Goal: Task Accomplishment & Management: Use online tool/utility

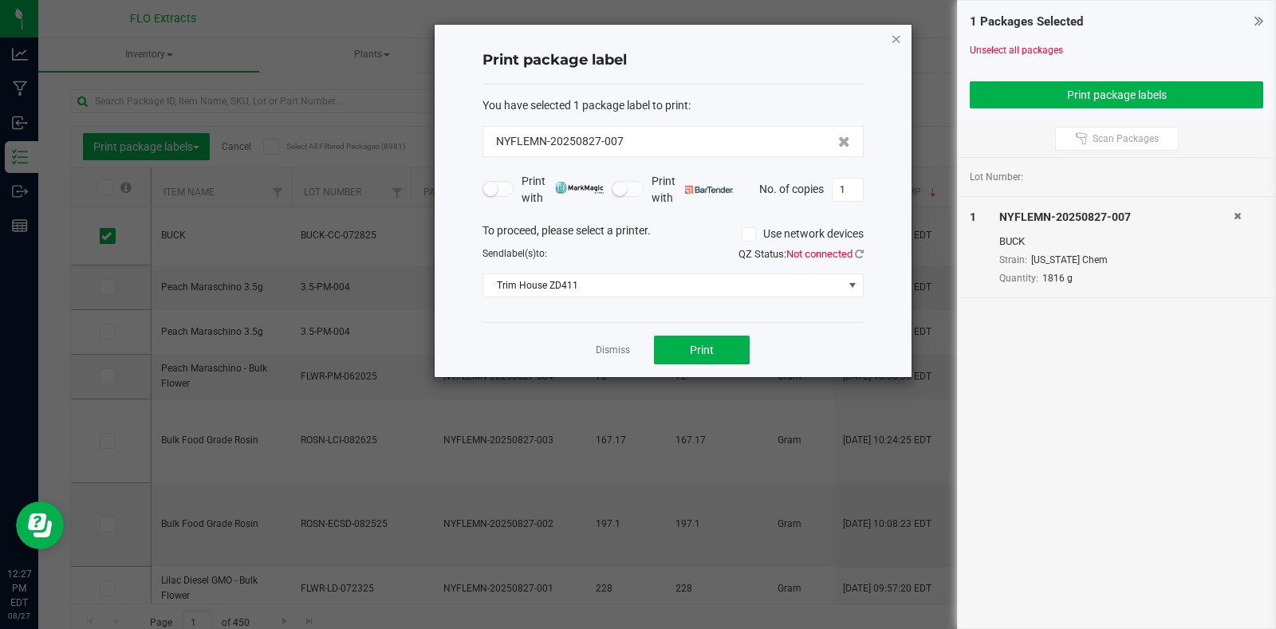
click at [891, 45] on icon "button" at bounding box center [896, 38] width 11 height 19
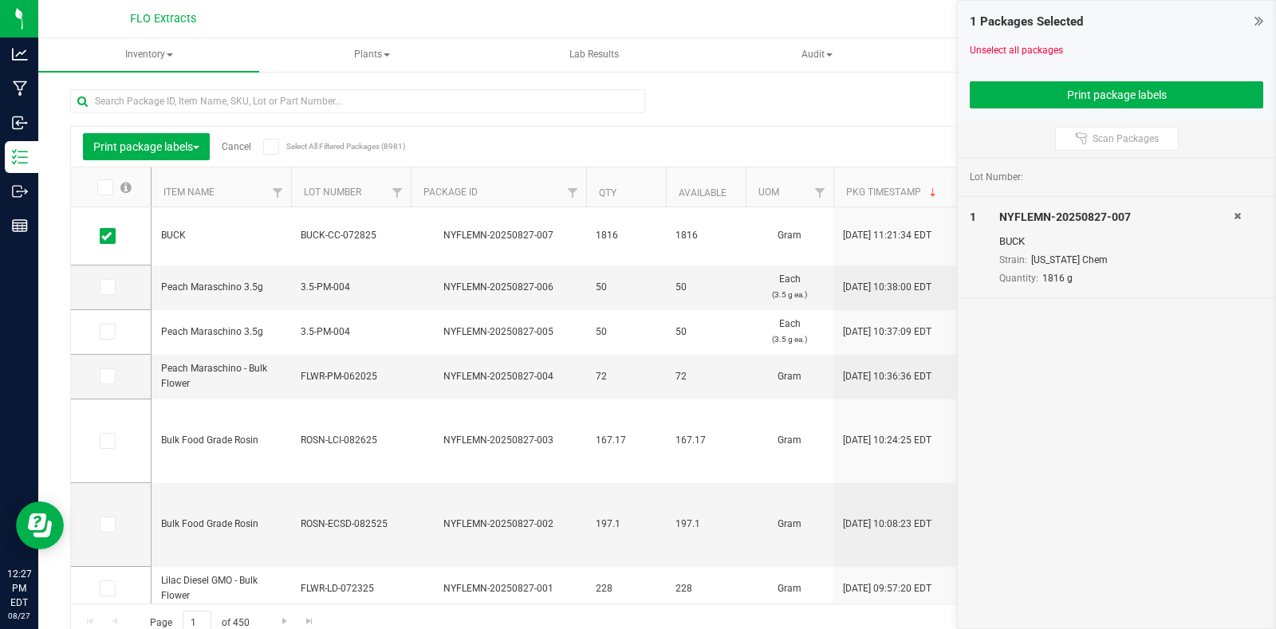
click at [1258, 24] on icon at bounding box center [1259, 21] width 9 height 16
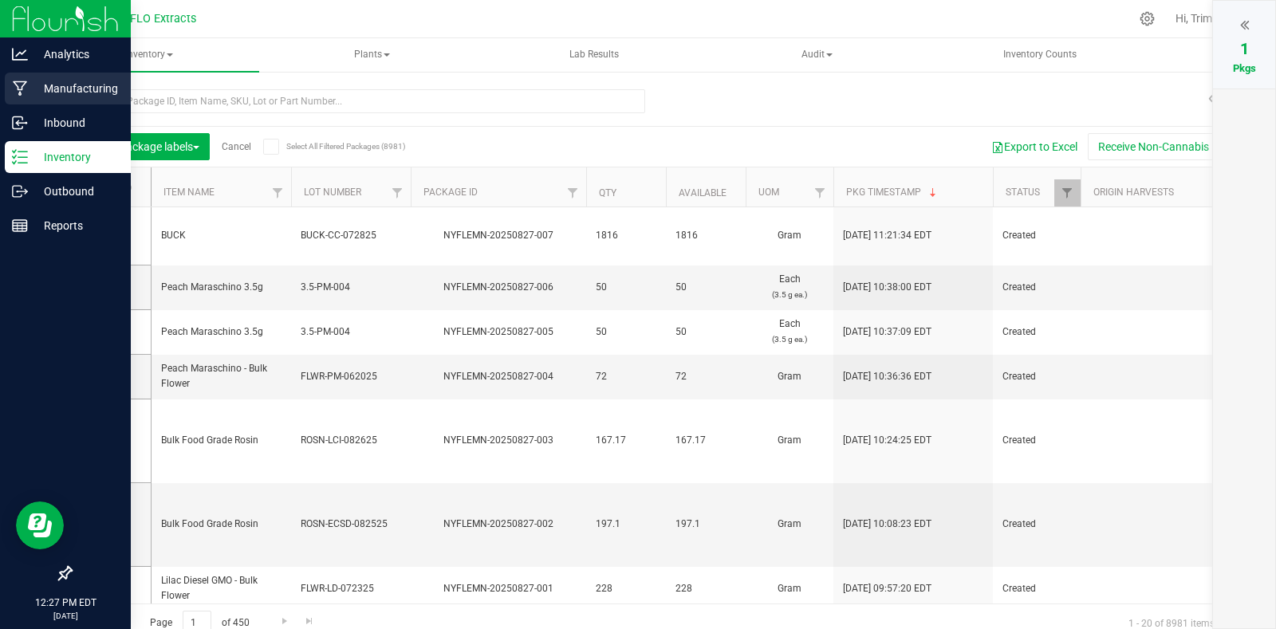
click at [88, 84] on p "Manufacturing" at bounding box center [76, 88] width 96 height 19
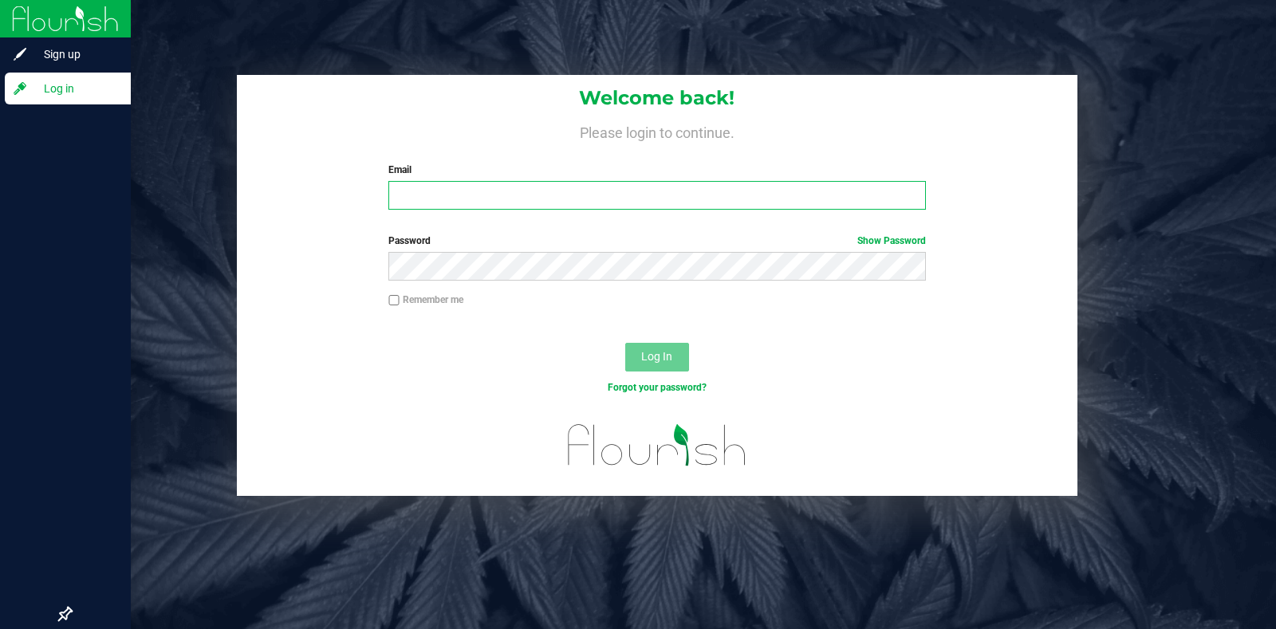
type input "[EMAIL_ADDRESS][DOMAIN_NAME]"
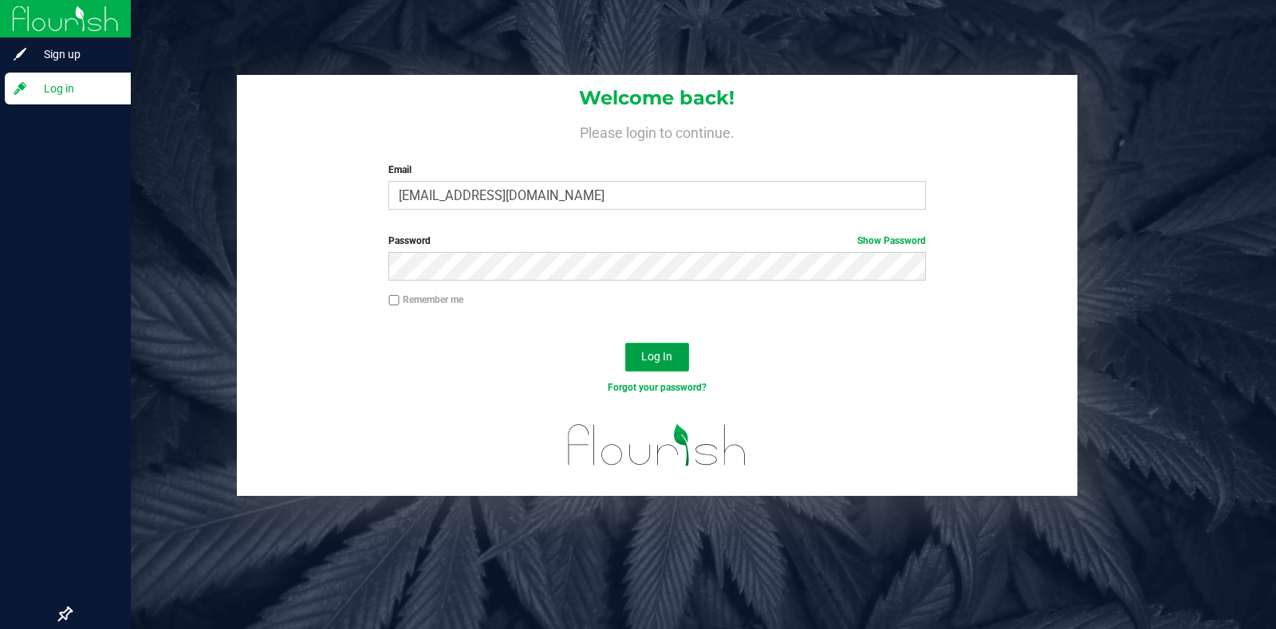
click at [661, 367] on button "Log In" at bounding box center [657, 357] width 64 height 29
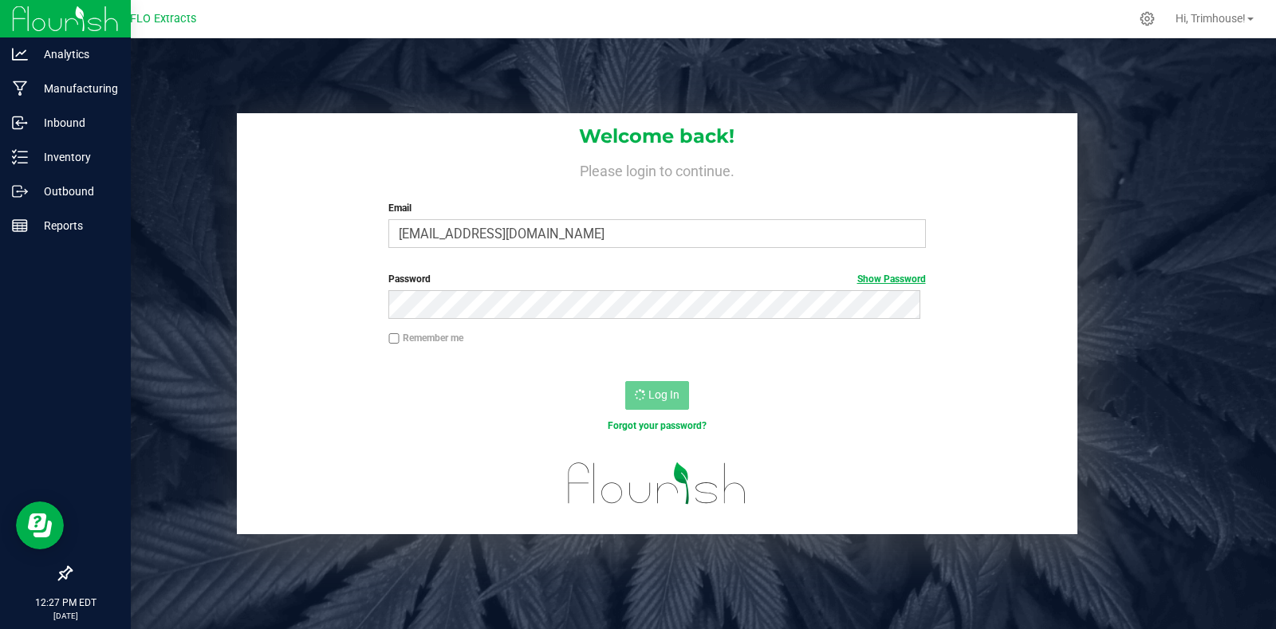
click at [882, 278] on link "Show Password" at bounding box center [892, 279] width 69 height 11
click at [882, 278] on link "Hide Password" at bounding box center [894, 279] width 64 height 11
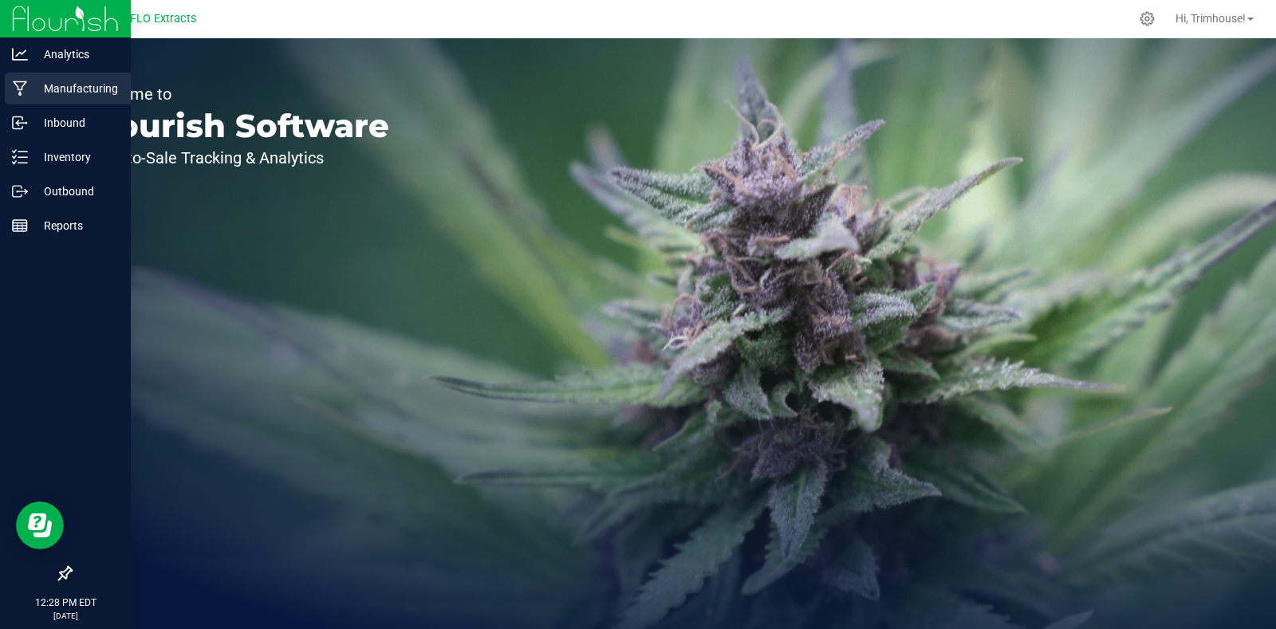
click at [50, 87] on p "Manufacturing" at bounding box center [76, 88] width 96 height 19
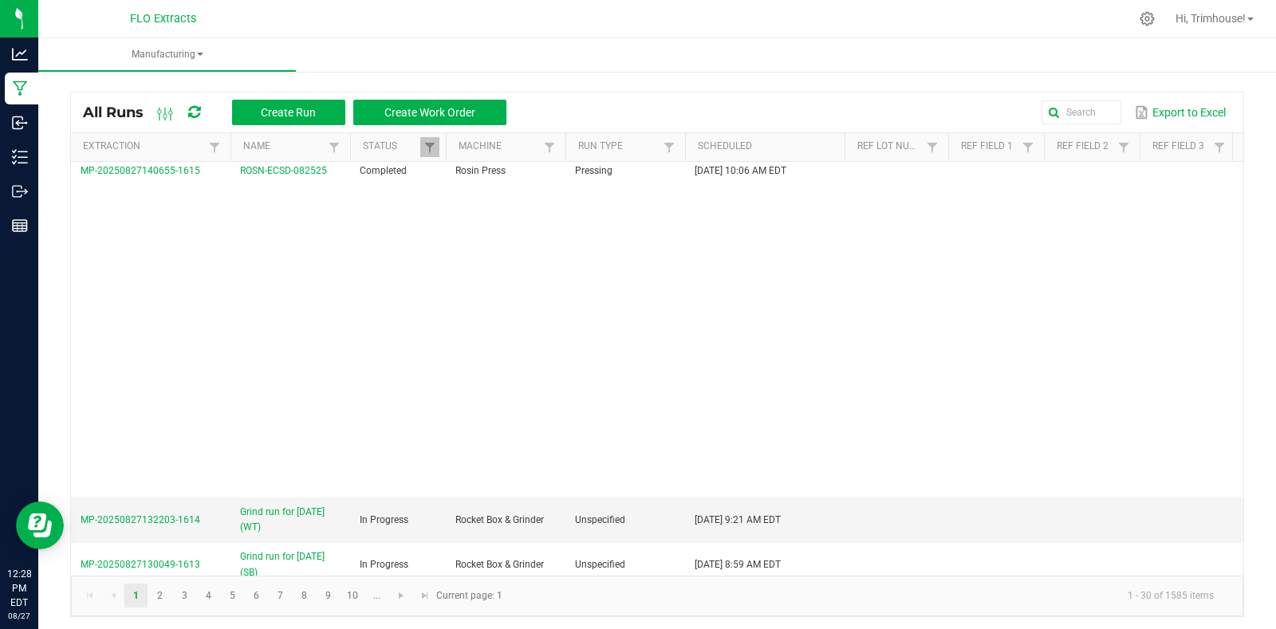
scroll to position [1055, 0]
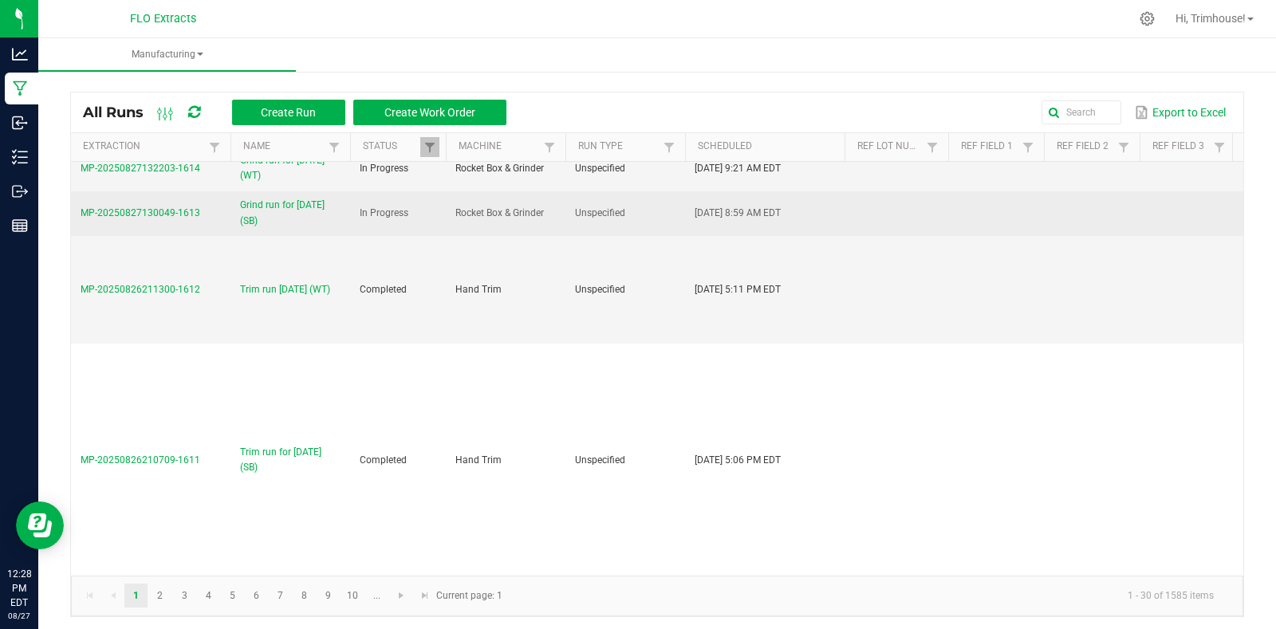
click at [284, 216] on span "Grind run for 8-27-25 (SB)" at bounding box center [290, 213] width 101 height 30
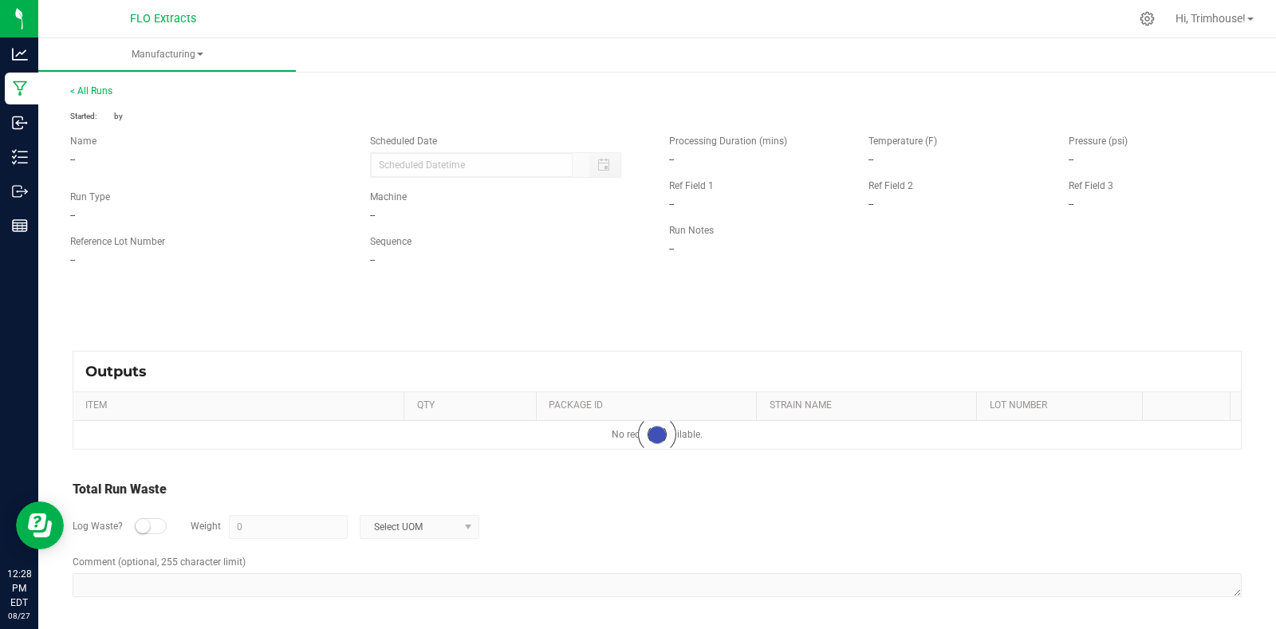
type input "08/27/2025 8:59 AM"
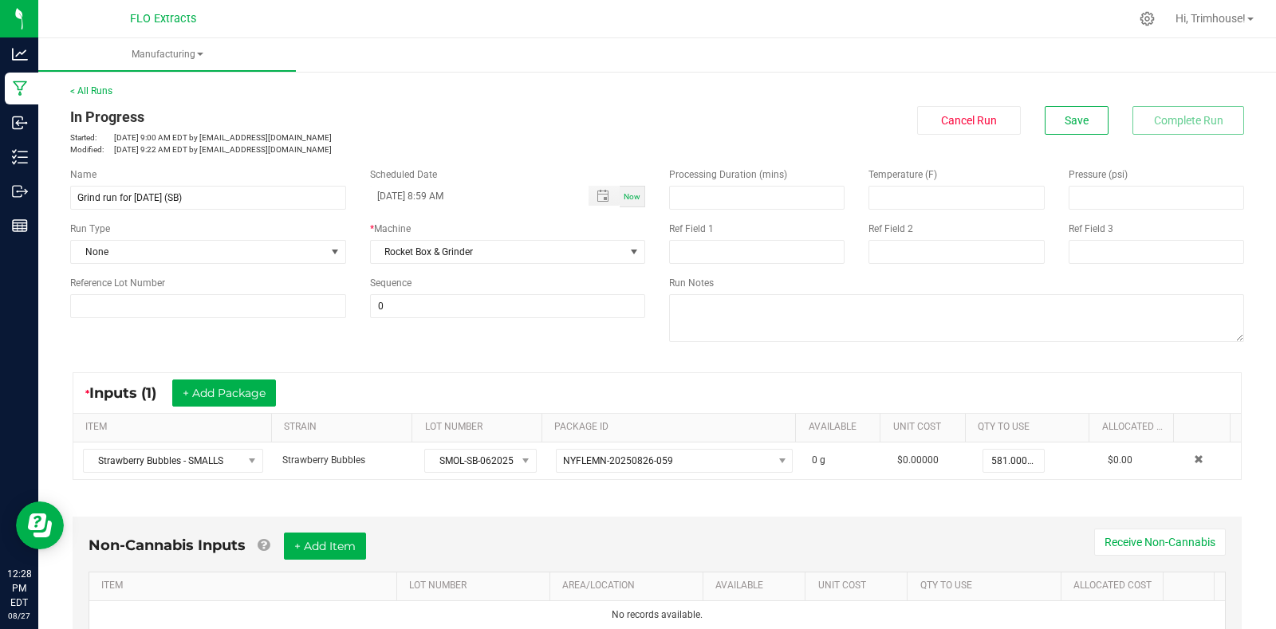
scroll to position [342, 0]
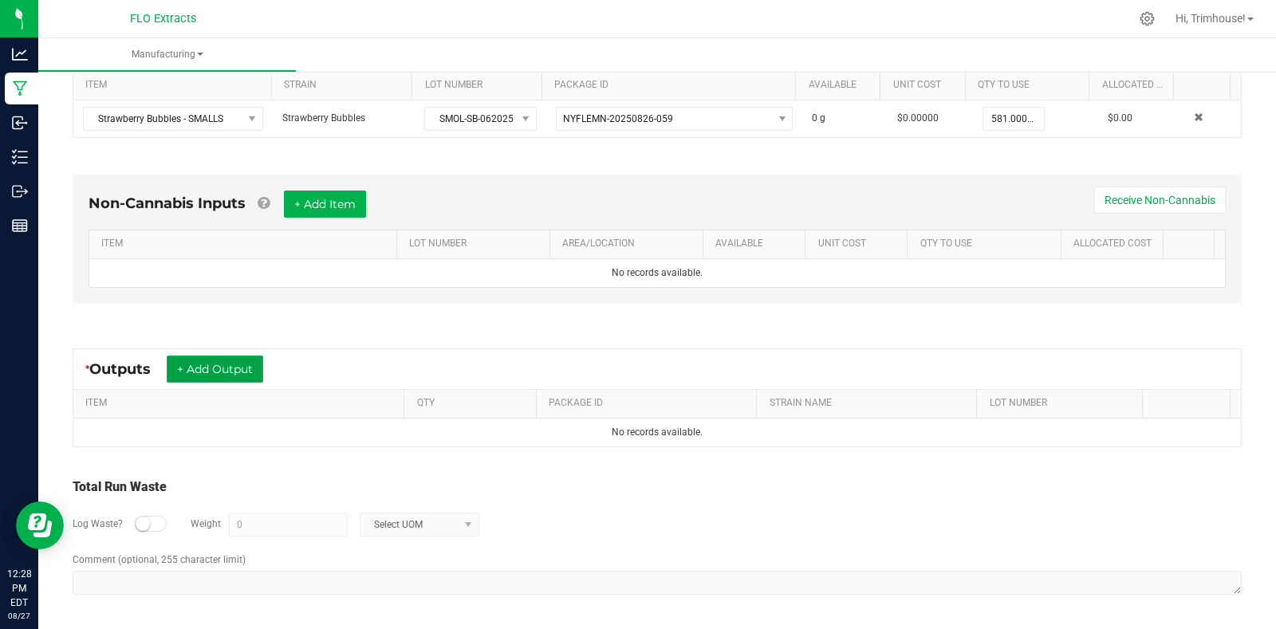
click at [217, 369] on button "+ Add Output" at bounding box center [215, 369] width 97 height 27
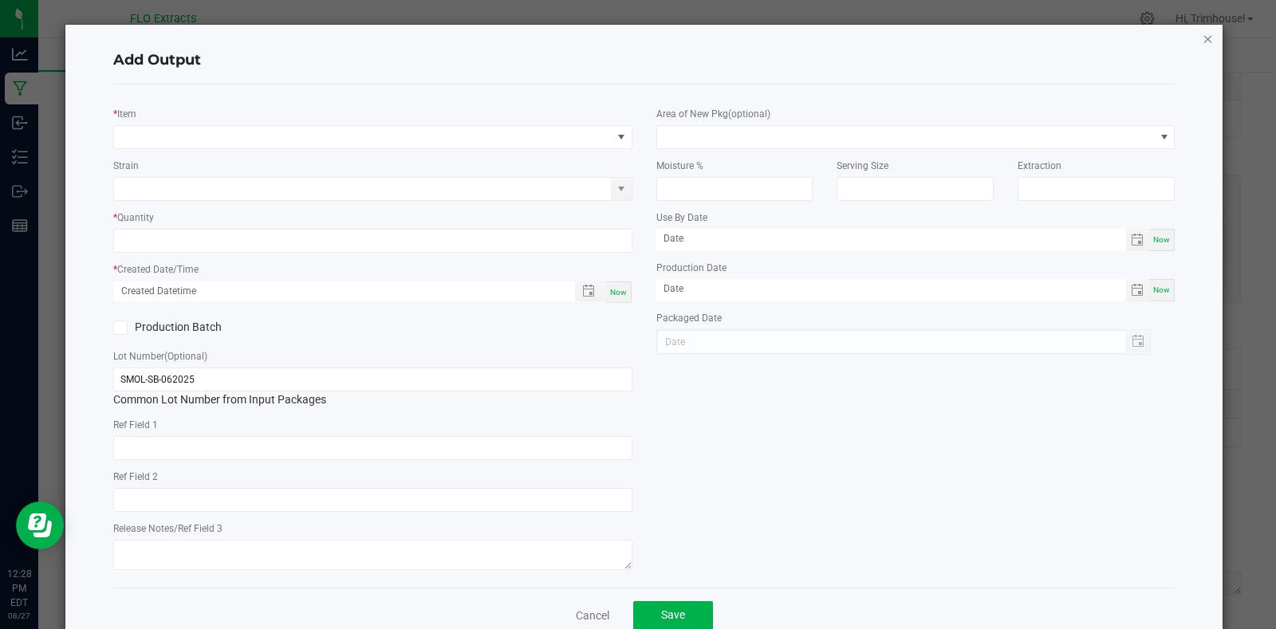
click at [1203, 37] on icon "button" at bounding box center [1208, 38] width 11 height 19
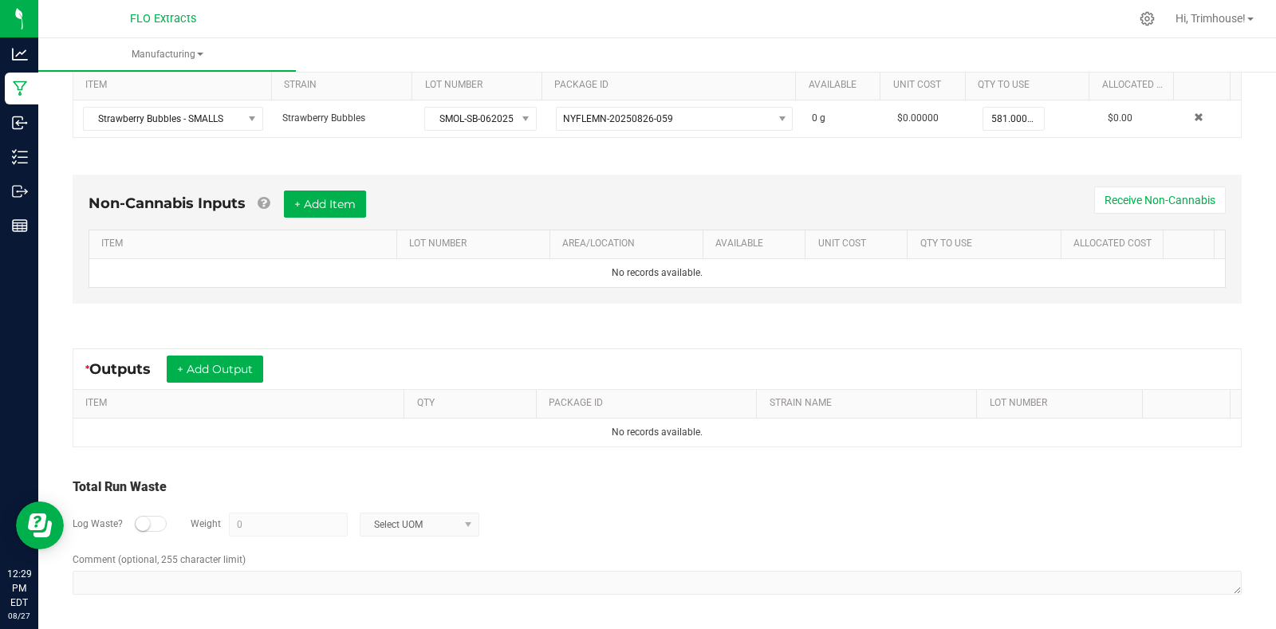
click at [415, 332] on div "Non-Cannabis Inputs + Add Item Receive Non-Cannabis ITEM LOT NUMBER AREA/LOCATI…" at bounding box center [657, 243] width 1198 height 182
click at [217, 369] on button "+ Add Output" at bounding box center [215, 369] width 97 height 27
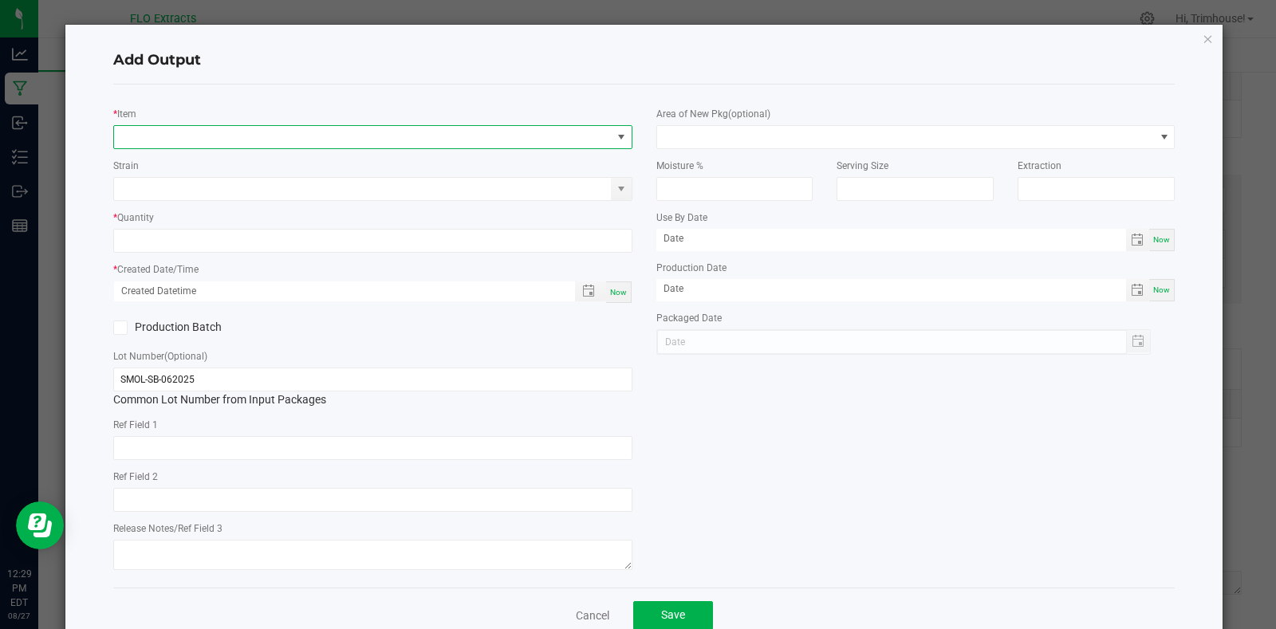
click at [181, 142] on span "NO DATA FOUND" at bounding box center [363, 137] width 498 height 22
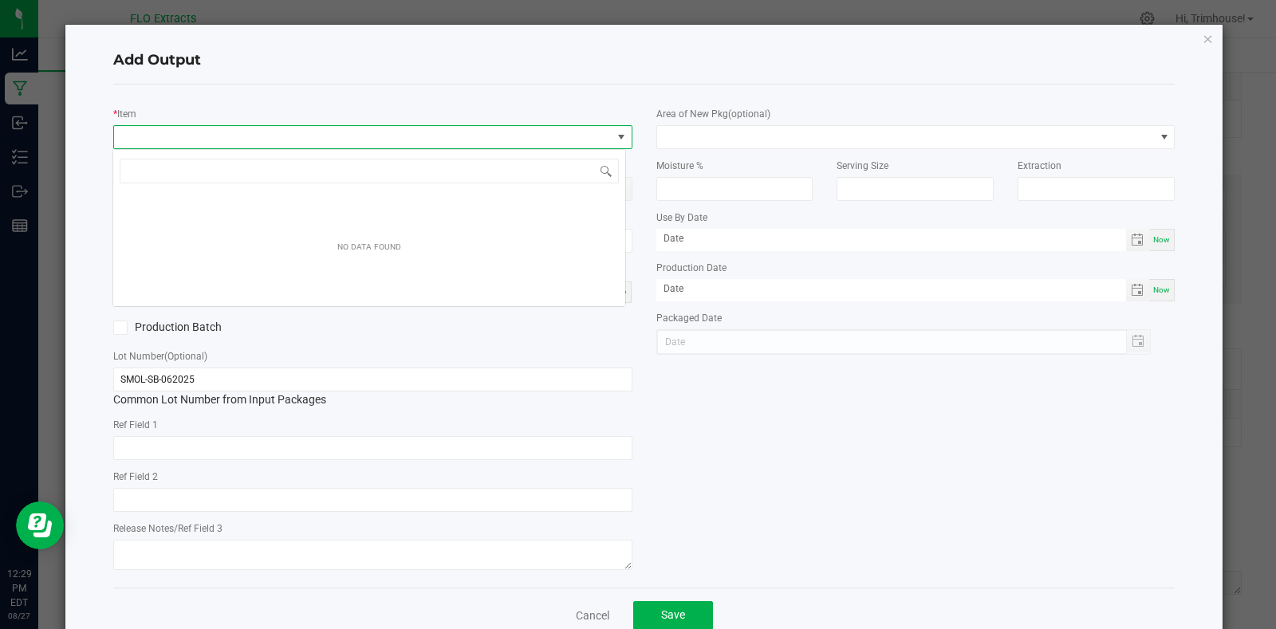
scroll to position [24, 514]
type input "bles"
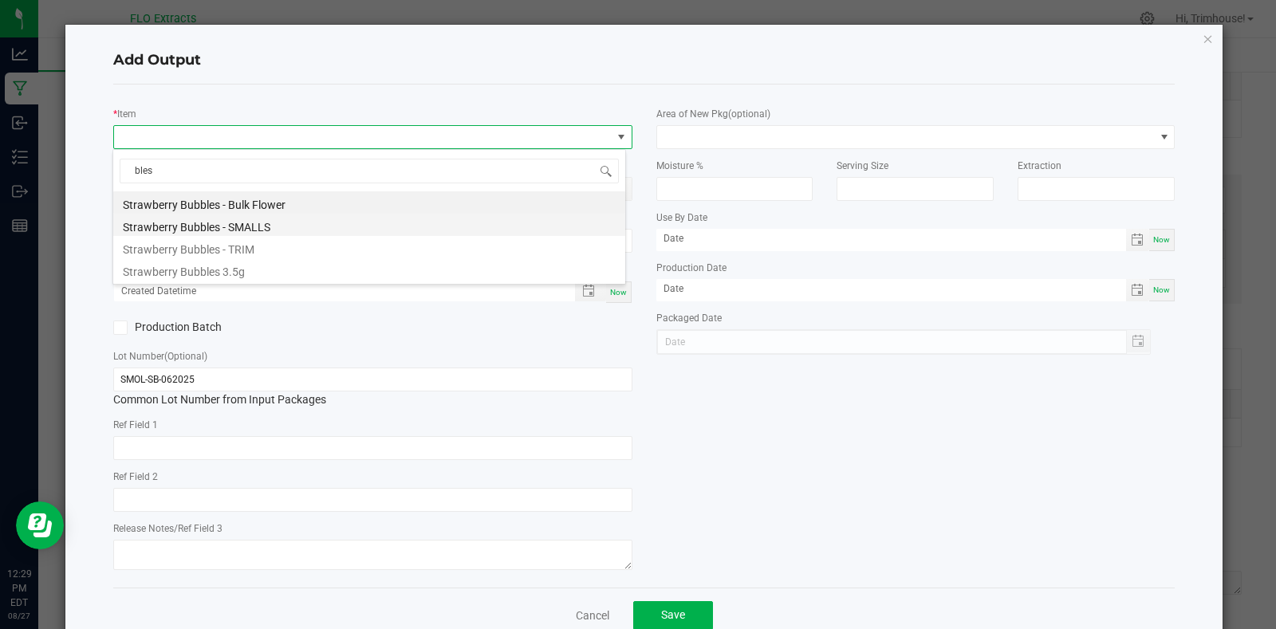
click at [237, 223] on li "Strawberry Bubbles - SMALLS" at bounding box center [369, 225] width 512 height 22
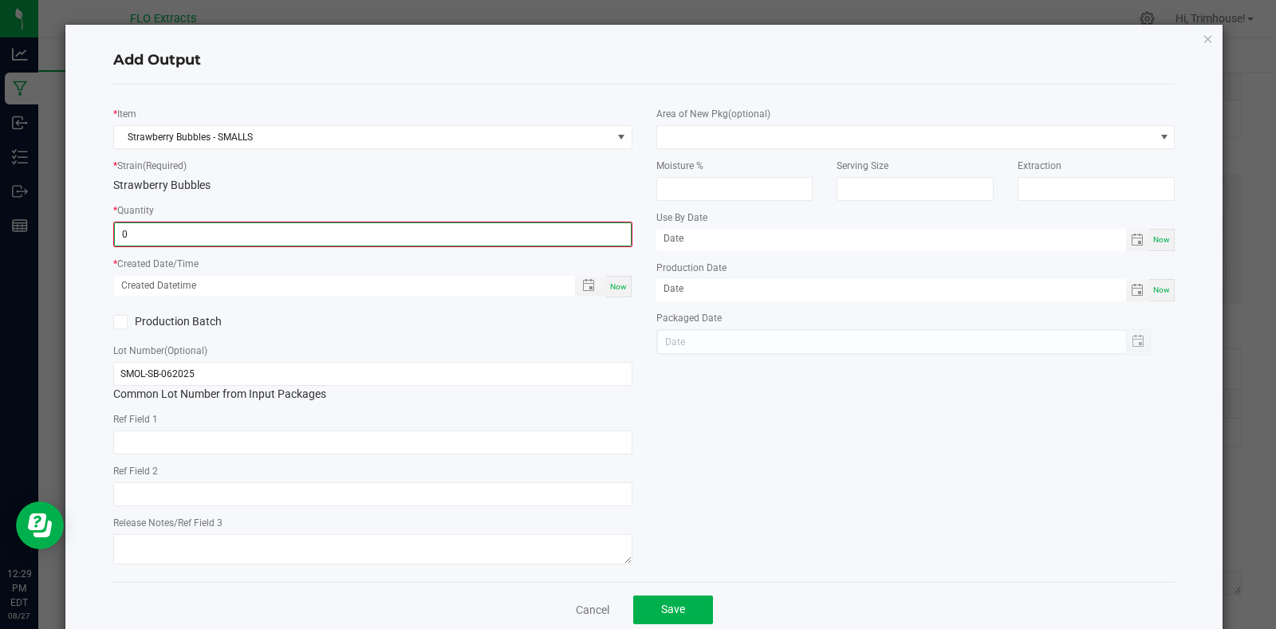
click at [196, 236] on input "0" at bounding box center [373, 234] width 516 height 22
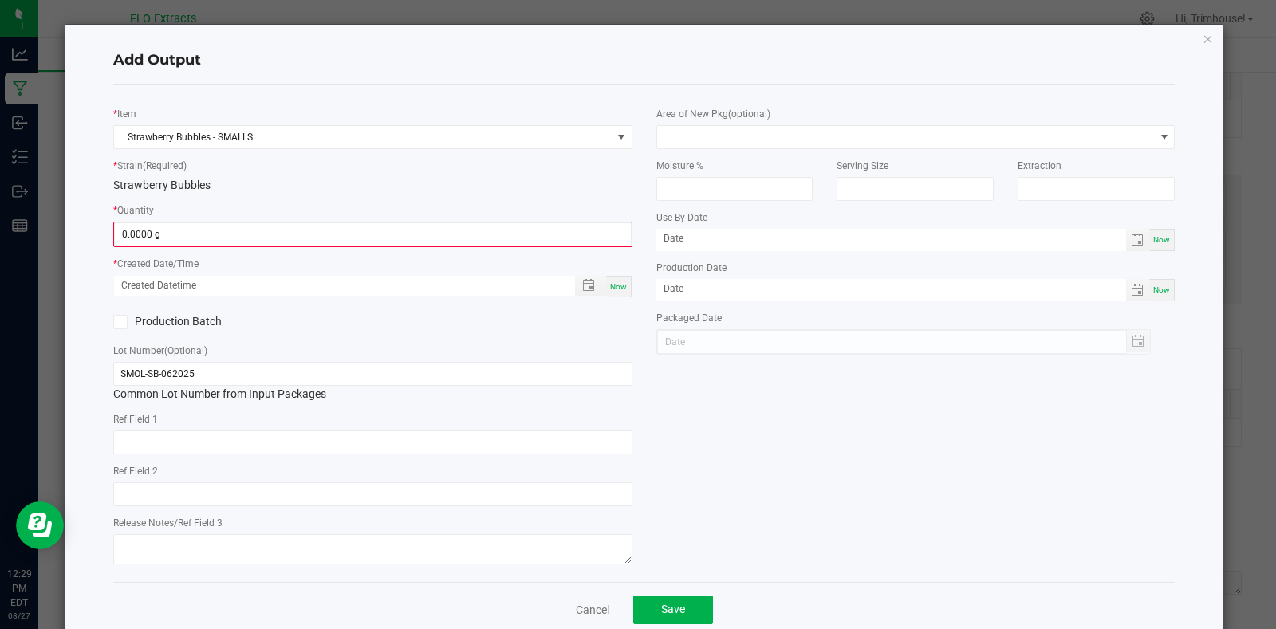
drag, startPoint x: 720, startPoint y: 473, endPoint x: 357, endPoint y: 415, distance: 366.8
click at [357, 415] on div "* Item Strawberry Bubbles - SMALLS * Strain (Required) Strawberry Bubbles * Qua…" at bounding box center [644, 333] width 1087 height 472
click at [357, 415] on div "Ref Field 1" at bounding box center [372, 433] width 519 height 44
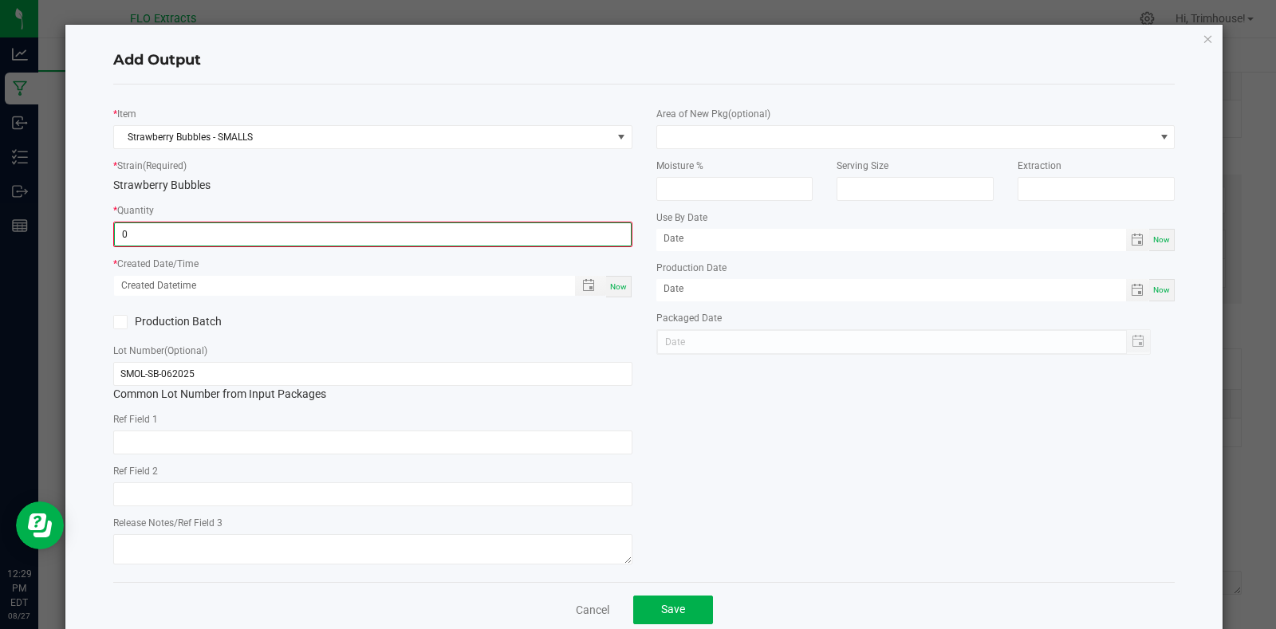
click at [227, 227] on input "0" at bounding box center [373, 234] width 516 height 22
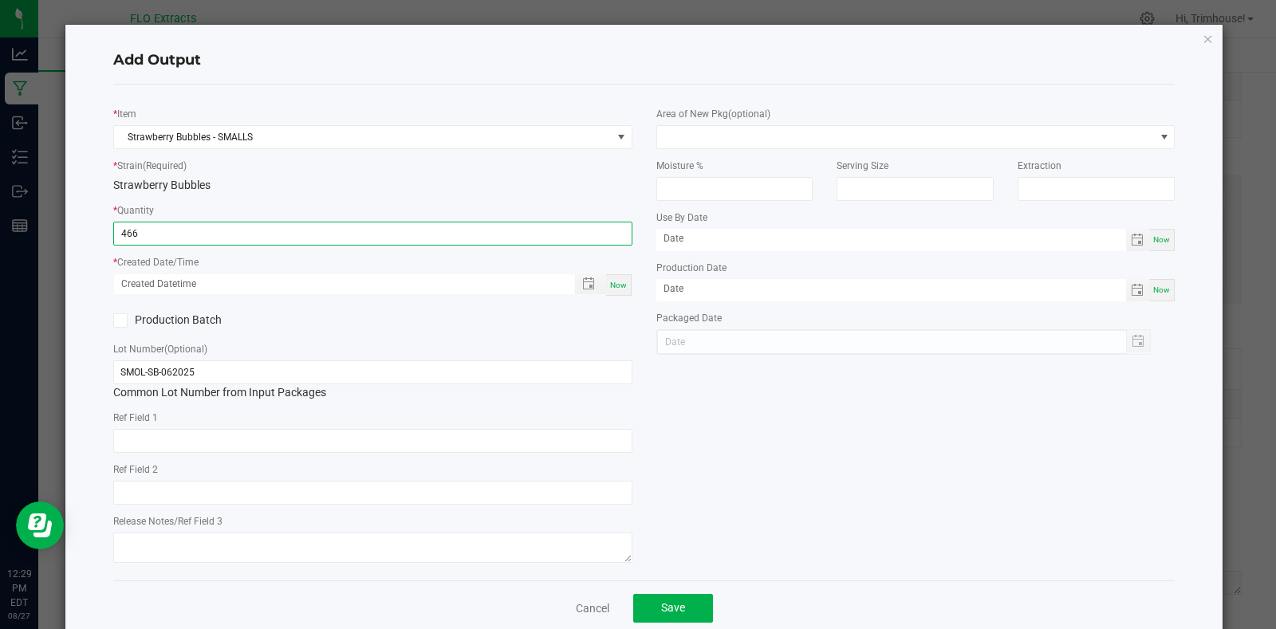
type input "466.0000 g"
click at [614, 284] on span "Now" at bounding box center [618, 285] width 17 height 9
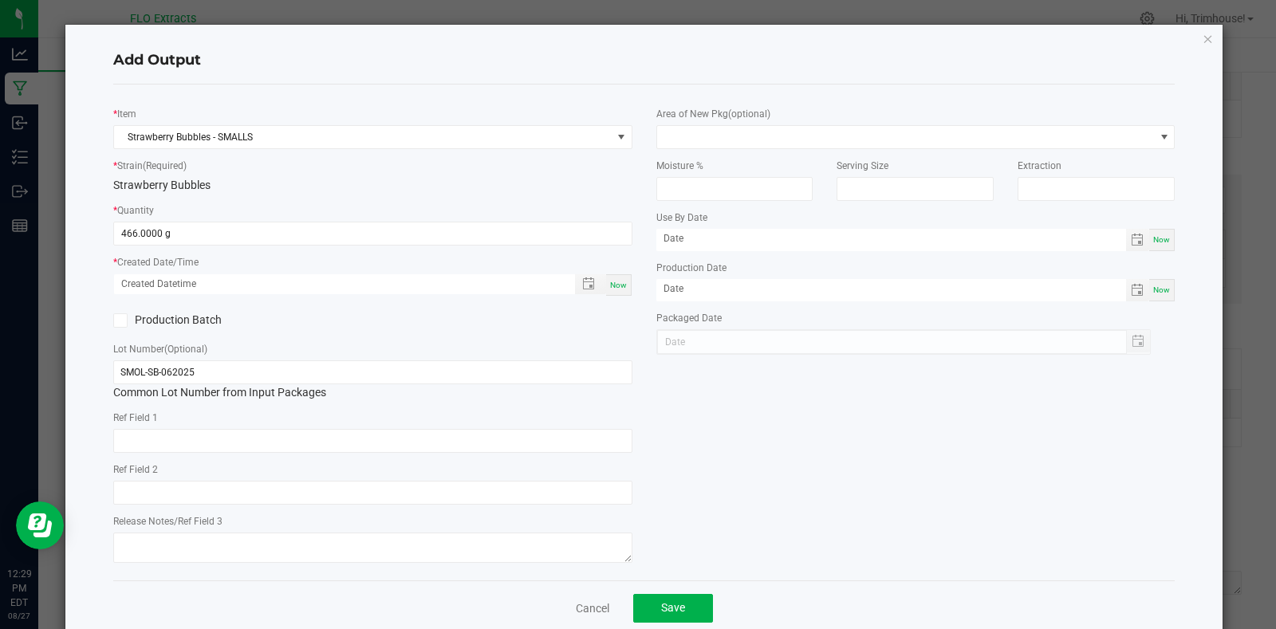
type input "08/27/2025 12:29 PM"
type input "[DATE]"
drag, startPoint x: 140, startPoint y: 373, endPoint x: 52, endPoint y: 377, distance: 88.6
click at [52, 377] on ngb-modal-window "Add Output * Item Strawberry Bubbles - SMALLS * Strain (Required) Strawberry Bu…" at bounding box center [644, 314] width 1288 height 629
type input "GRND-SB-062025"
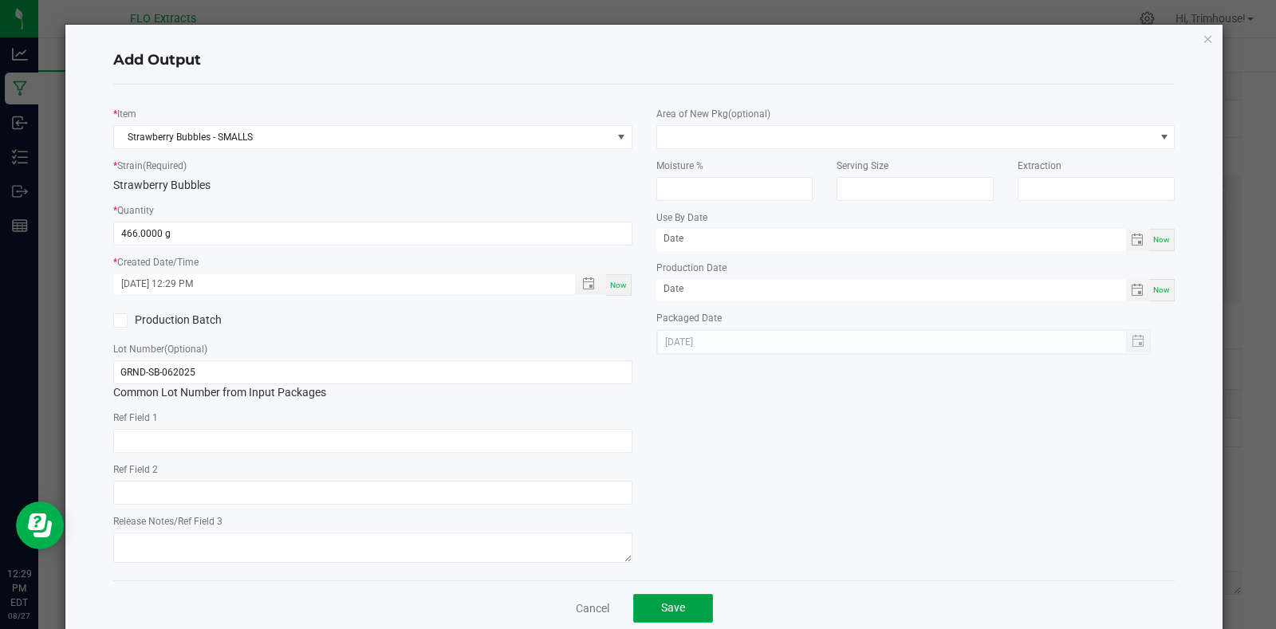
click at [673, 610] on span "Save" at bounding box center [673, 608] width 24 height 13
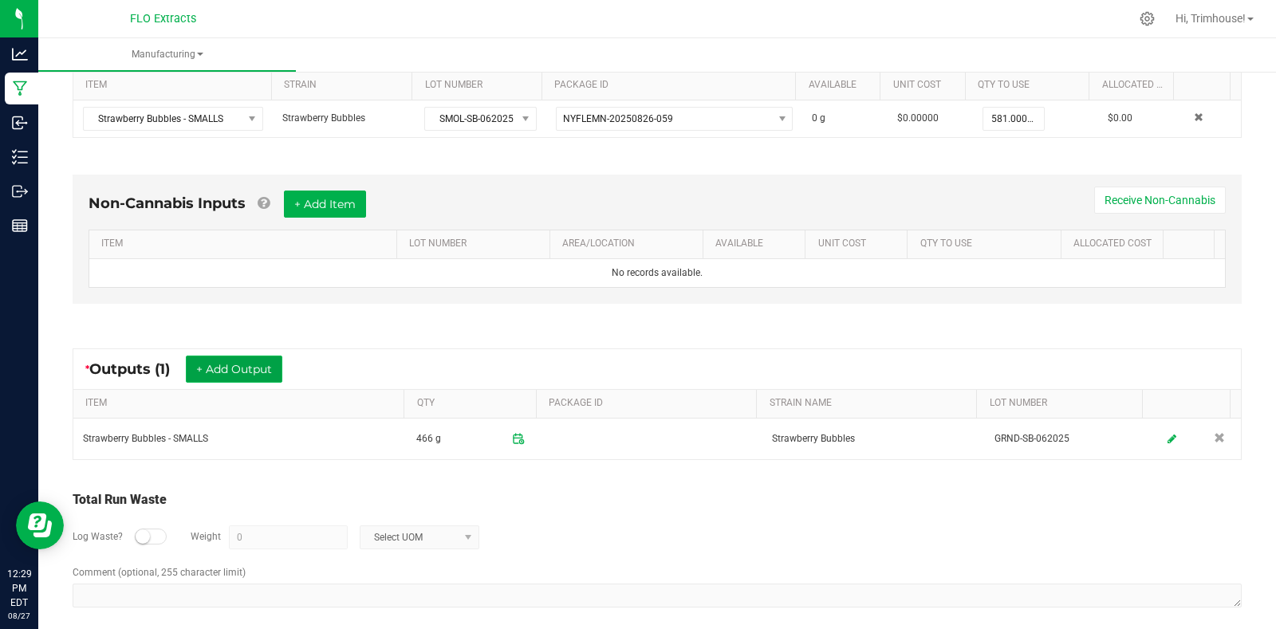
click at [234, 365] on button "+ Add Output" at bounding box center [234, 369] width 97 height 27
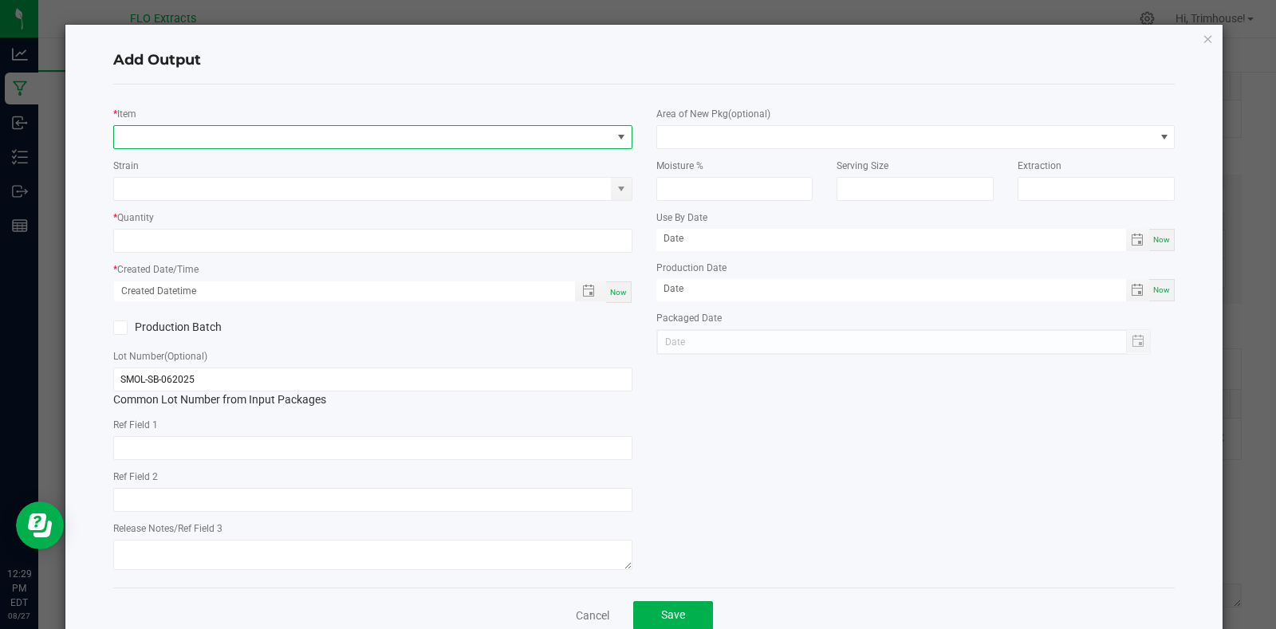
click at [188, 134] on span "NO DATA FOUND" at bounding box center [363, 137] width 498 height 22
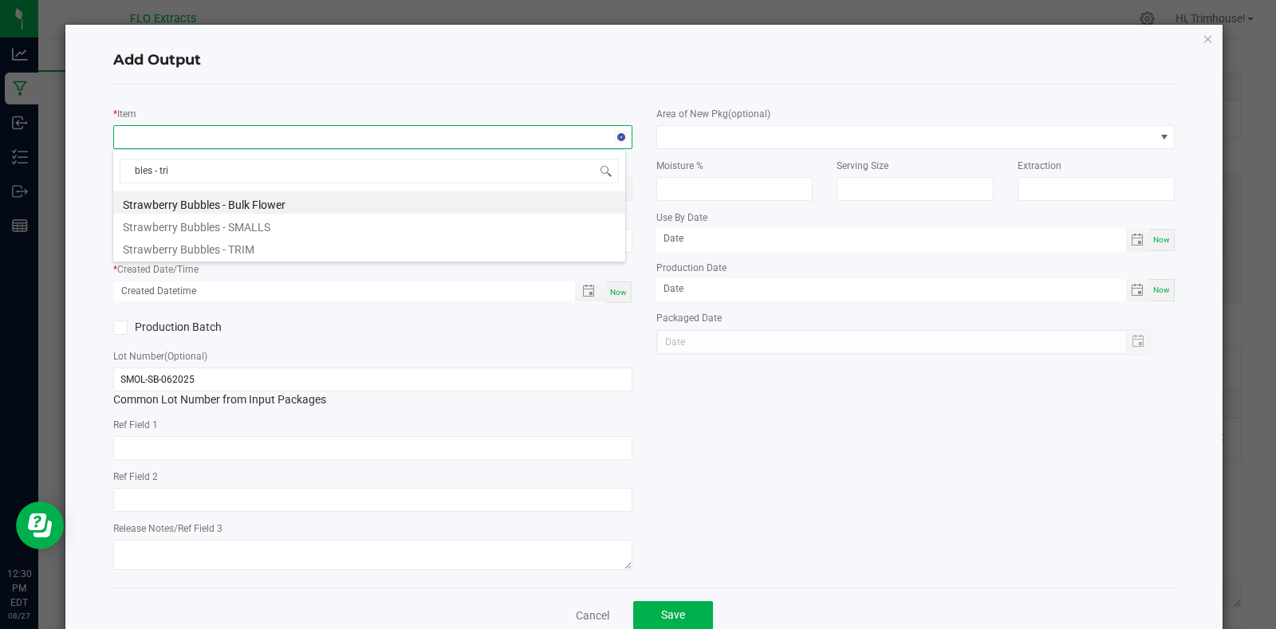
type input "bles - trim"
click at [215, 203] on li "Strawberry Bubbles - TRIM" at bounding box center [369, 202] width 512 height 22
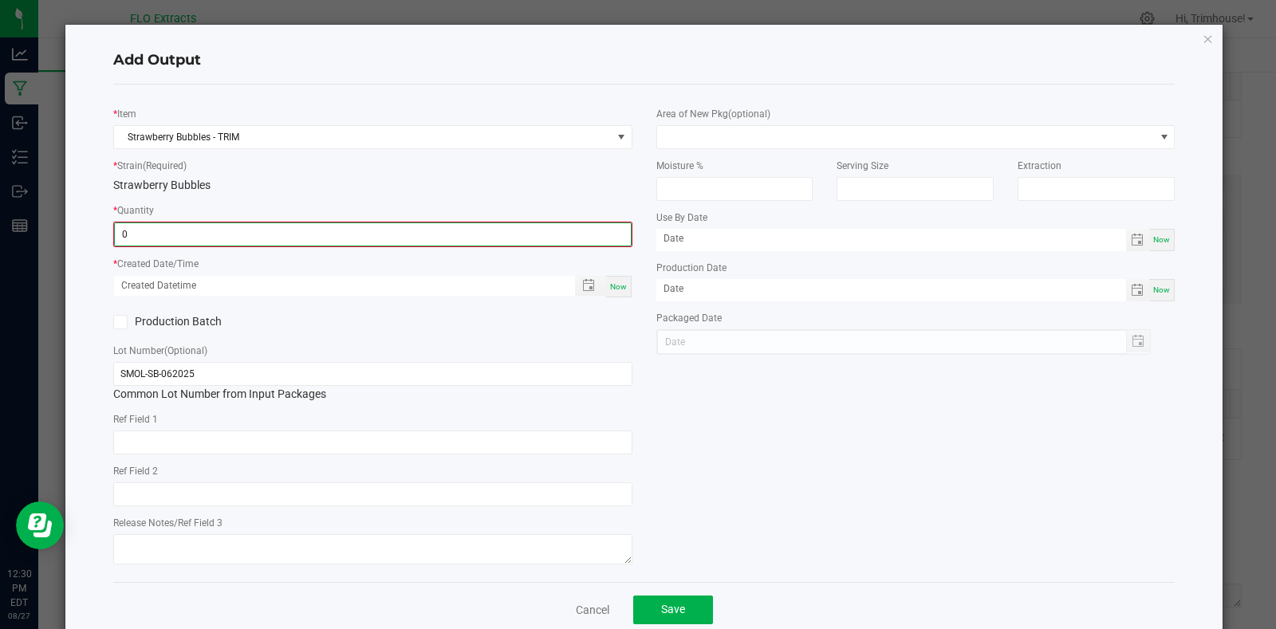
click at [190, 231] on input "0" at bounding box center [373, 234] width 516 height 22
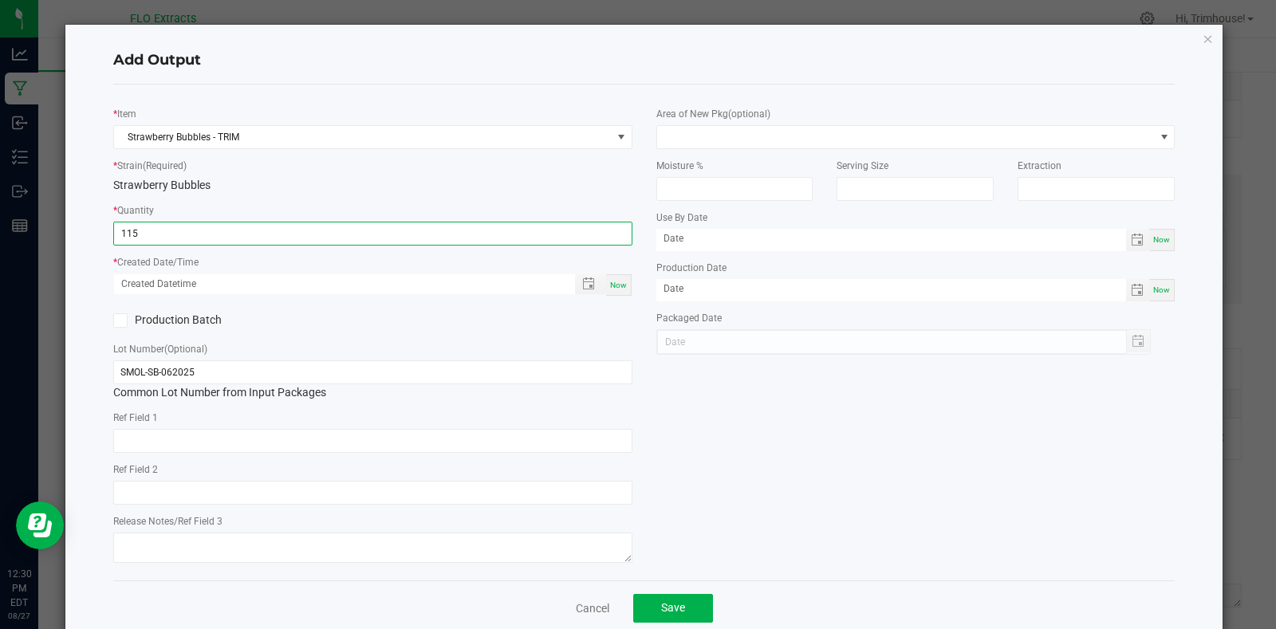
type input "115.0000 g"
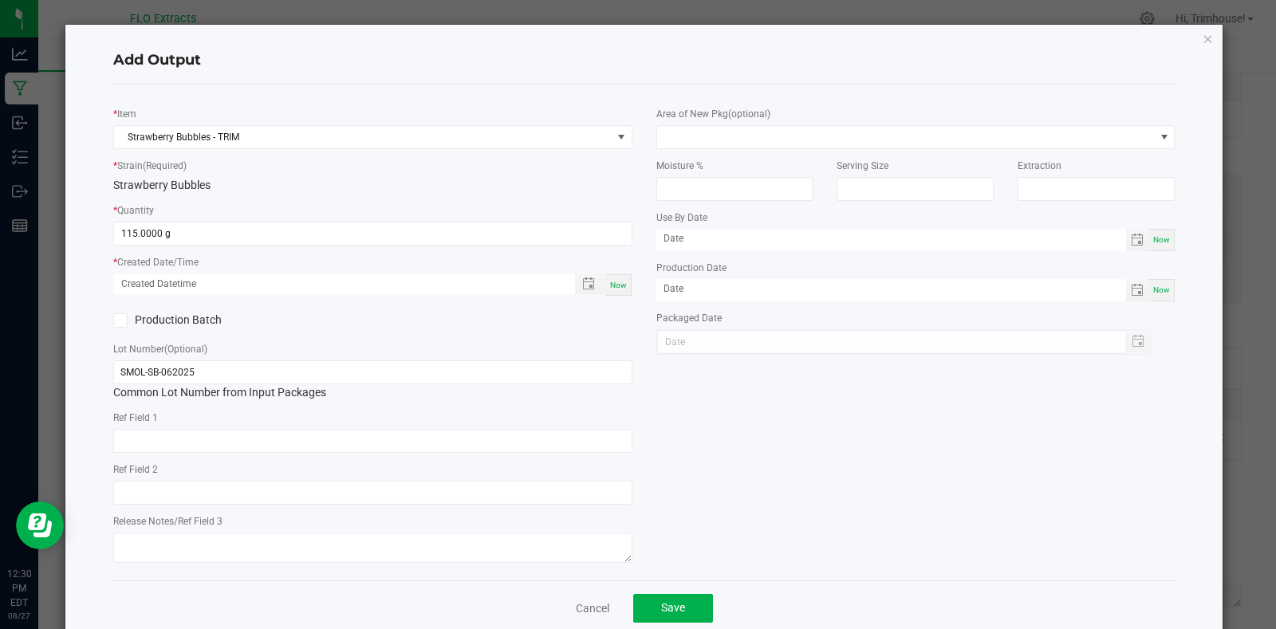
click at [617, 281] on span "Now" at bounding box center [618, 285] width 17 height 9
type input "08/27/2025 12:30 PM"
type input "[DATE]"
drag, startPoint x: 144, startPoint y: 373, endPoint x: 0, endPoint y: 428, distance: 154.1
click at [0, 428] on ngb-modal-window "Add Output * Item Strawberry Bubbles - TRIM * Strain (Required) Strawberry Bubb…" at bounding box center [644, 314] width 1288 height 629
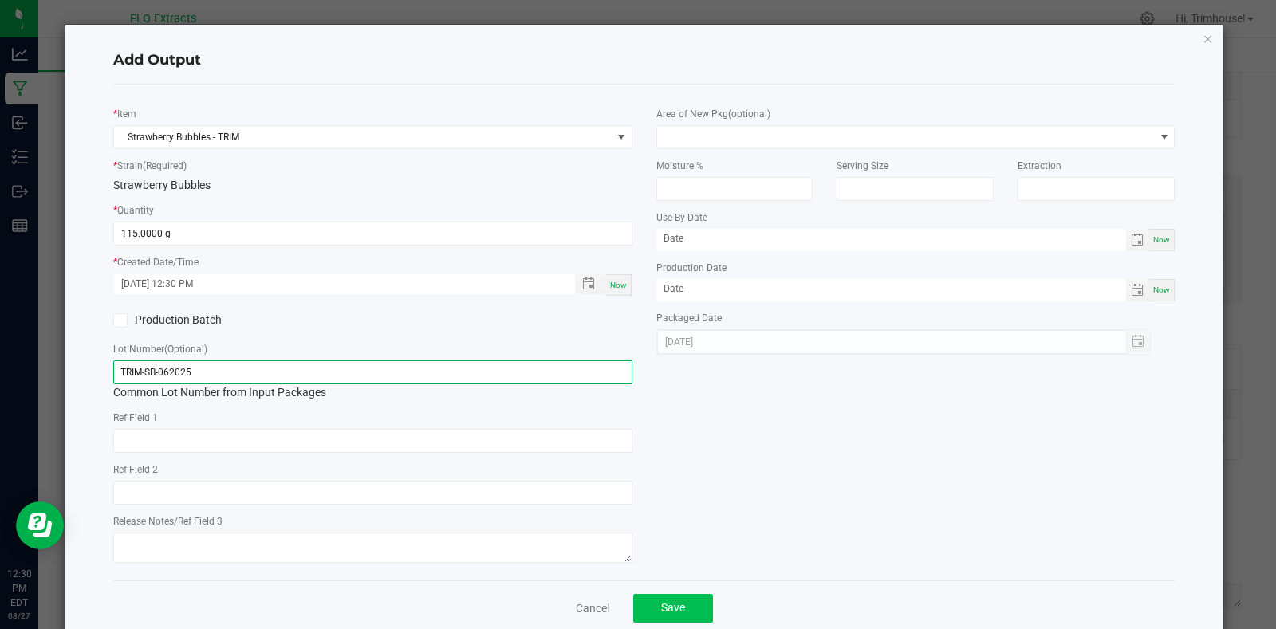
type input "TRIM-SB-062025"
click at [649, 613] on button "Save" at bounding box center [673, 608] width 80 height 29
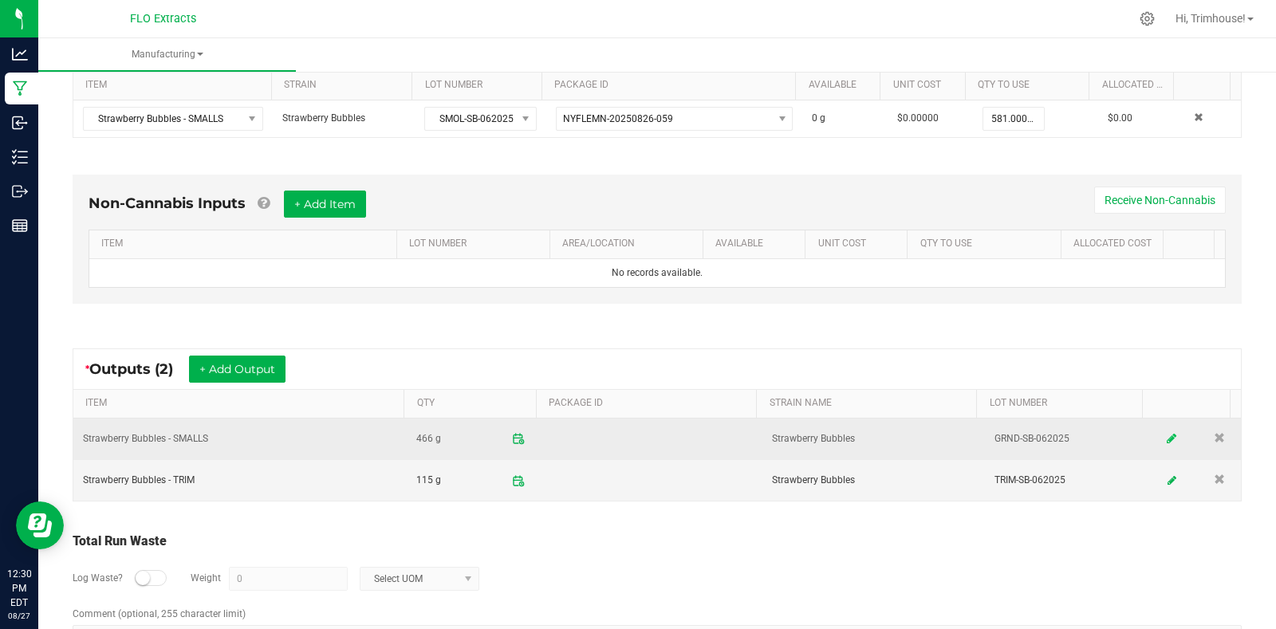
click at [1168, 440] on icon at bounding box center [1173, 438] width 10 height 11
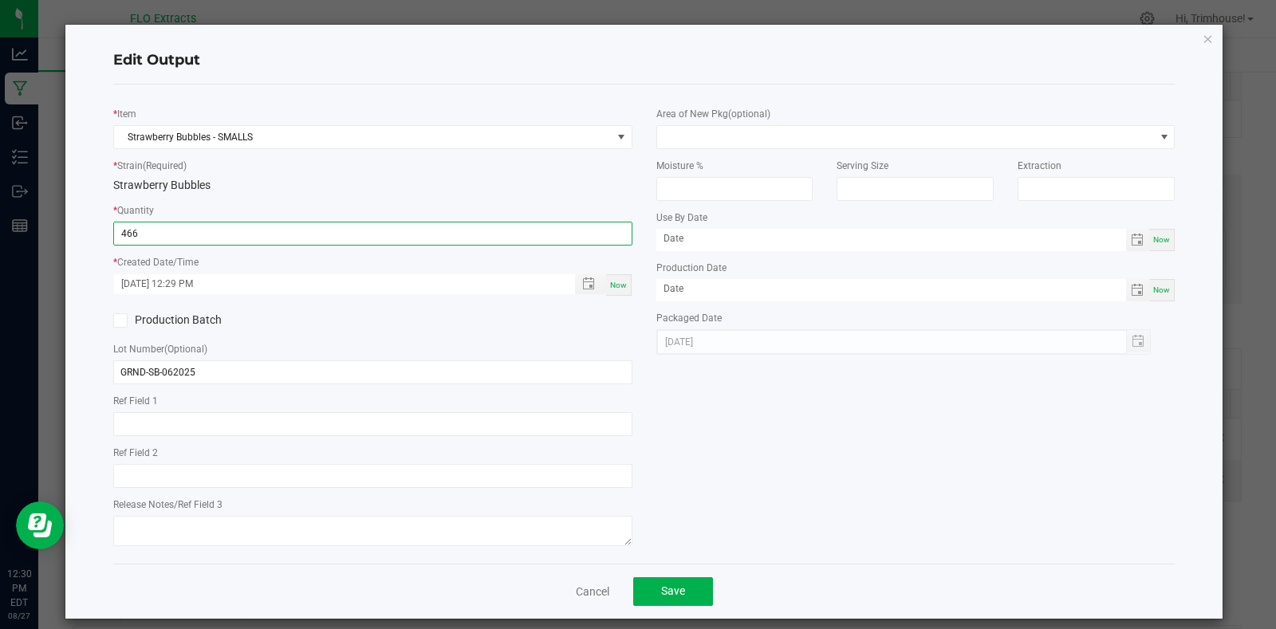
click at [231, 235] on input "466" at bounding box center [373, 234] width 518 height 22
type input "461.0000 g"
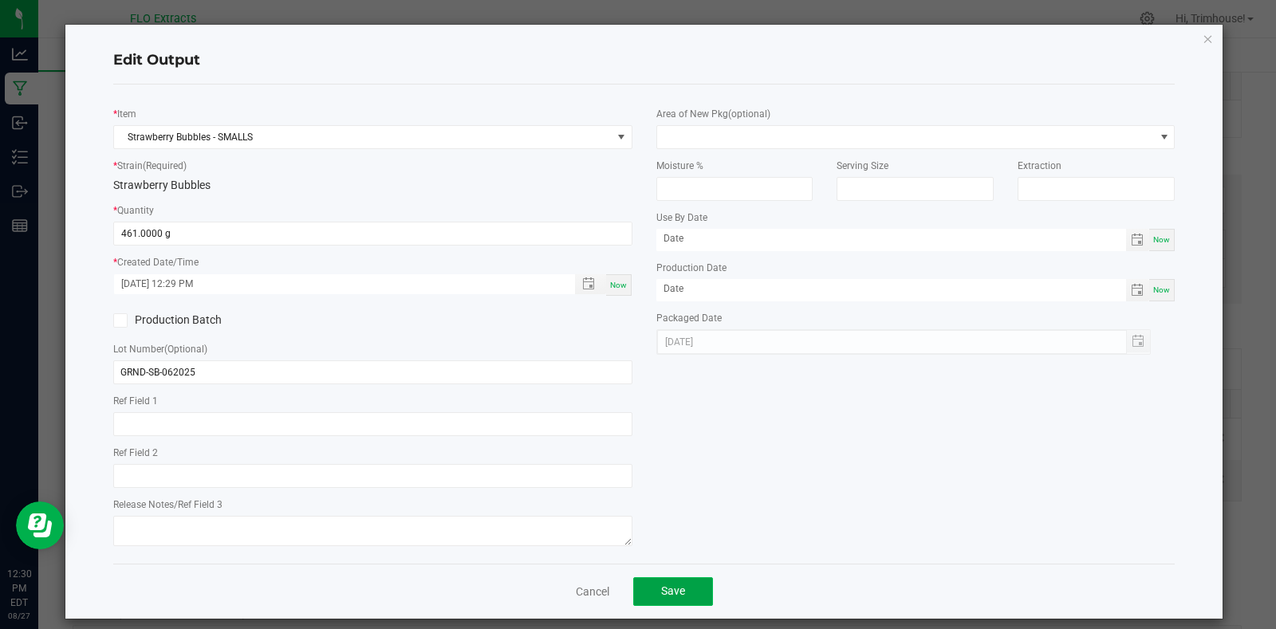
click at [652, 594] on button "Save" at bounding box center [673, 592] width 80 height 29
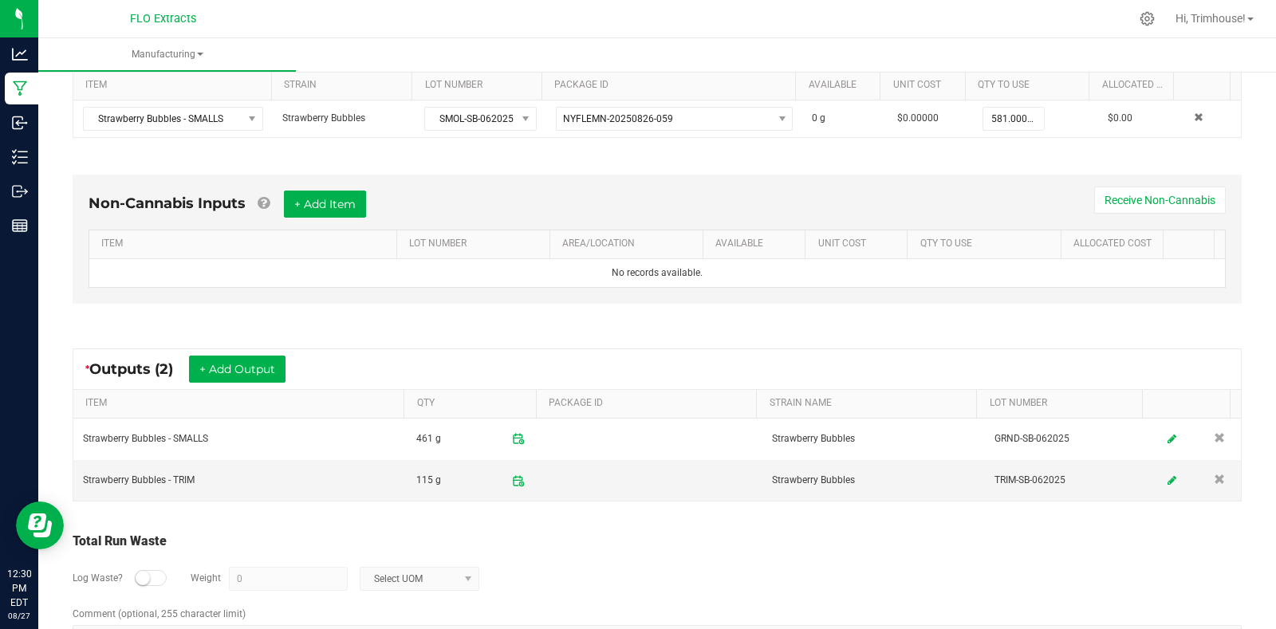
click at [275, 577] on kendo-numerictextbox "0" at bounding box center [288, 579] width 119 height 24
click at [156, 573] on div at bounding box center [151, 578] width 32 height 16
click at [273, 582] on input "0" at bounding box center [288, 579] width 117 height 22
click at [551, 596] on div "Log Waste? Weight 5 Select UOM" at bounding box center [658, 579] width 1170 height 56
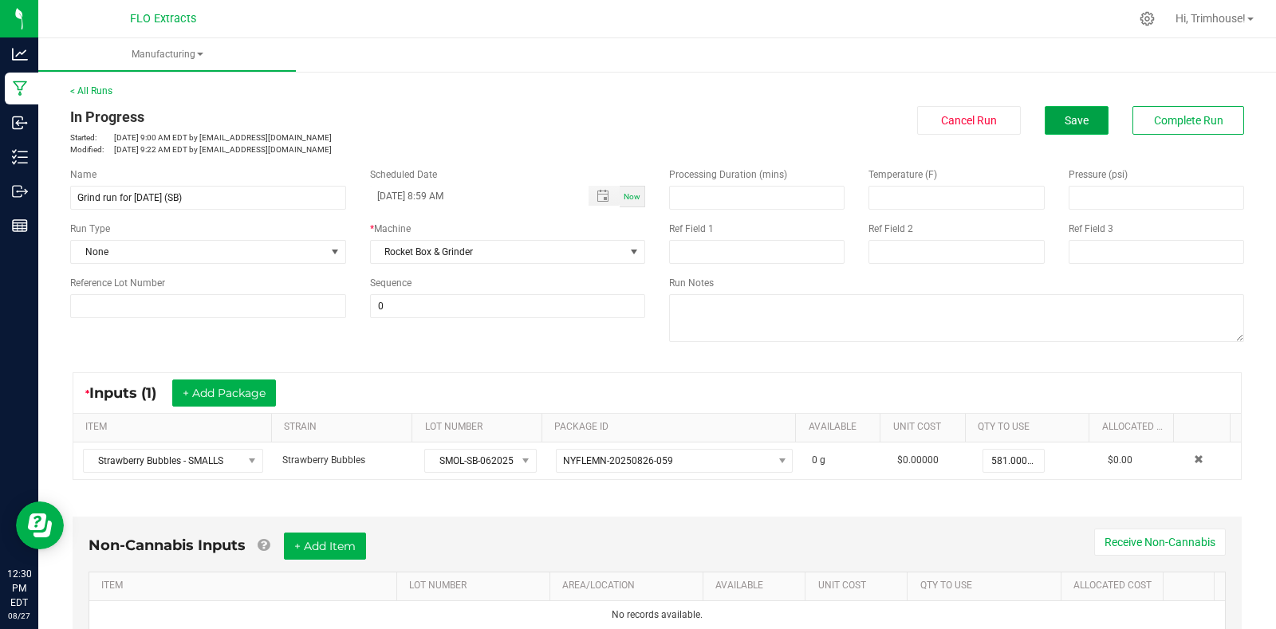
click at [1065, 114] on span "Save" at bounding box center [1077, 120] width 24 height 13
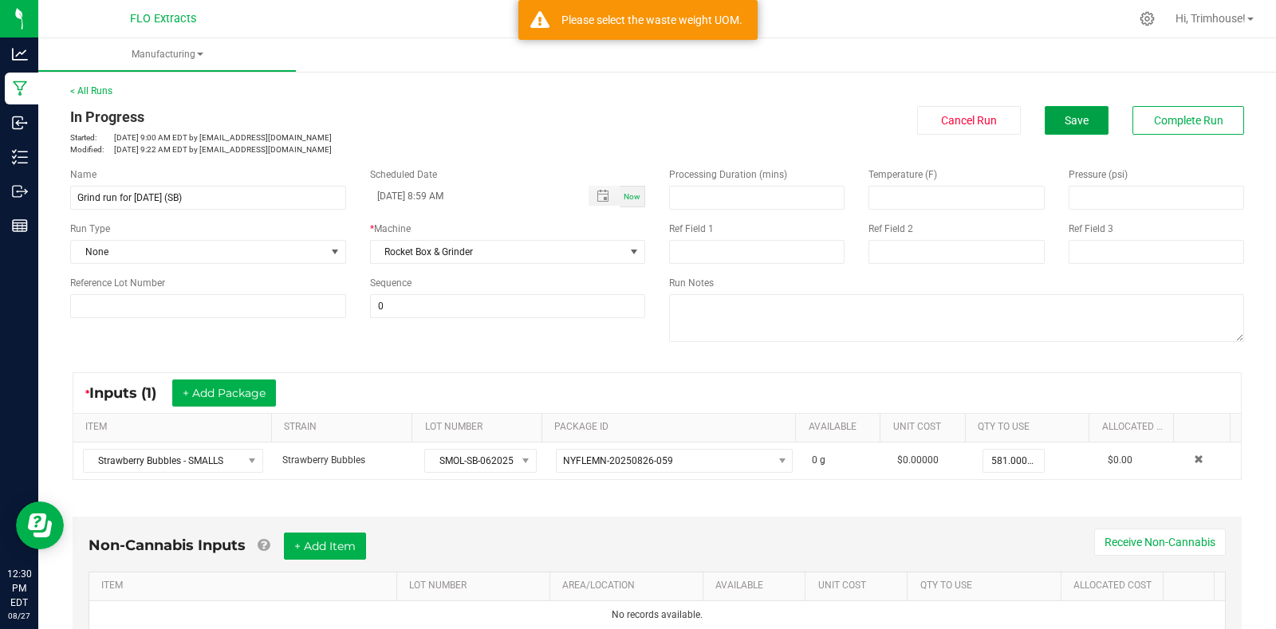
scroll to position [396, 0]
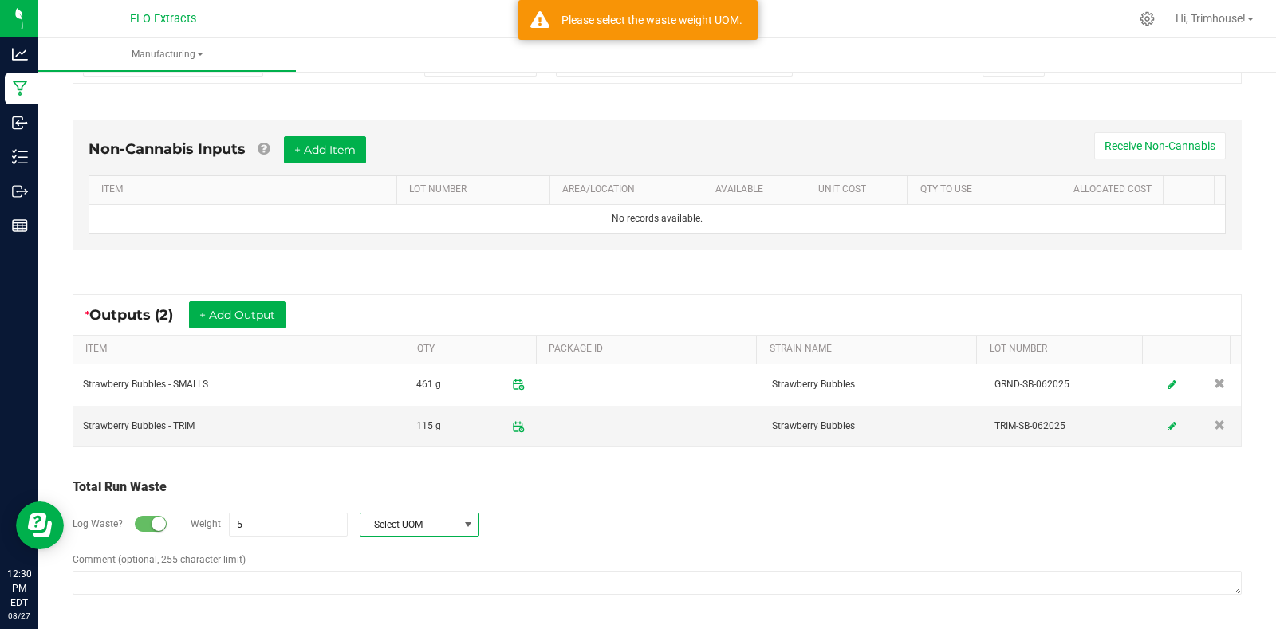
click at [464, 529] on span at bounding box center [468, 525] width 13 height 13
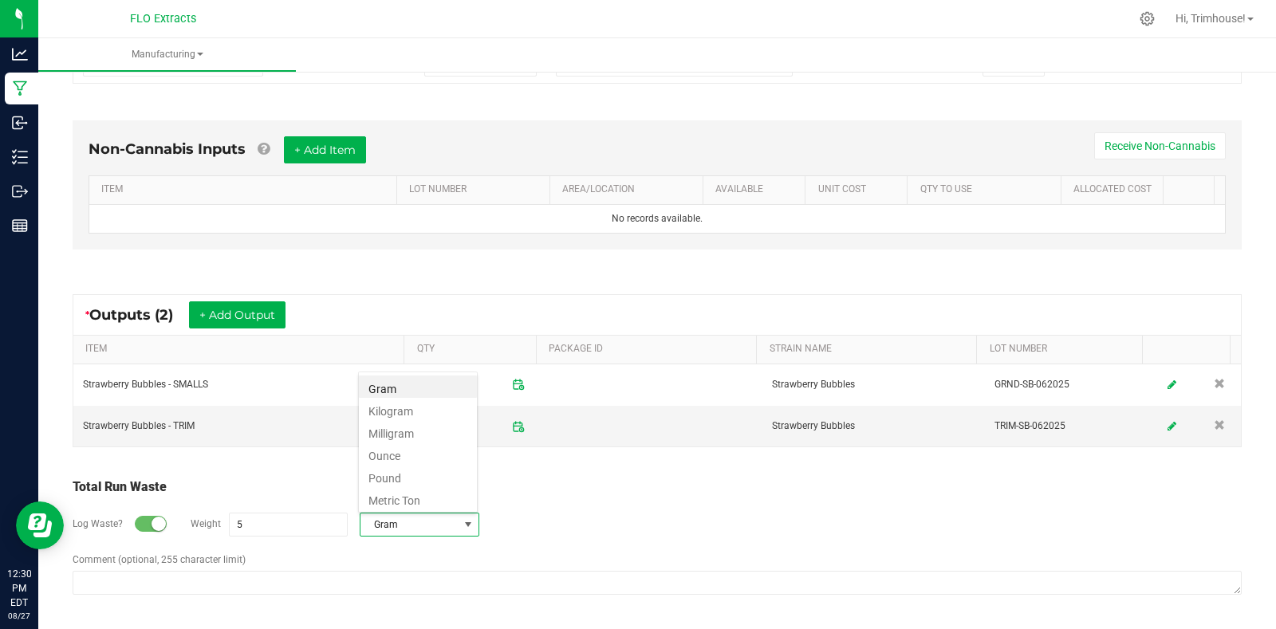
type input "5 g"
click at [566, 525] on div "Log Waste? Weight 5 g Gram" at bounding box center [658, 525] width 1170 height 56
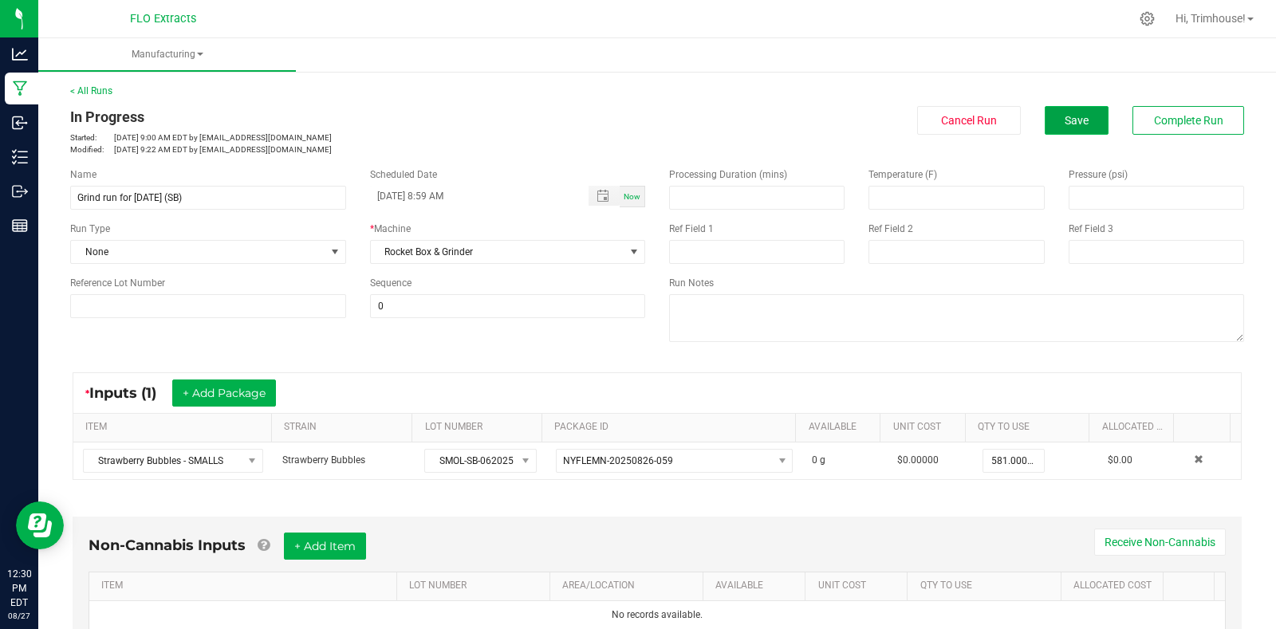
click at [1081, 123] on button "Save" at bounding box center [1077, 120] width 64 height 29
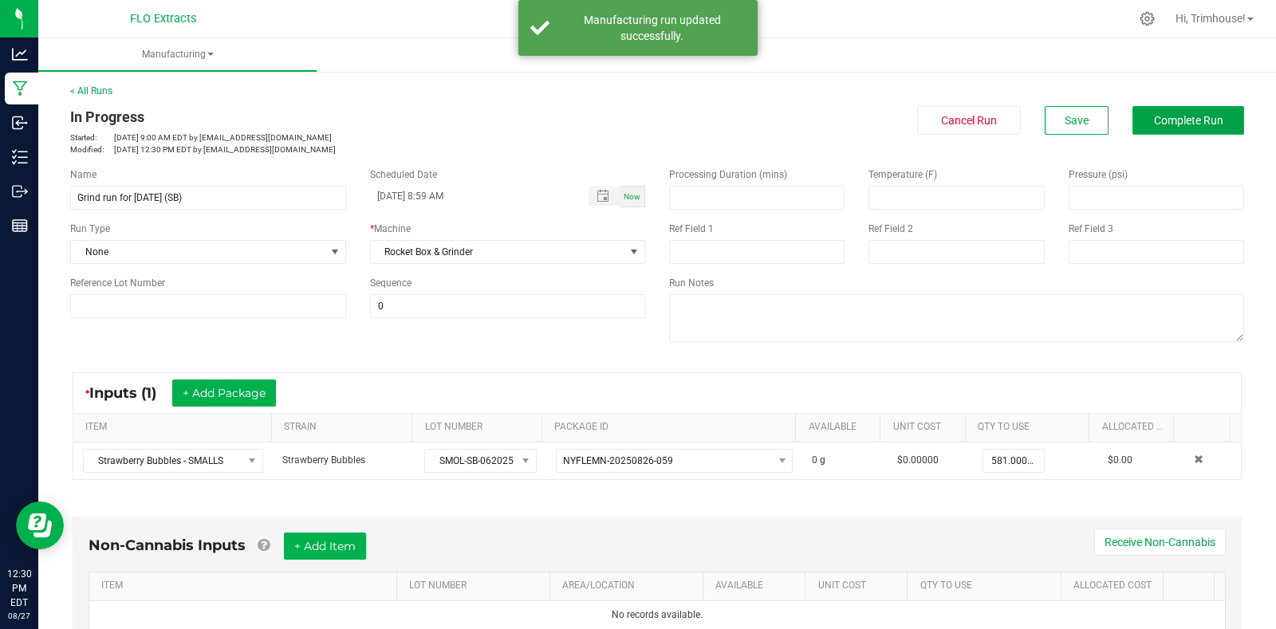
click at [1171, 121] on span "Complete Run" at bounding box center [1188, 120] width 69 height 13
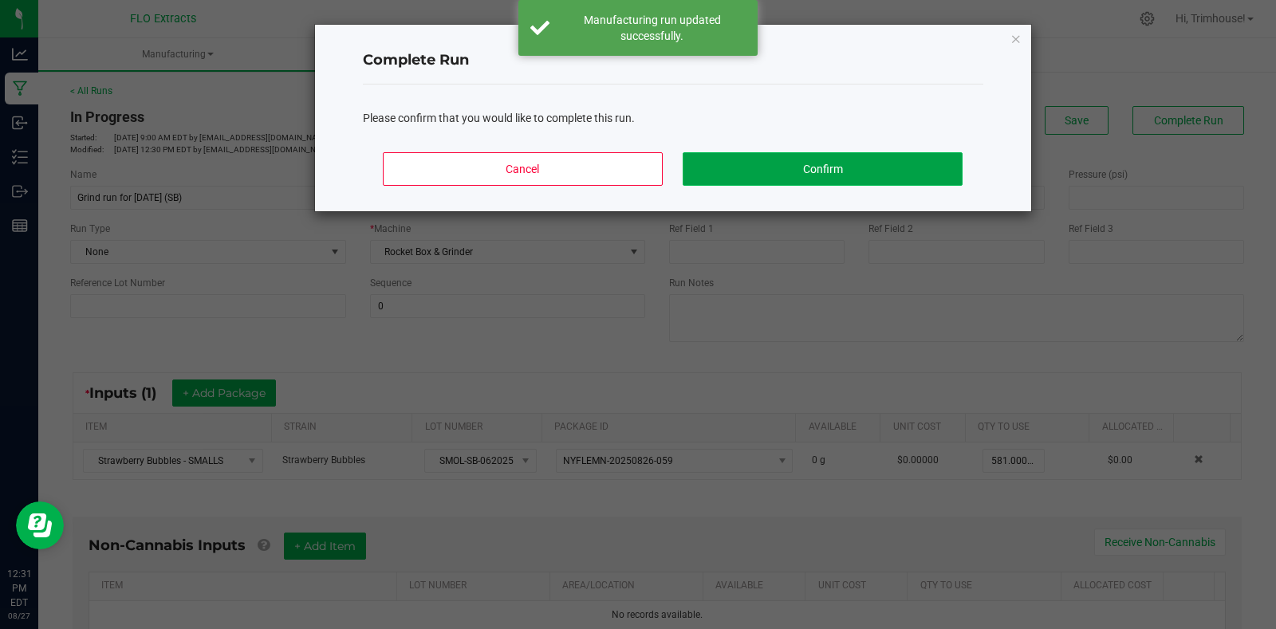
click at [821, 168] on button "Confirm" at bounding box center [822, 169] width 279 height 34
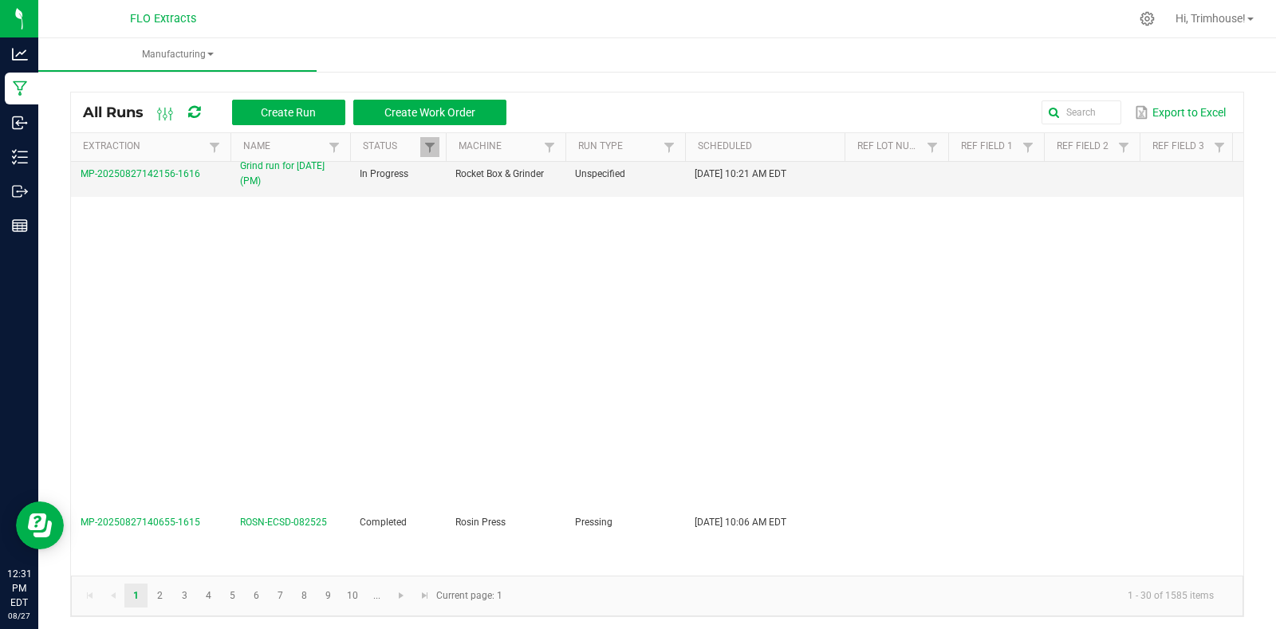
scroll to position [704, 0]
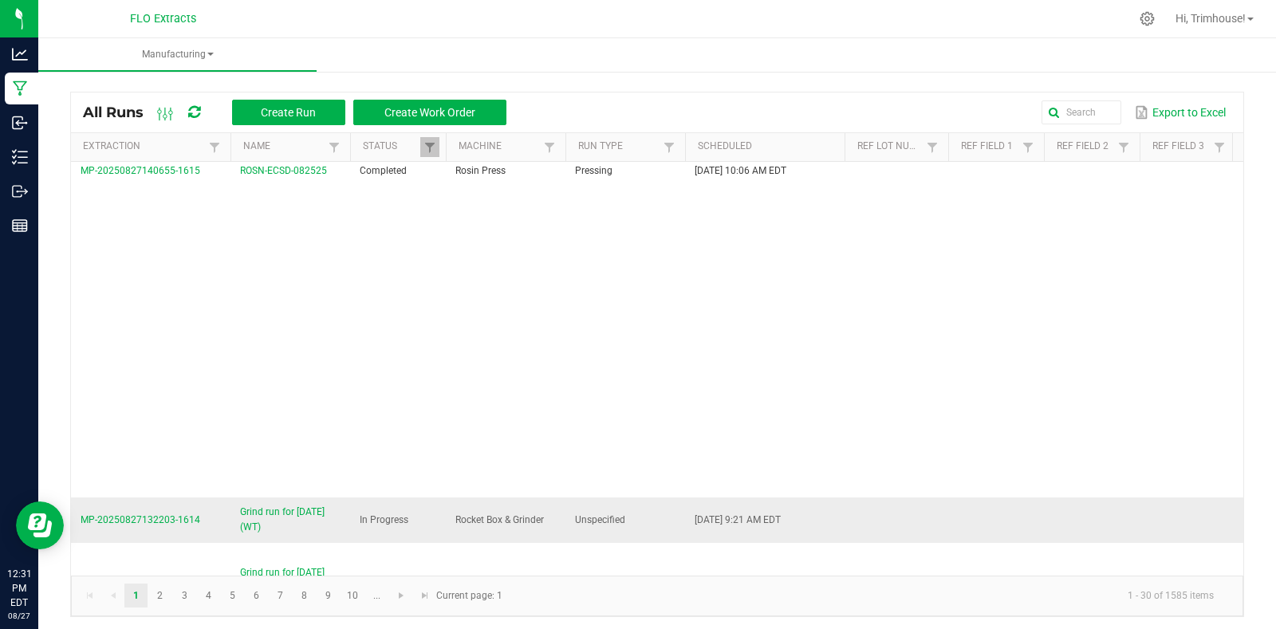
click at [261, 519] on span "Grind run for 8-27-25 (WT)" at bounding box center [290, 520] width 101 height 30
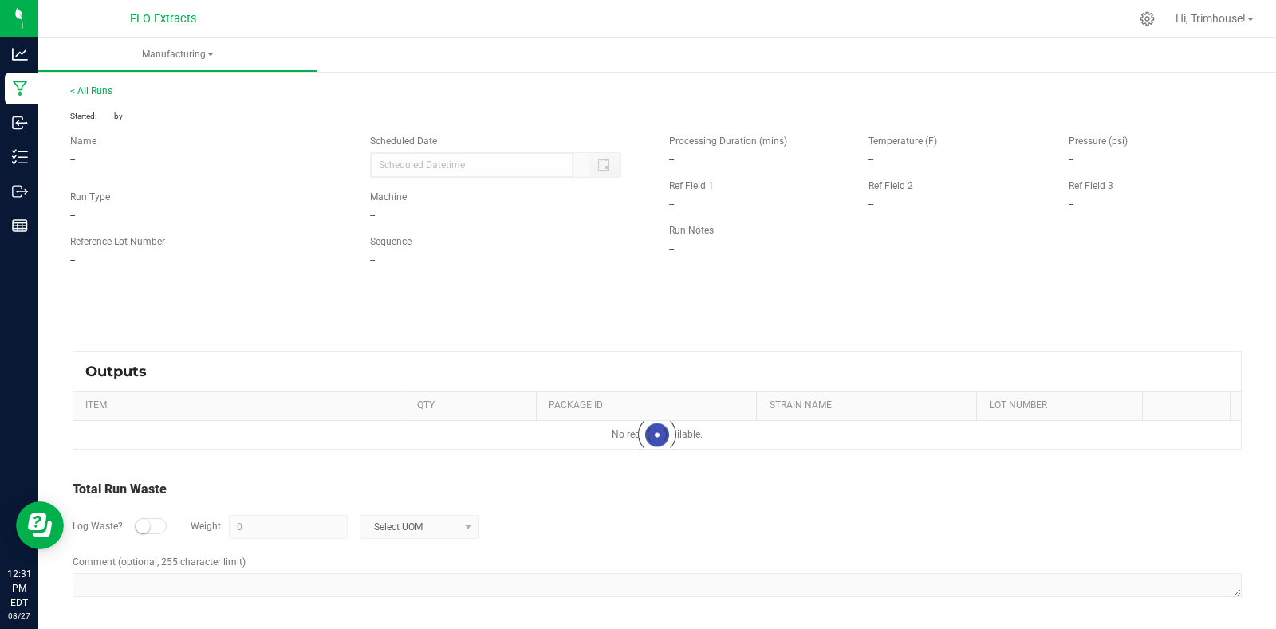
type input "08/27/2025 9:21 AM"
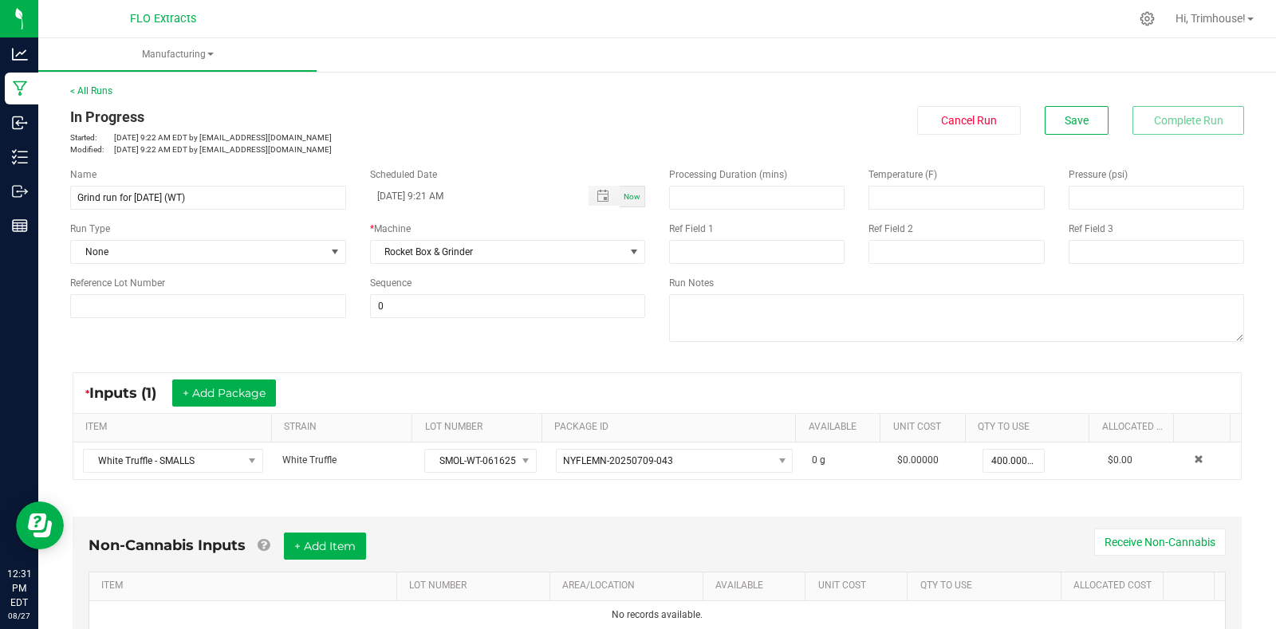
scroll to position [342, 0]
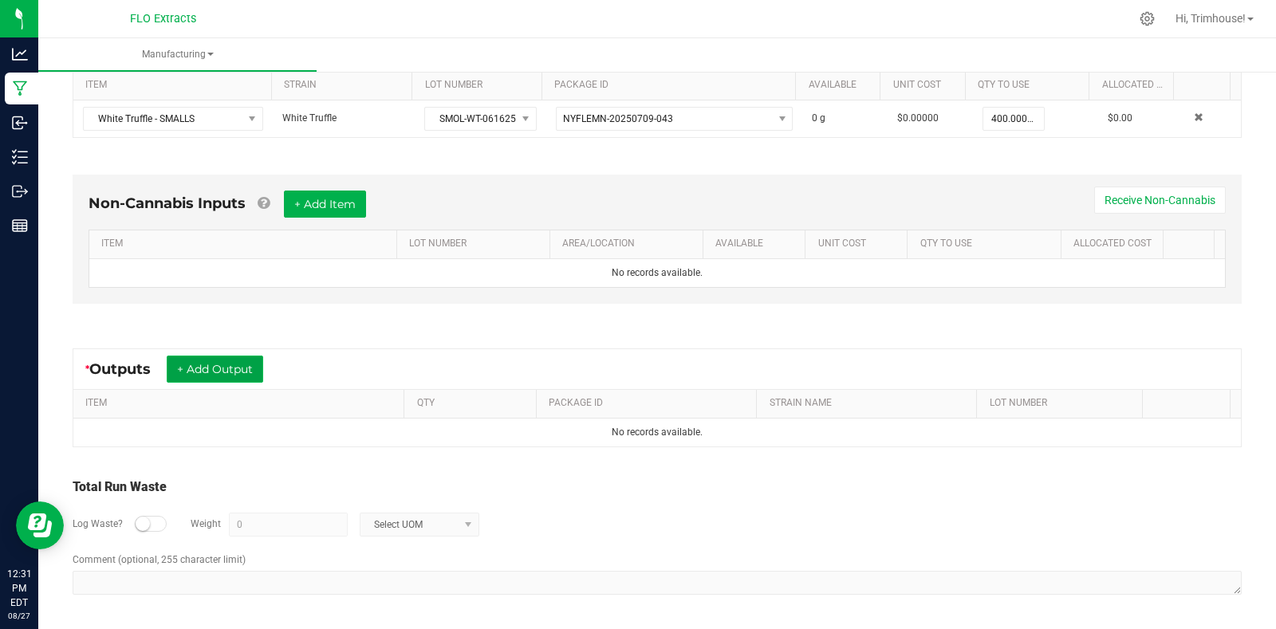
click at [228, 368] on button "+ Add Output" at bounding box center [215, 369] width 97 height 27
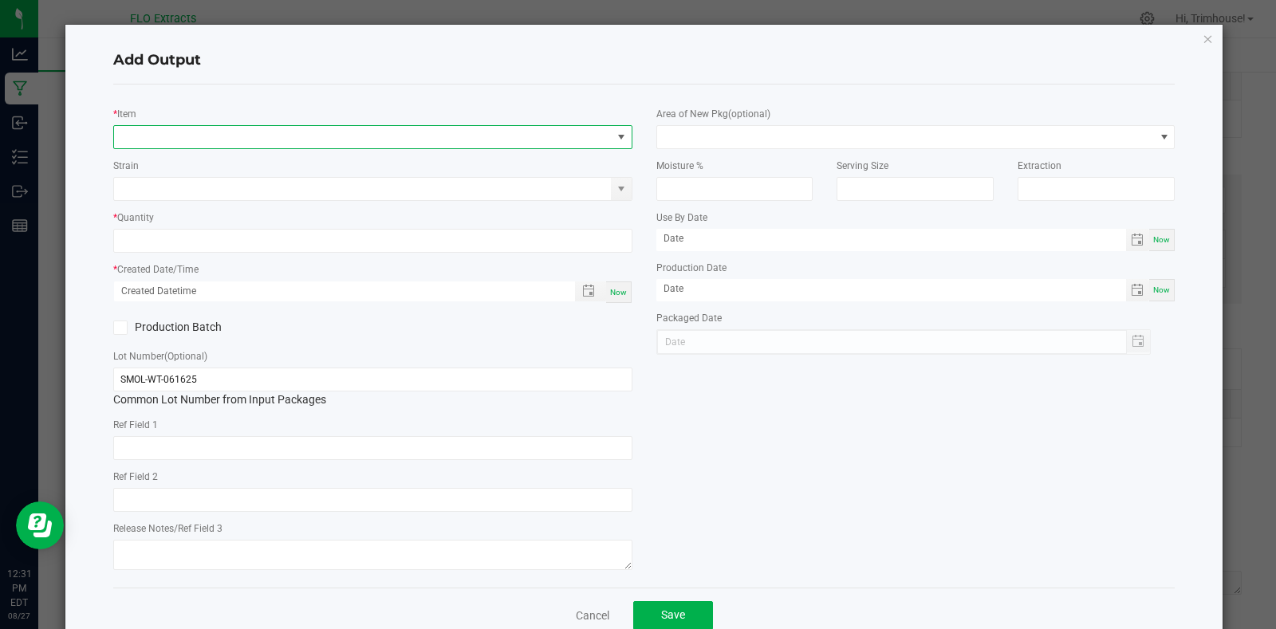
click at [172, 136] on span "NO DATA FOUND" at bounding box center [363, 137] width 498 height 22
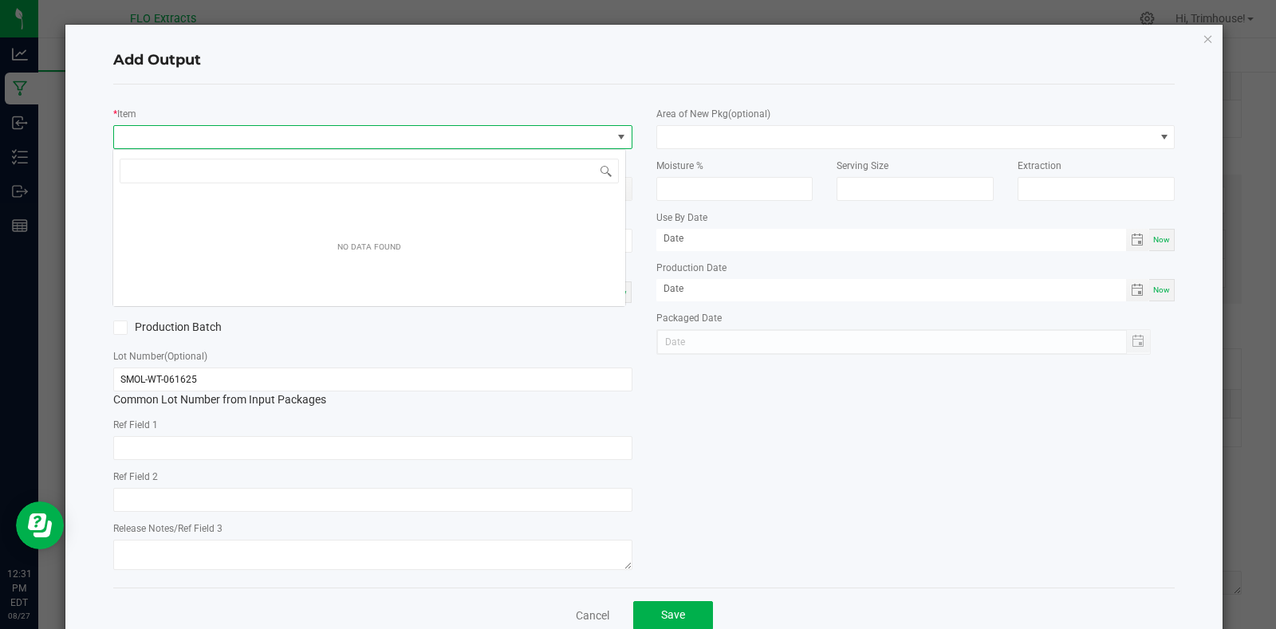
scroll to position [24, 514]
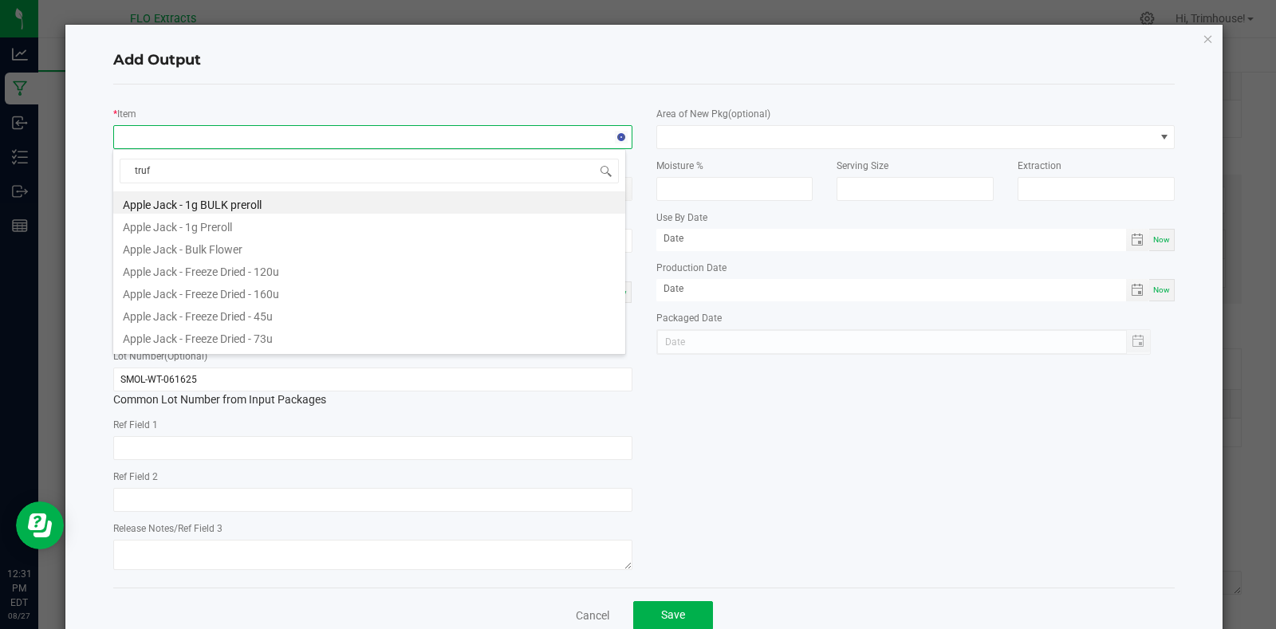
type input "truff"
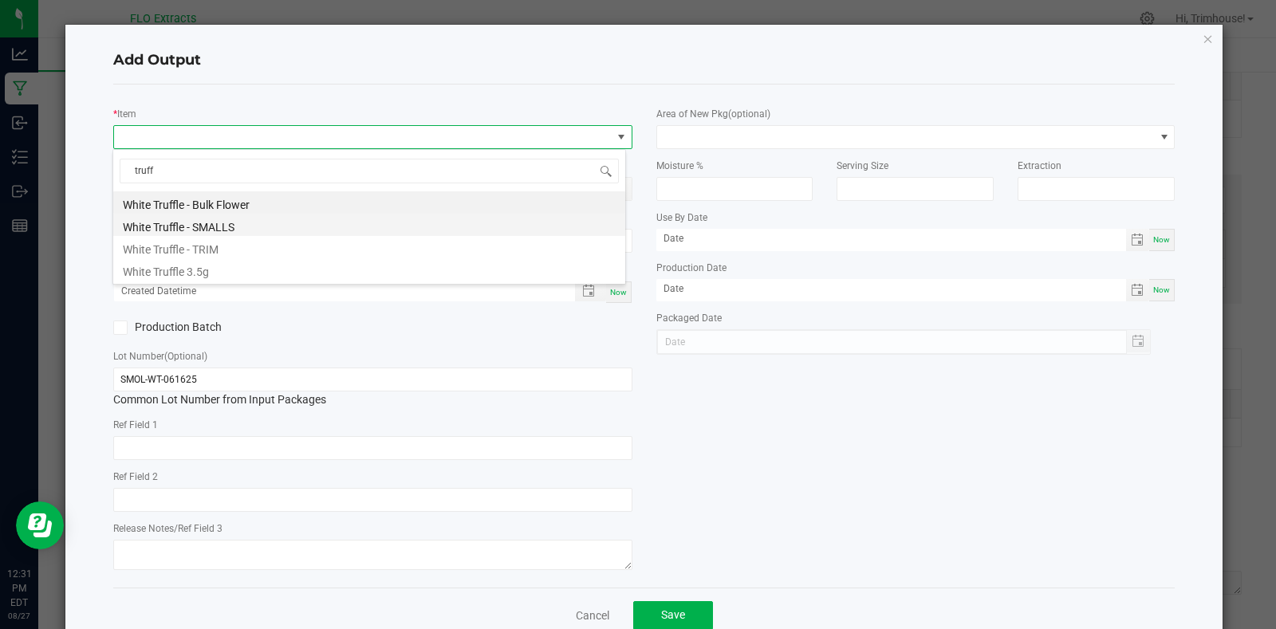
click at [227, 223] on li "White Truffle - SMALLS" at bounding box center [369, 225] width 512 height 22
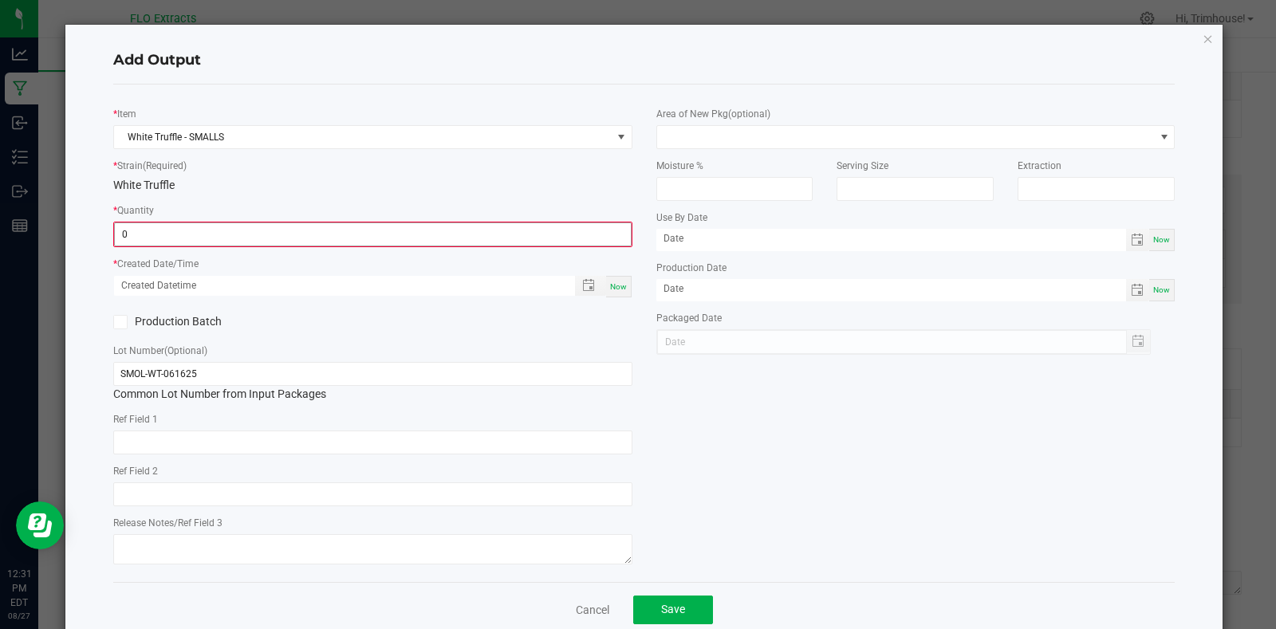
click at [374, 237] on input "0" at bounding box center [373, 234] width 516 height 22
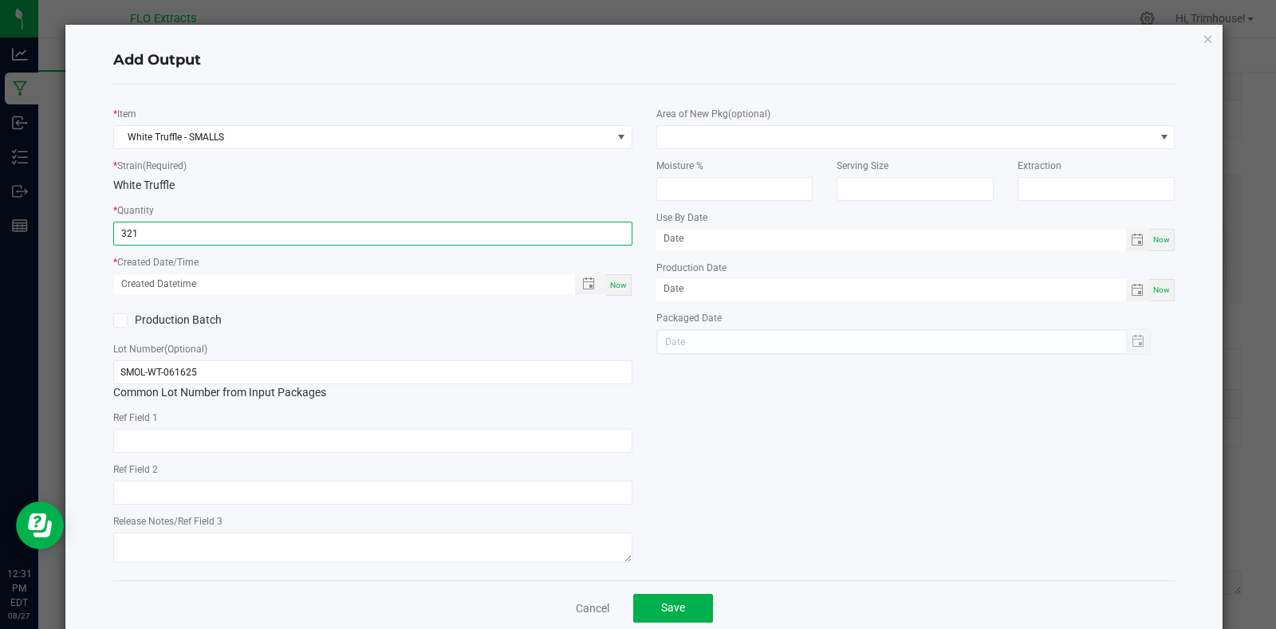
type input "321.0000 g"
click at [612, 286] on span "Now" at bounding box center [618, 285] width 17 height 9
type input "08/27/2025 12:31 PM"
type input "[DATE]"
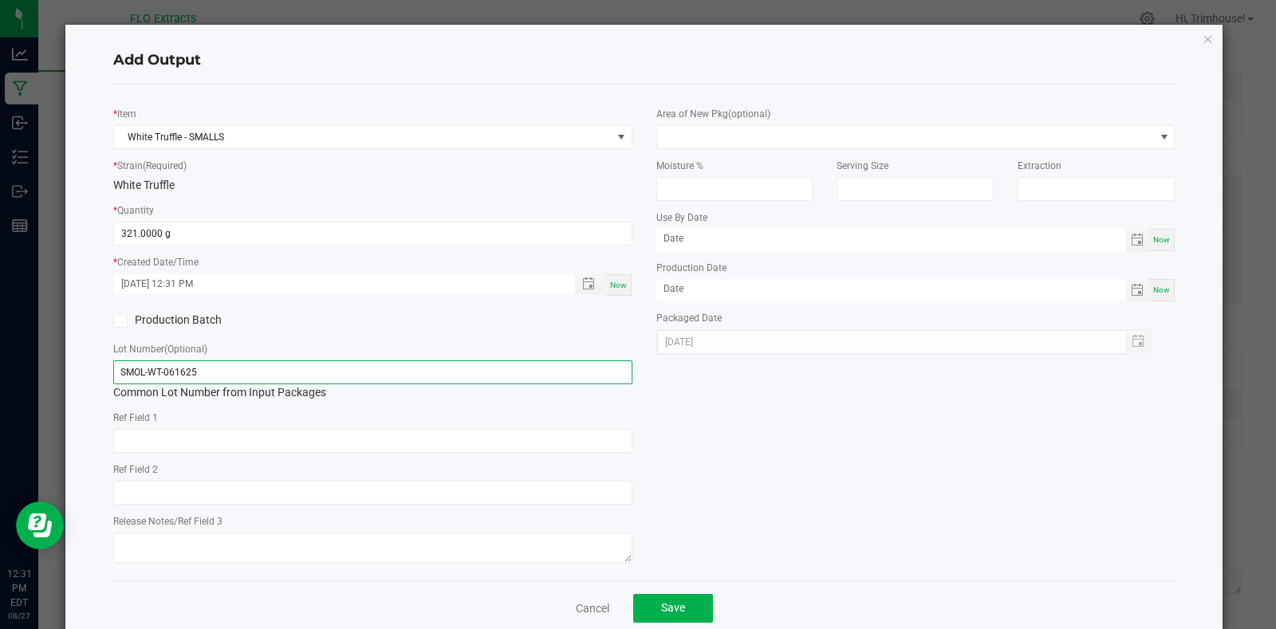
drag, startPoint x: 145, startPoint y: 373, endPoint x: 0, endPoint y: 352, distance: 146.8
click at [0, 352] on ngb-modal-window "Add Output * Item White Truffle - SMALLS * Strain (Required) White Truffle * Qu…" at bounding box center [644, 314] width 1288 height 629
type input "GRND-WT-061625"
click at [686, 608] on button "Save" at bounding box center [673, 608] width 80 height 29
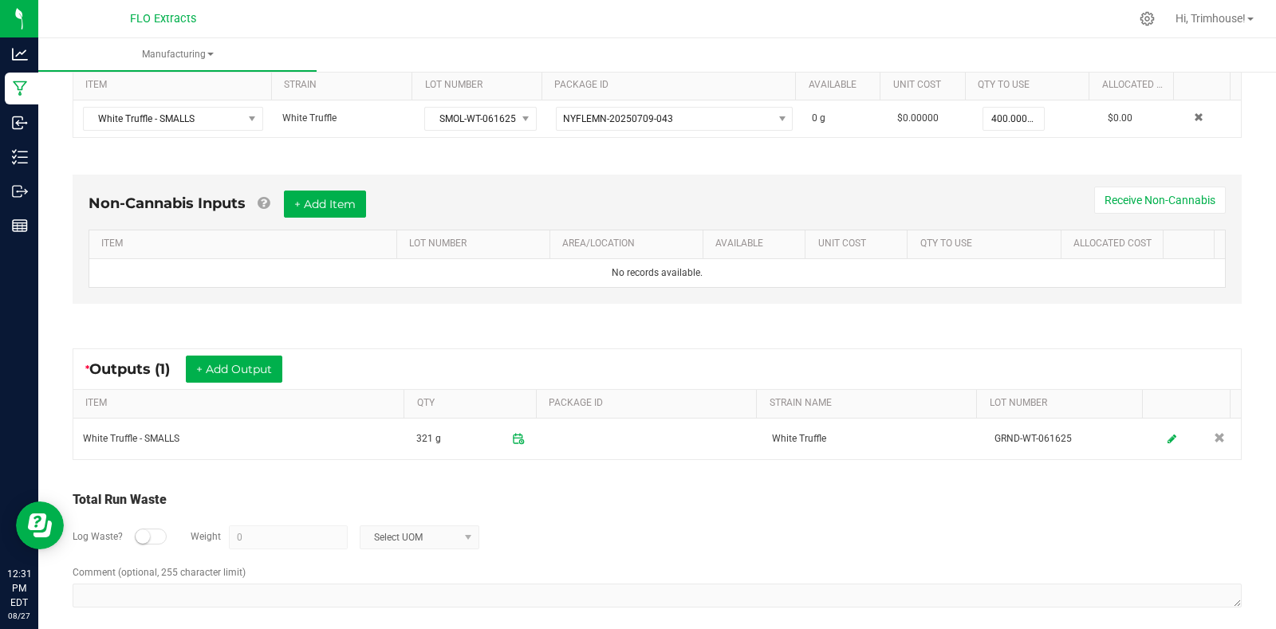
click at [152, 536] on div at bounding box center [151, 537] width 32 height 16
click at [256, 541] on input "0" at bounding box center [288, 538] width 117 height 22
click at [464, 539] on span at bounding box center [468, 537] width 13 height 13
type input "3 g"
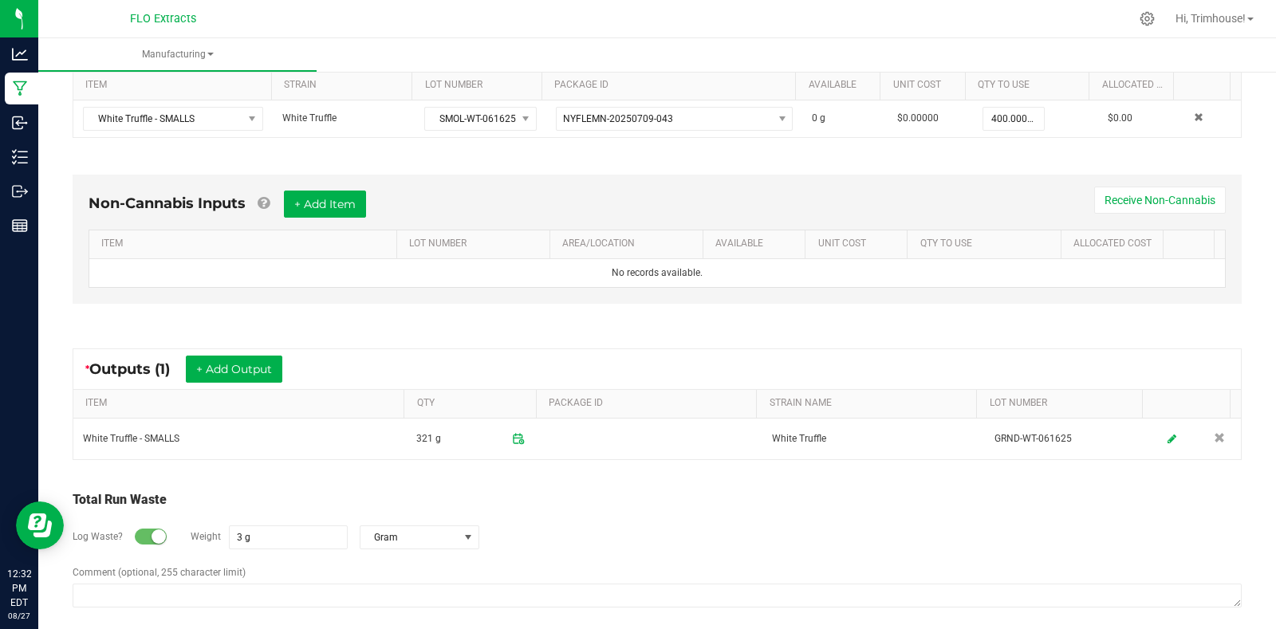
click at [527, 527] on div "Log Waste? Weight 3 g Gram" at bounding box center [658, 538] width 1170 height 56
click at [250, 357] on button "+ Add Output" at bounding box center [234, 369] width 97 height 27
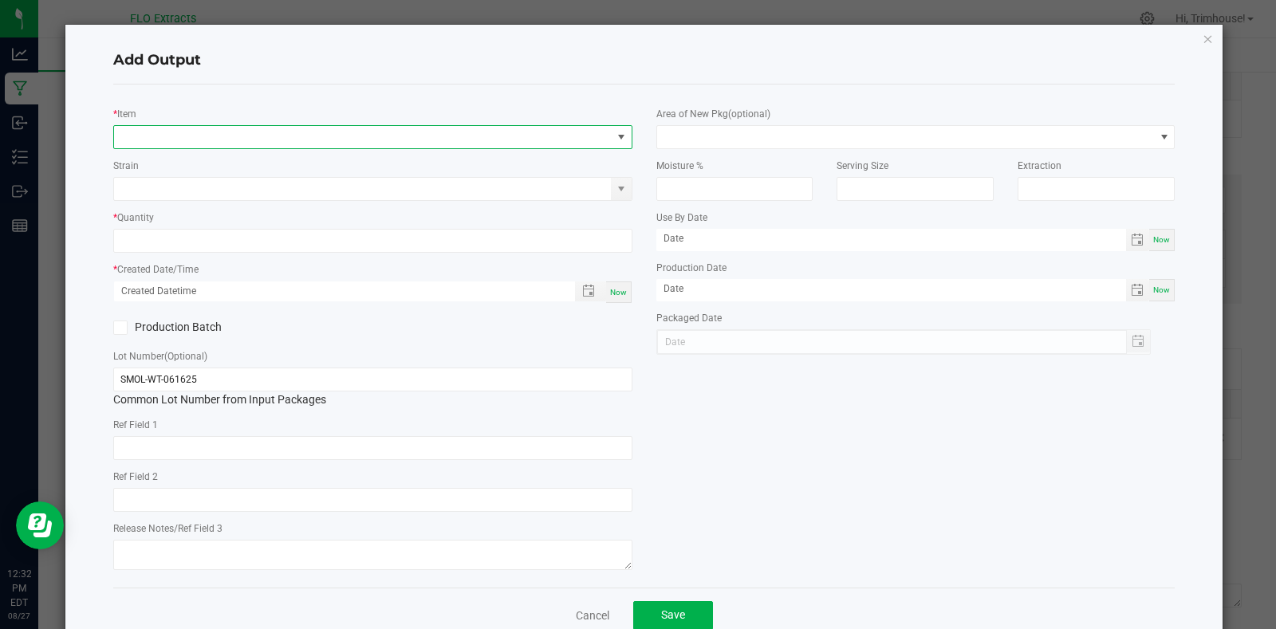
click at [239, 129] on span "NO DATA FOUND" at bounding box center [363, 137] width 498 height 22
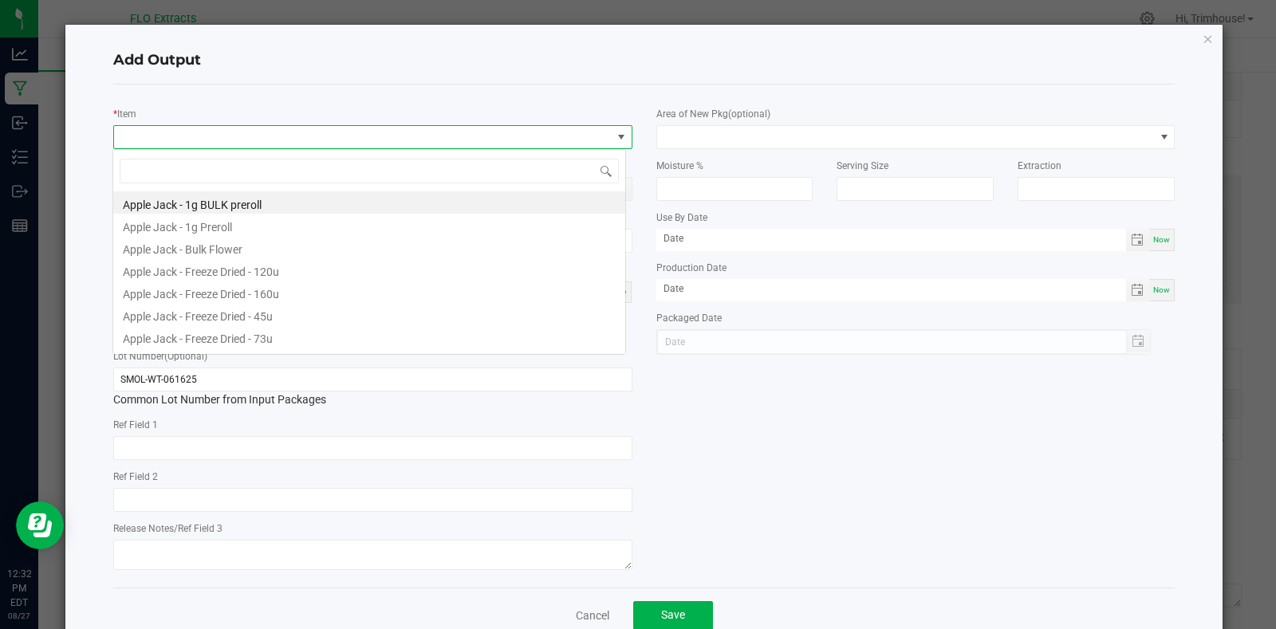
scroll to position [24, 514]
type input "truff"
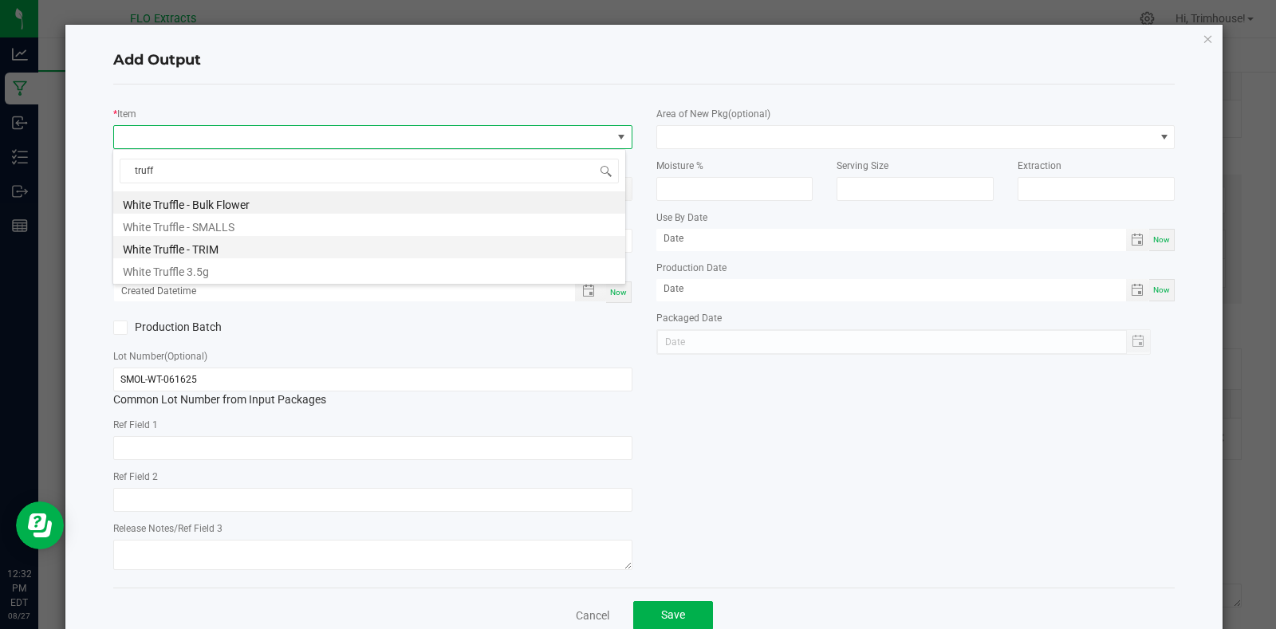
click at [235, 247] on li "White Truffle - TRIM" at bounding box center [369, 247] width 512 height 22
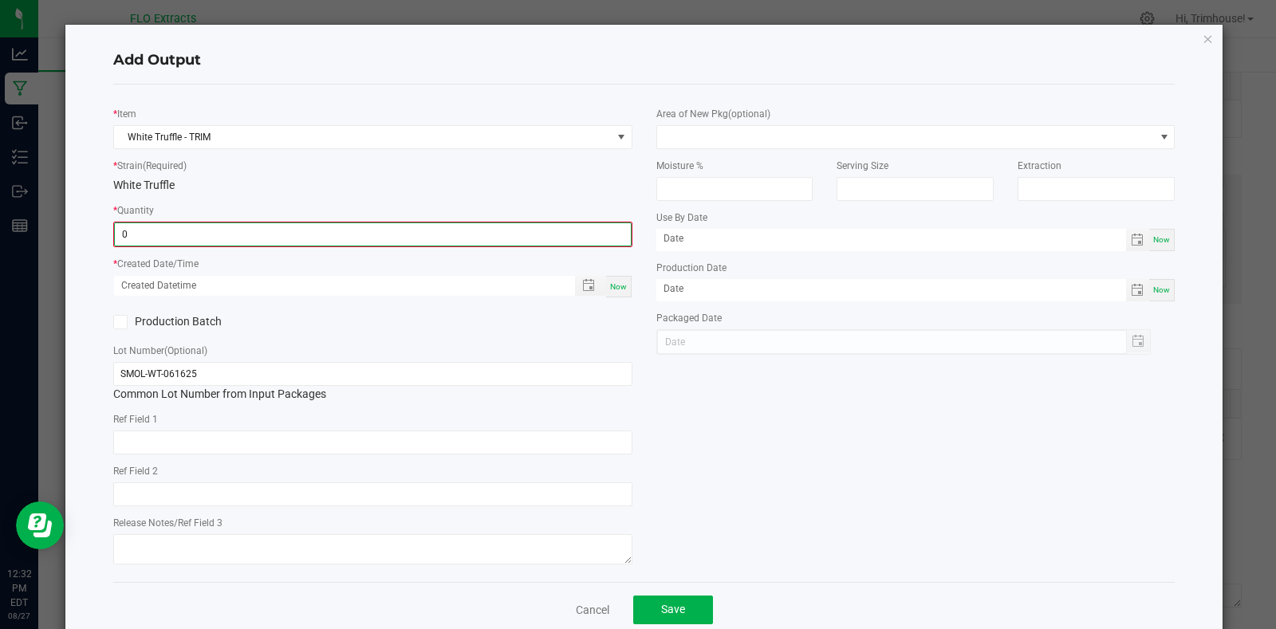
click at [223, 233] on input "0" at bounding box center [373, 234] width 516 height 22
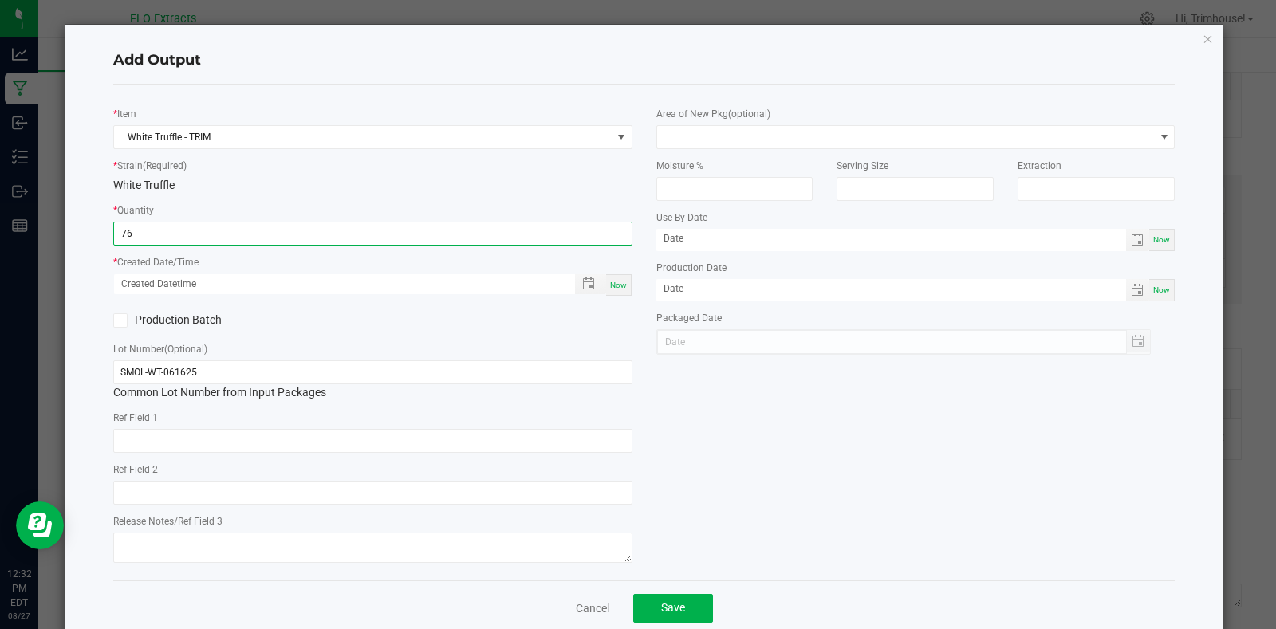
type input "76.0000 g"
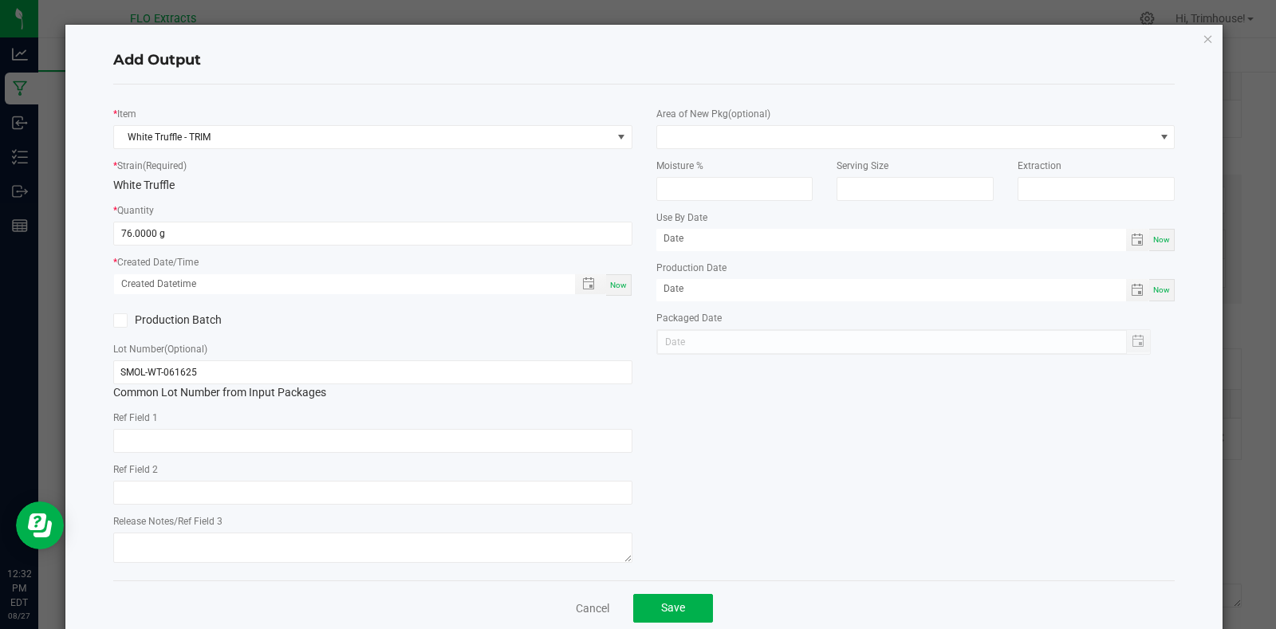
click at [606, 275] on div "Now" at bounding box center [619, 285] width 26 height 22
type input "08/27/2025 12:32 PM"
type input "[DATE]"
drag, startPoint x: 143, startPoint y: 372, endPoint x: 2, endPoint y: 381, distance: 140.7
click at [2, 381] on ngb-modal-window "Add Output * Item White Truffle - TRIM * Strain (Required) White Truffle * Quan…" at bounding box center [644, 314] width 1288 height 629
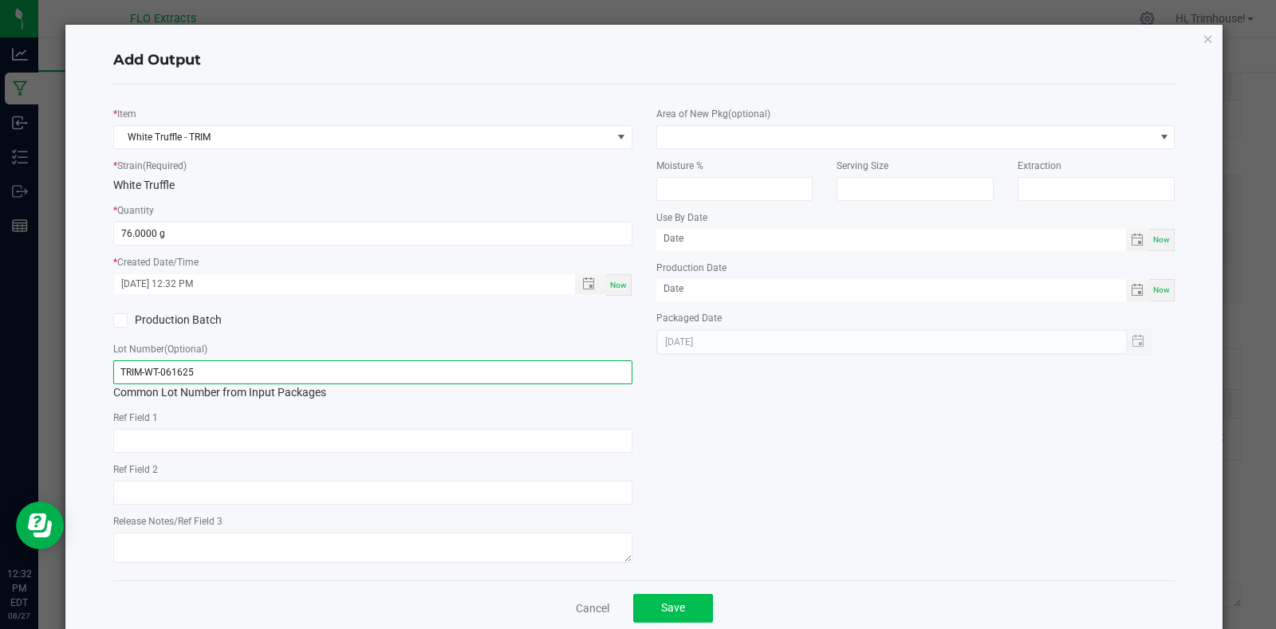
type input "TRIM-WT-061625"
click at [663, 605] on span "Save" at bounding box center [673, 608] width 24 height 13
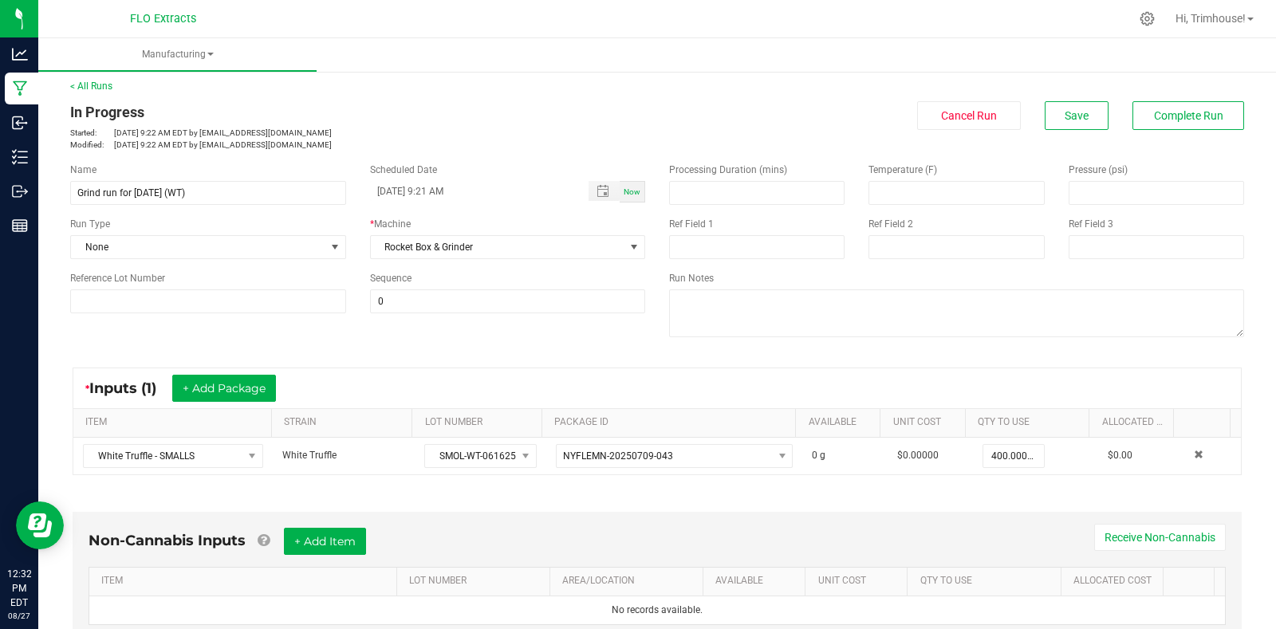
scroll to position [0, 0]
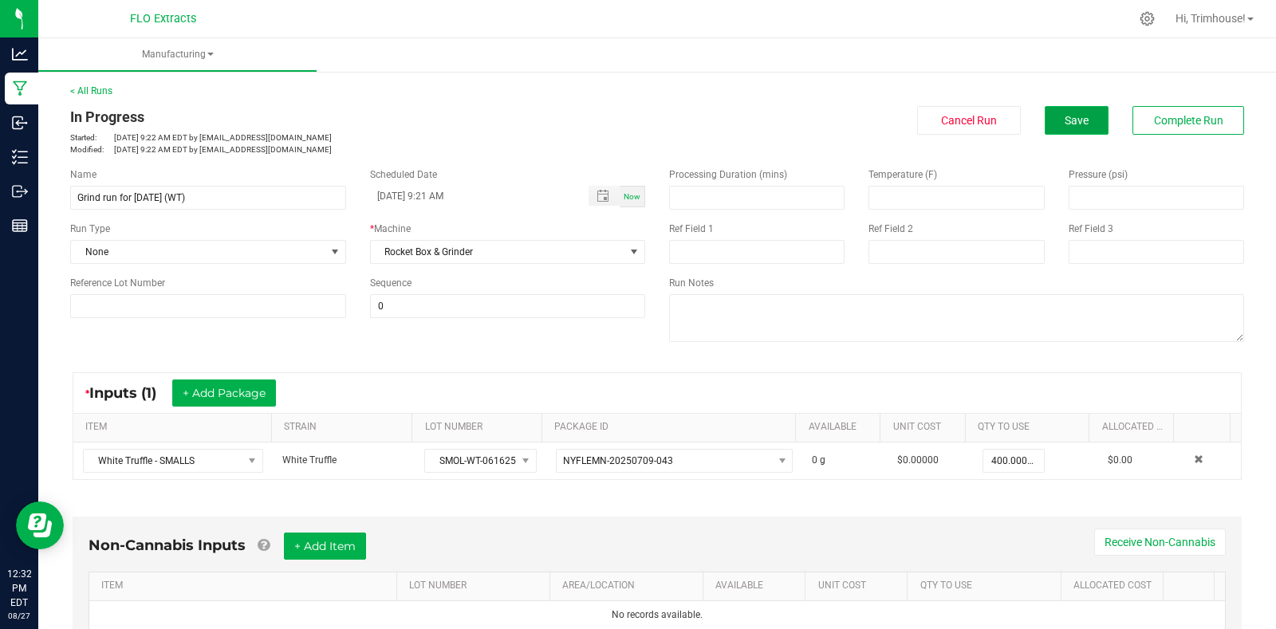
click at [1076, 115] on span "Save" at bounding box center [1077, 120] width 24 height 13
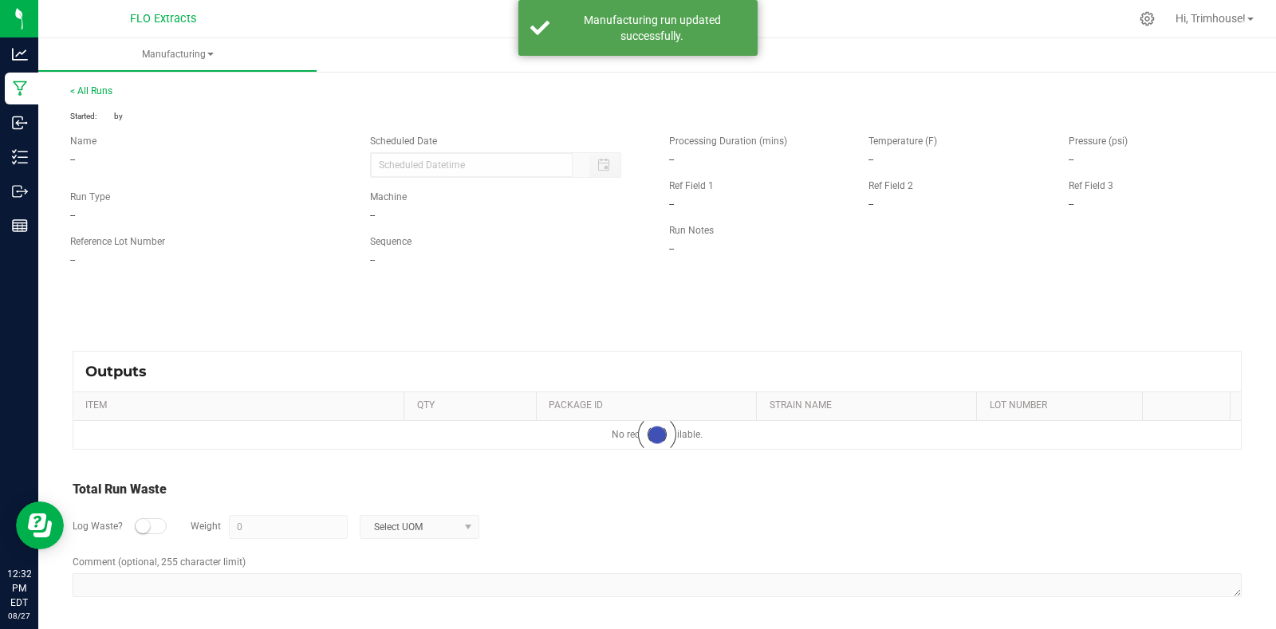
type input "08/27/2025 9:21 AM"
type input "3 g"
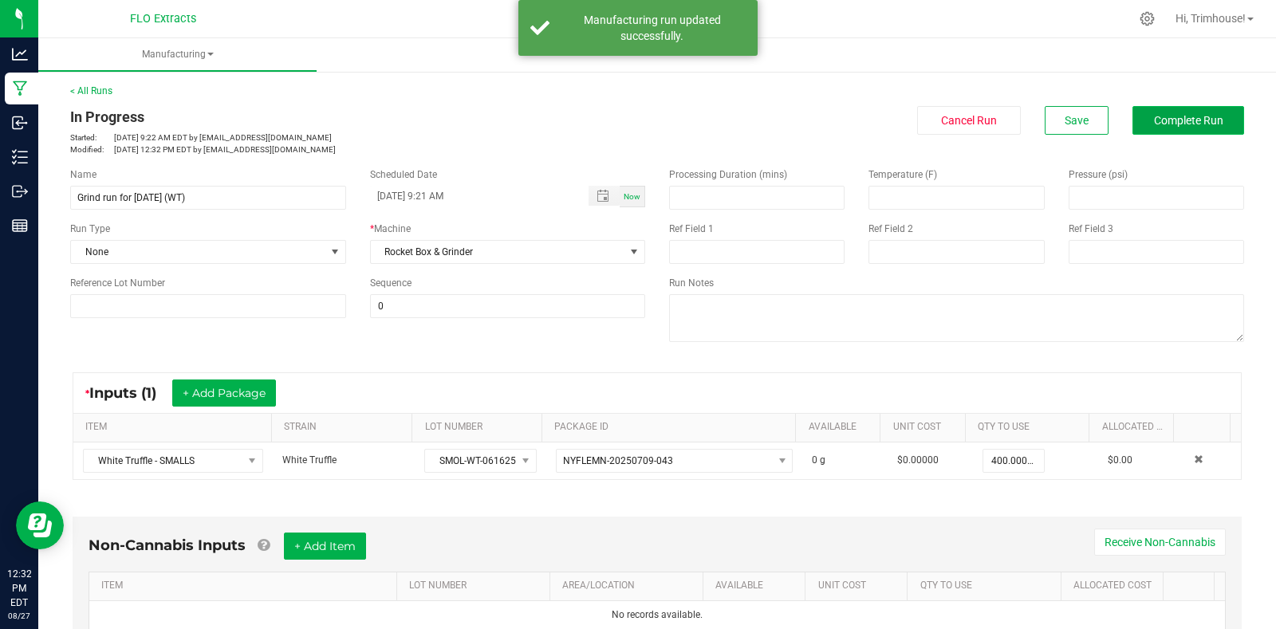
click at [1161, 112] on button "Complete Run" at bounding box center [1189, 120] width 112 height 29
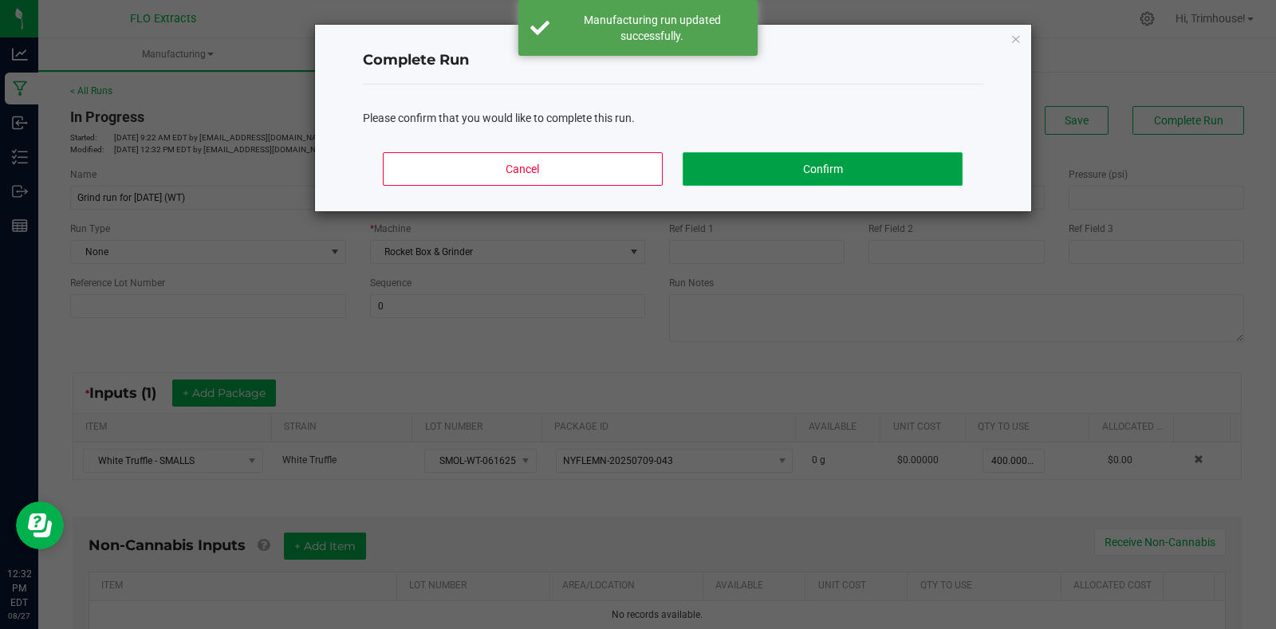
click at [759, 178] on button "Confirm" at bounding box center [822, 169] width 279 height 34
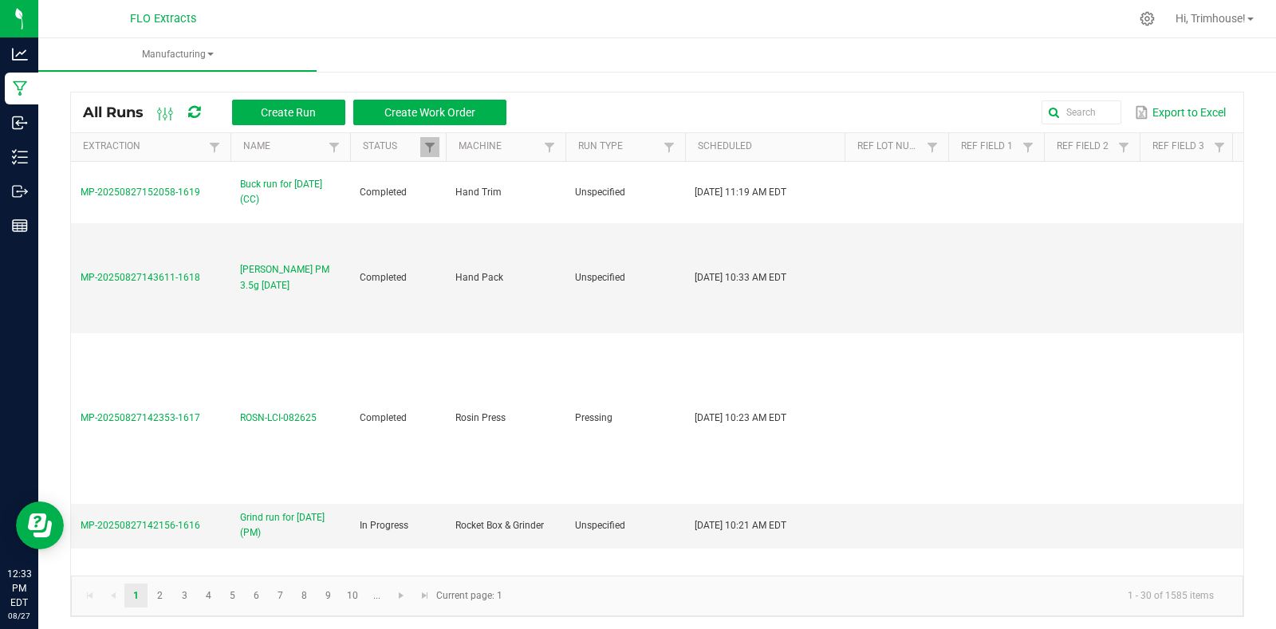
scroll to position [352, 0]
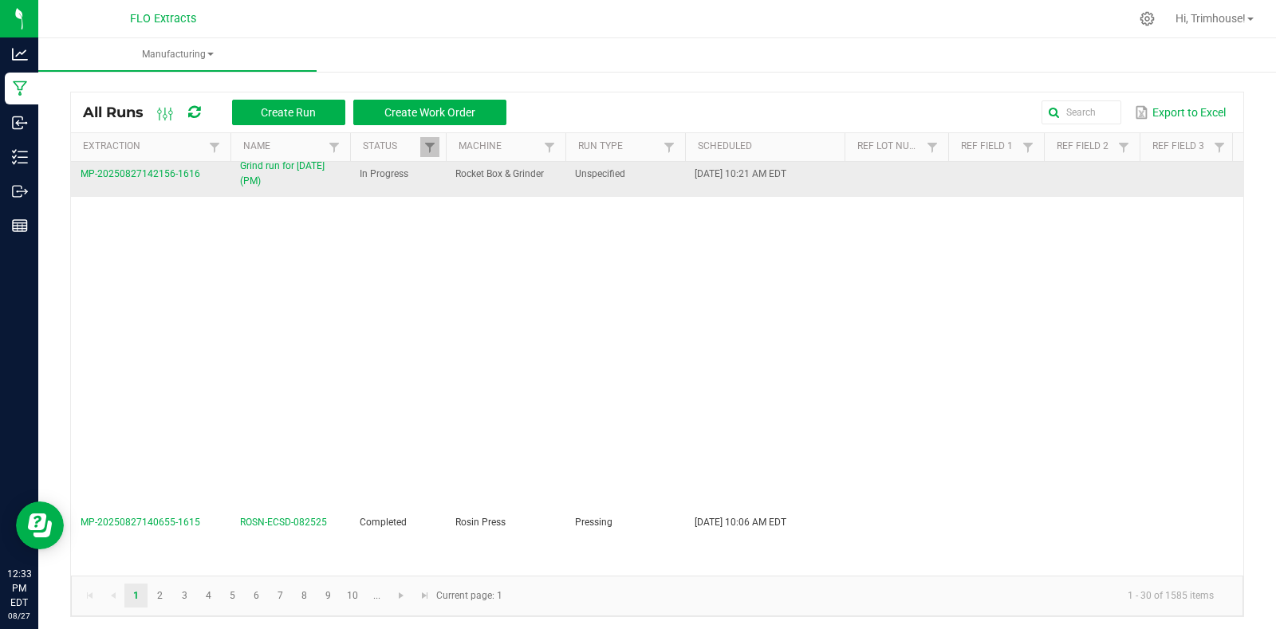
click at [271, 166] on span "Grind run for 8-27-25 (PM)" at bounding box center [290, 174] width 101 height 30
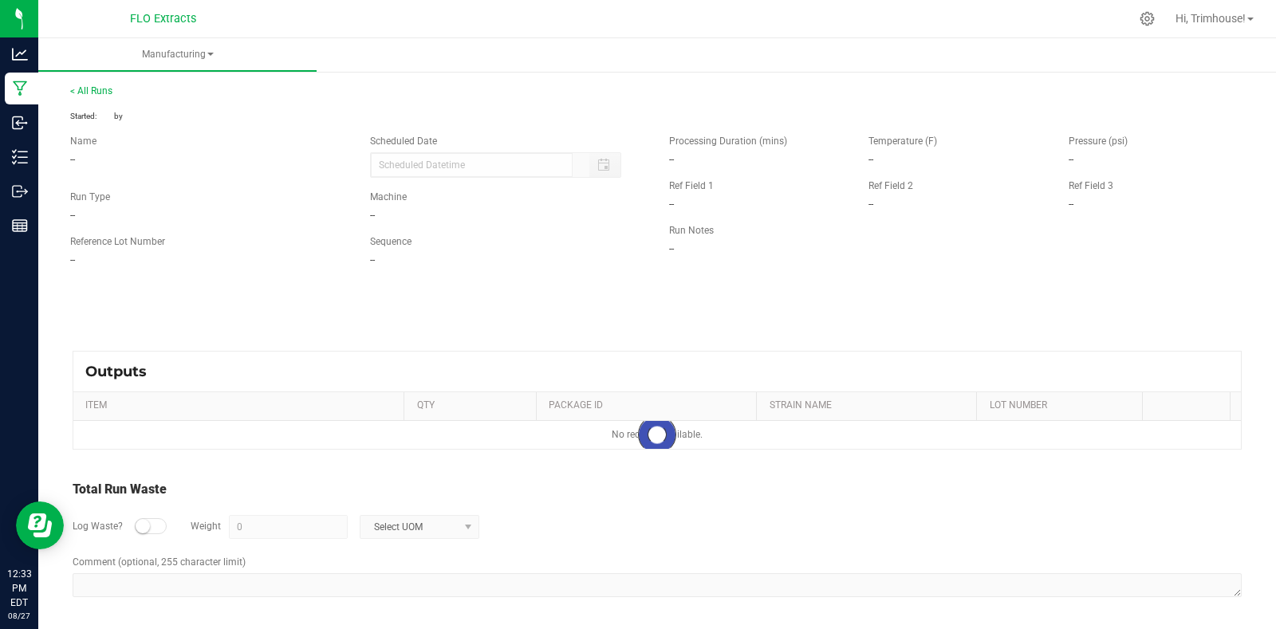
type input "08/27/2025 10:21 AM"
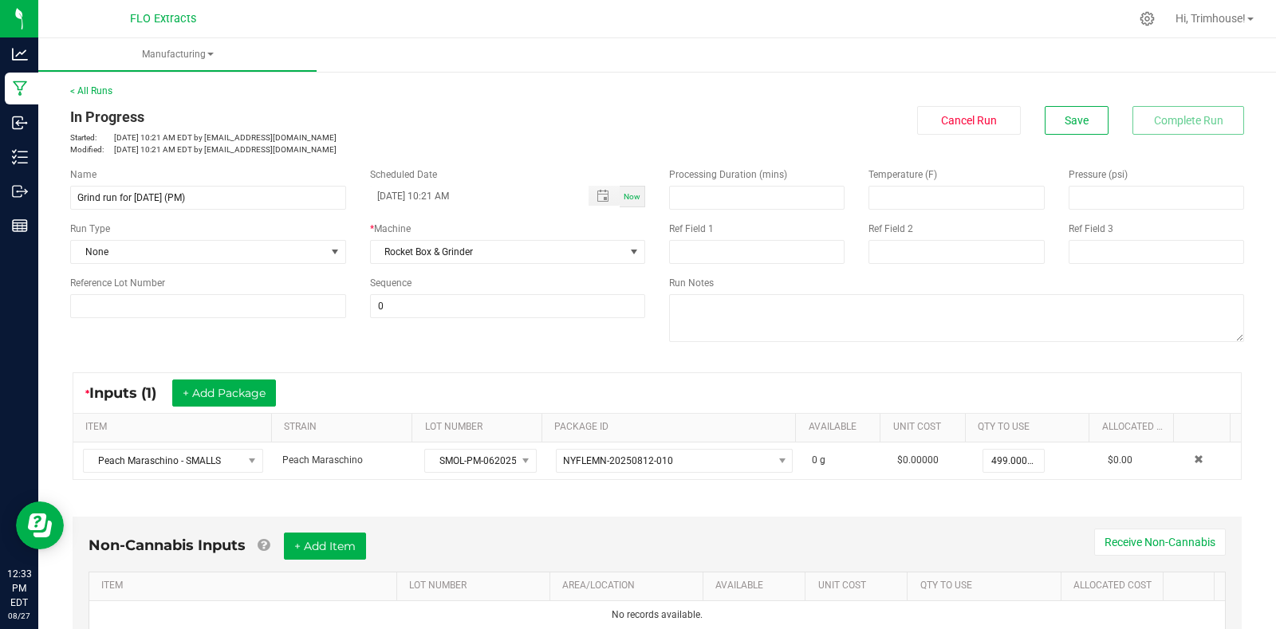
scroll to position [342, 0]
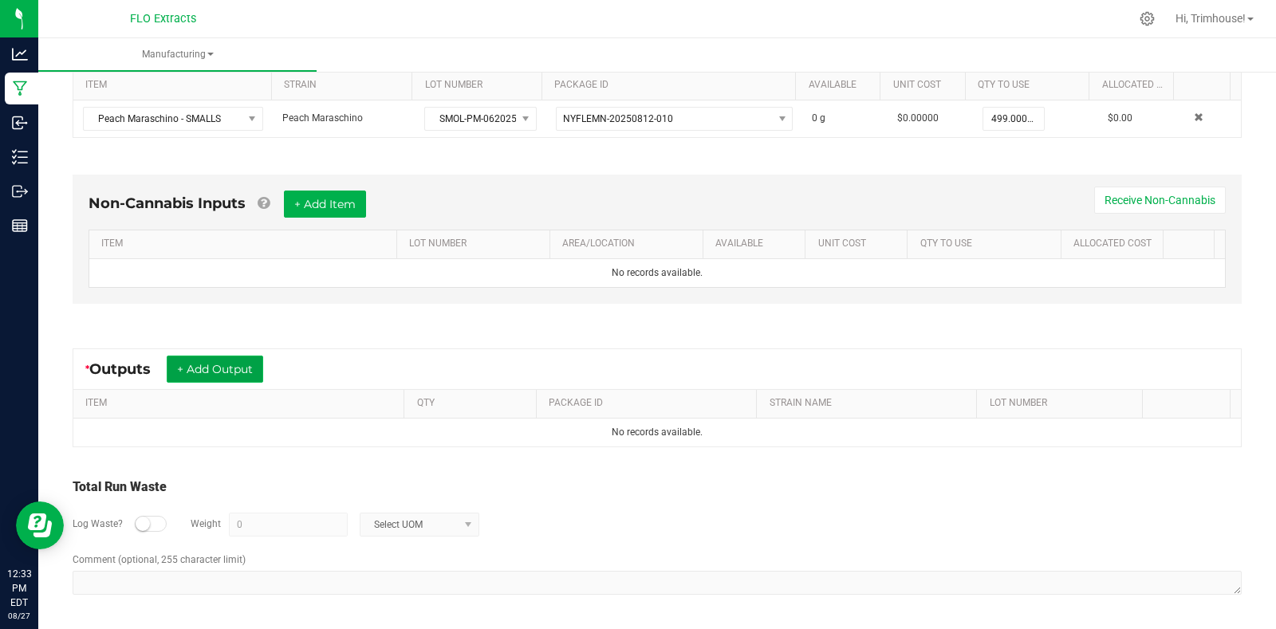
click at [234, 368] on button "+ Add Output" at bounding box center [215, 369] width 97 height 27
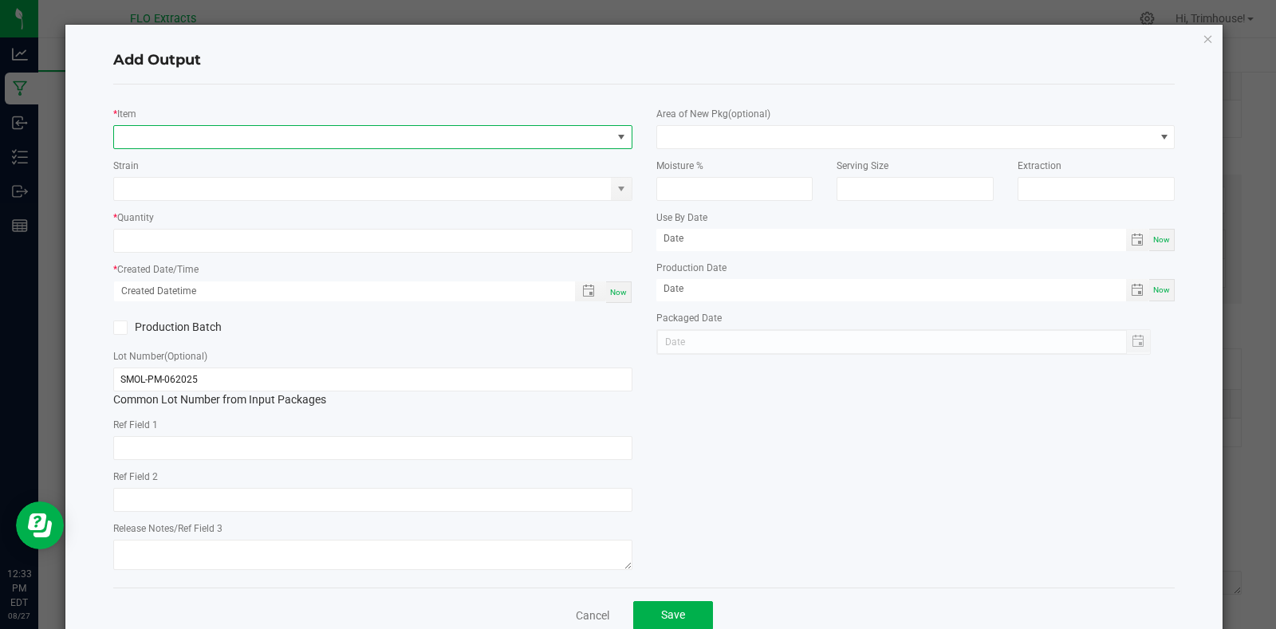
click at [418, 137] on span "NO DATA FOUND" at bounding box center [363, 137] width 498 height 22
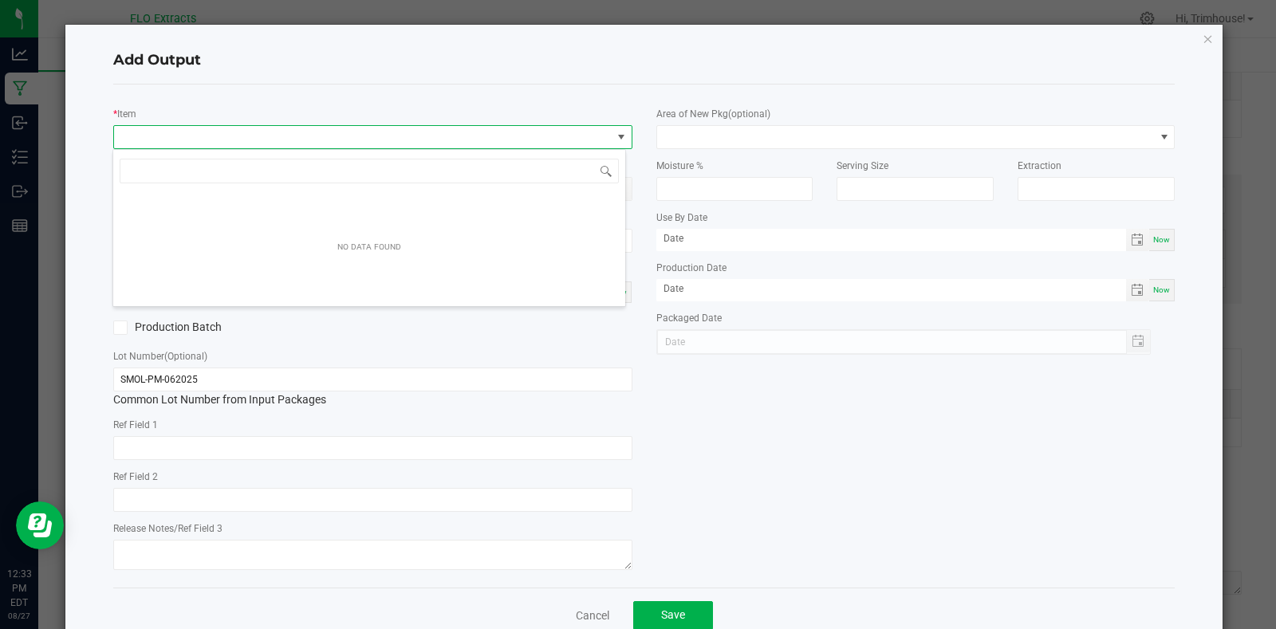
scroll to position [24, 514]
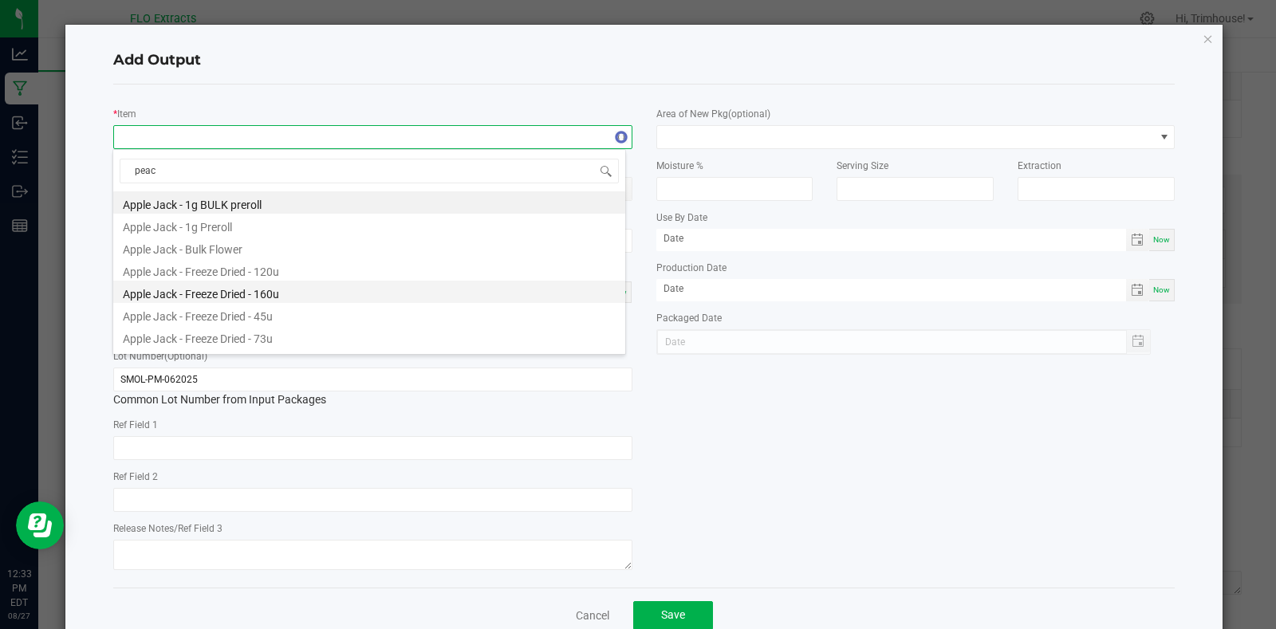
type input "peach"
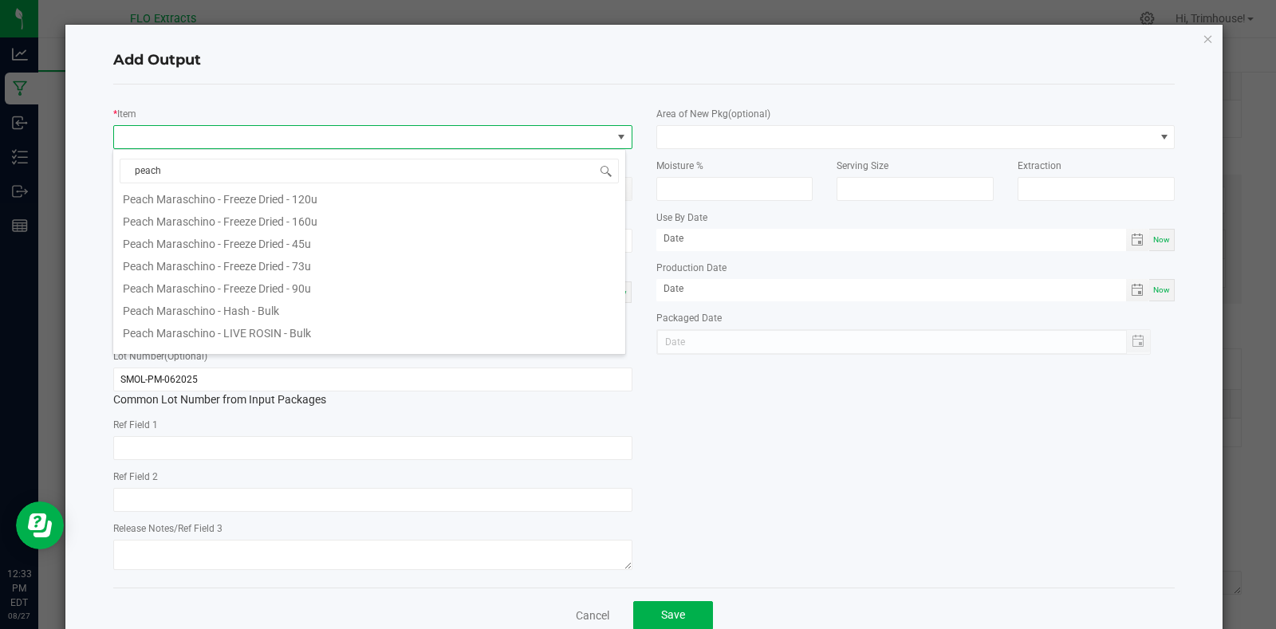
scroll to position [220, 0]
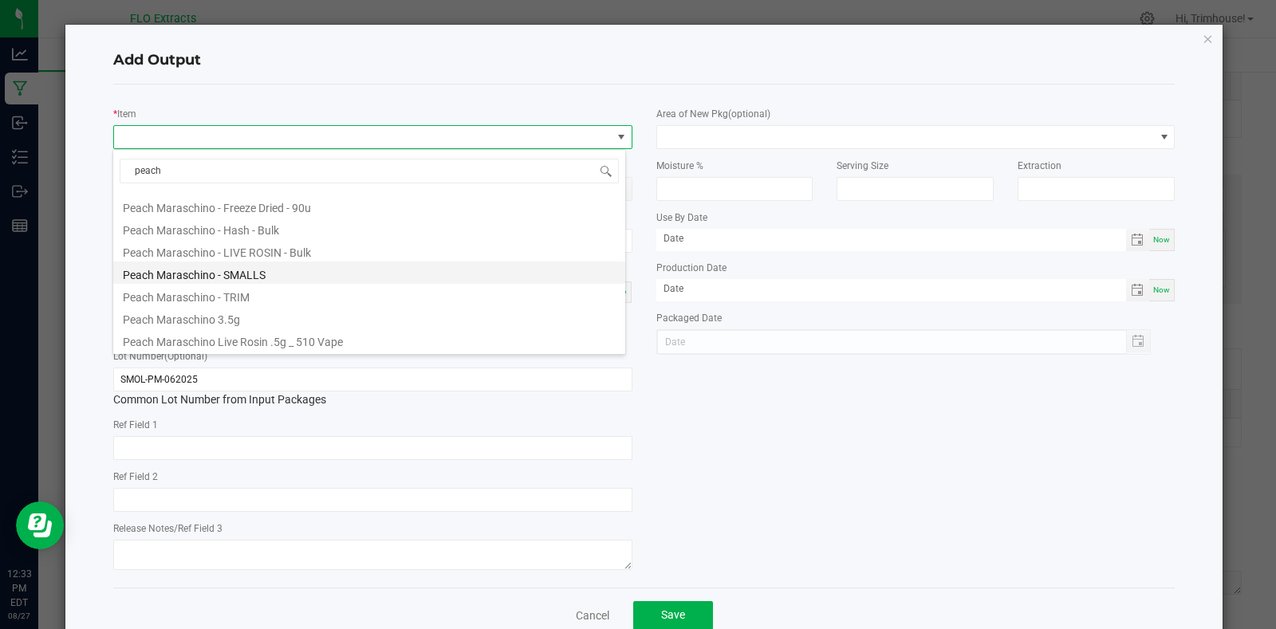
click at [276, 266] on li "Peach Maraschino - SMALLS" at bounding box center [369, 273] width 512 height 22
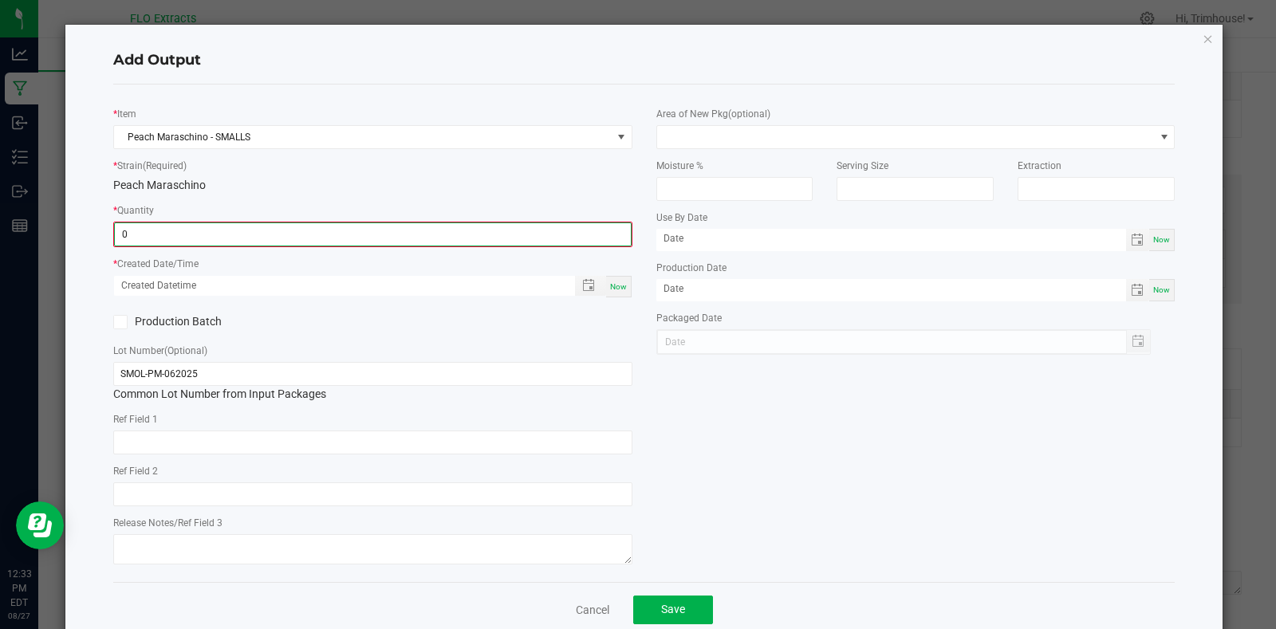
click at [239, 231] on input "0" at bounding box center [373, 234] width 516 height 22
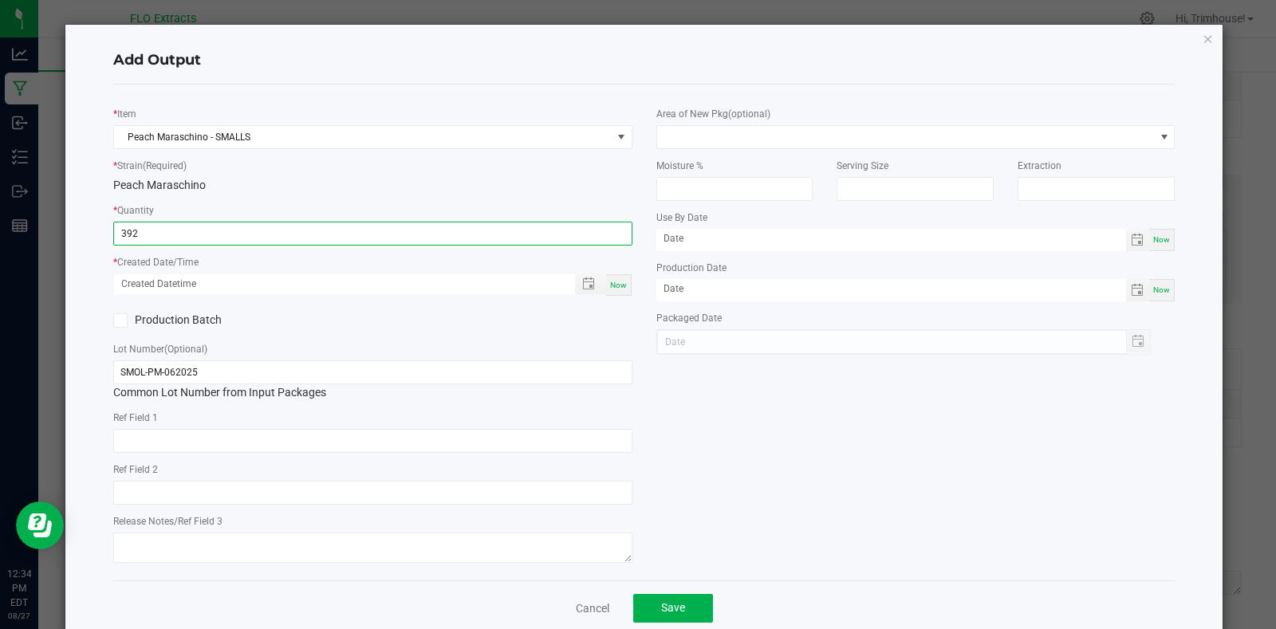
type input "392.0000 g"
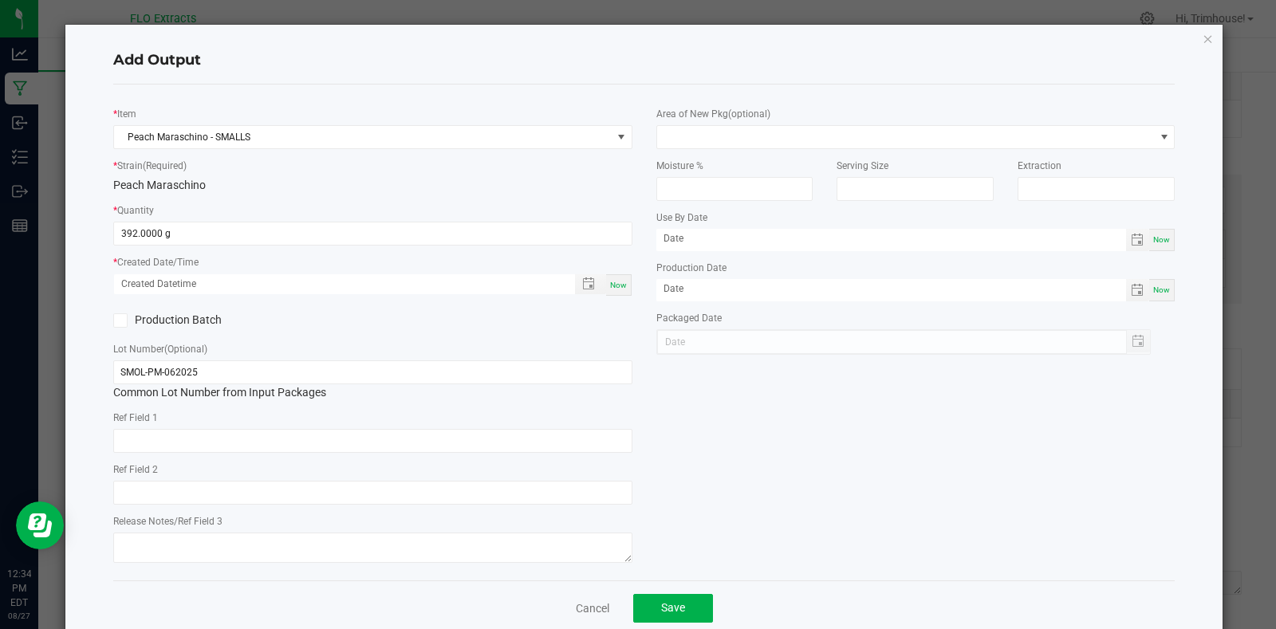
click at [616, 294] on div "Now" at bounding box center [619, 285] width 26 height 22
type input "08/27/2025 12:34 PM"
type input "[DATE]"
drag, startPoint x: 144, startPoint y: 377, endPoint x: 6, endPoint y: 346, distance: 141.3
click at [6, 346] on ngb-modal-window "Add Output * Item Peach Maraschino - SMALLS * Strain (Required) Peach Maraschin…" at bounding box center [644, 314] width 1288 height 629
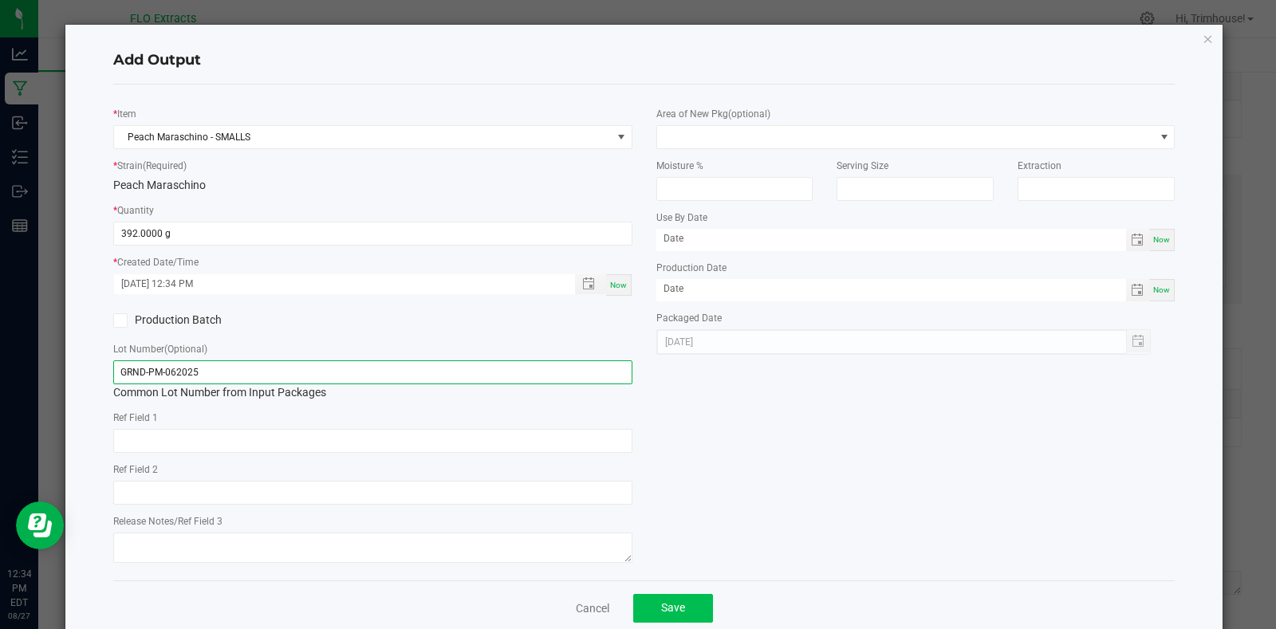
type input "GRND-PM-062025"
click at [650, 613] on button "Save" at bounding box center [673, 608] width 80 height 29
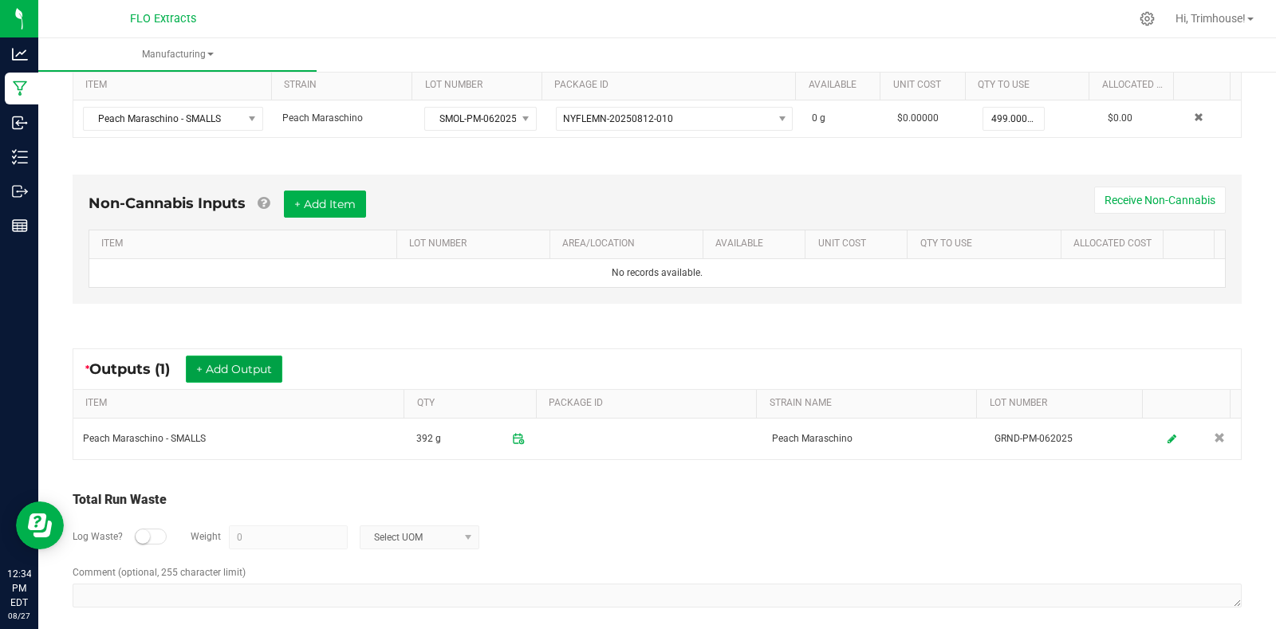
click at [237, 377] on button "+ Add Output" at bounding box center [234, 369] width 97 height 27
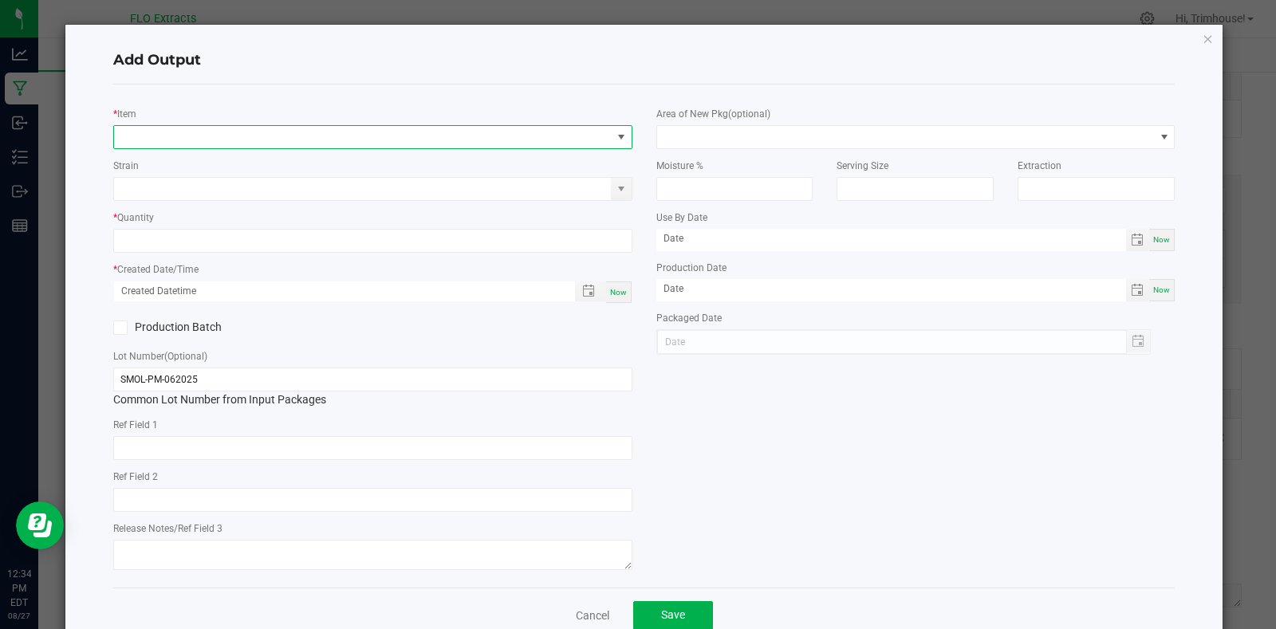
click at [148, 132] on span "NO DATA FOUND" at bounding box center [363, 137] width 498 height 22
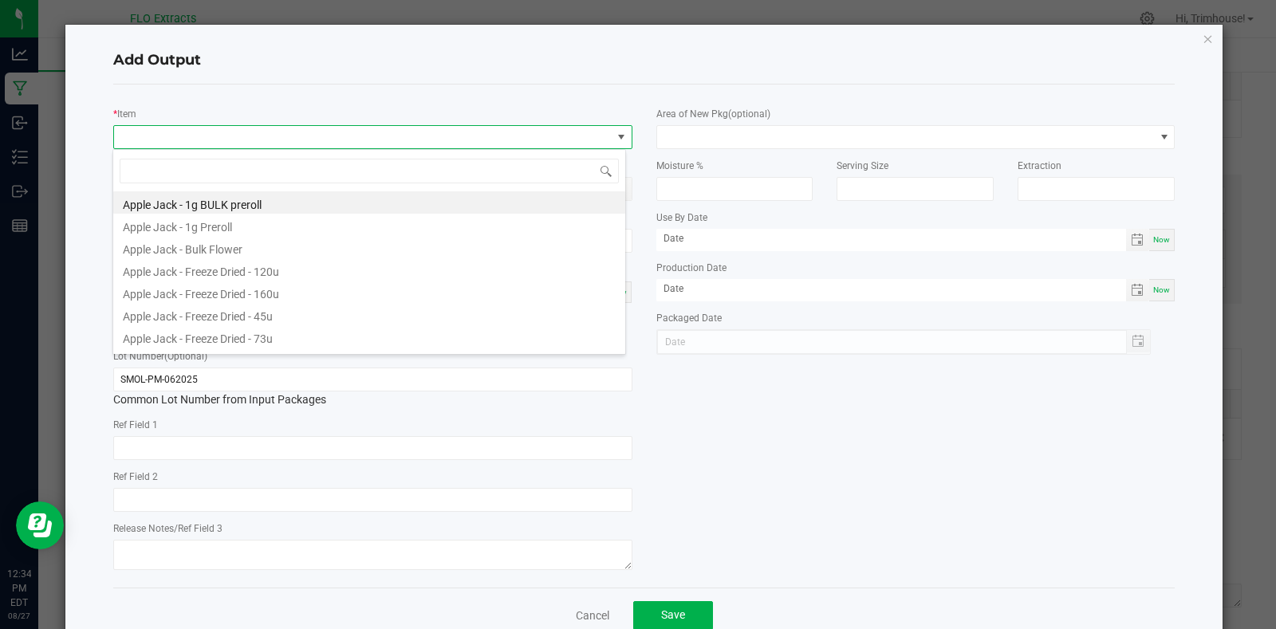
scroll to position [24, 514]
type input "peach mara"
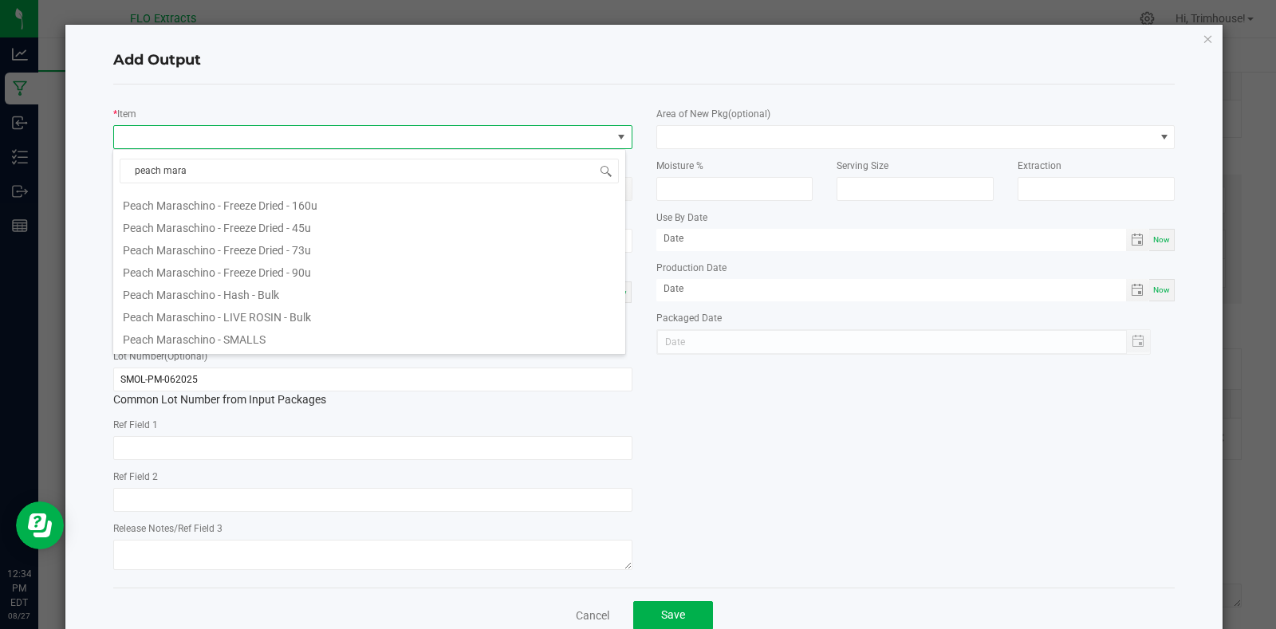
scroll to position [140, 0]
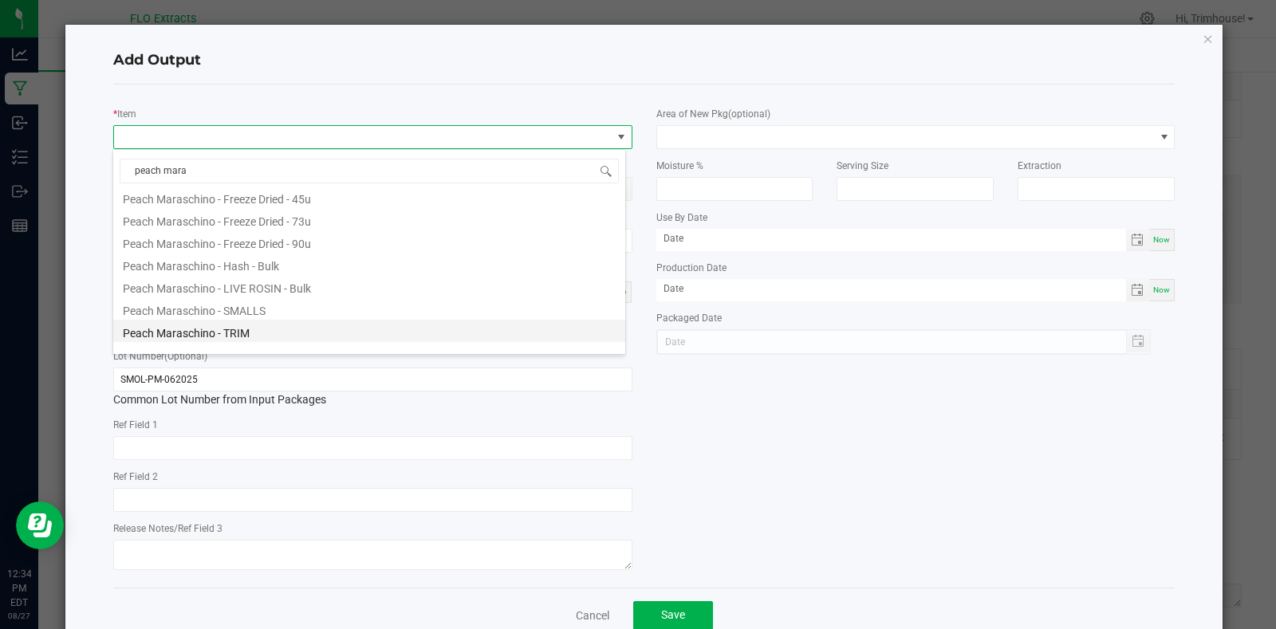
click at [267, 333] on li "Peach Maraschino - TRIM" at bounding box center [369, 331] width 512 height 22
type input "0.0000 g"
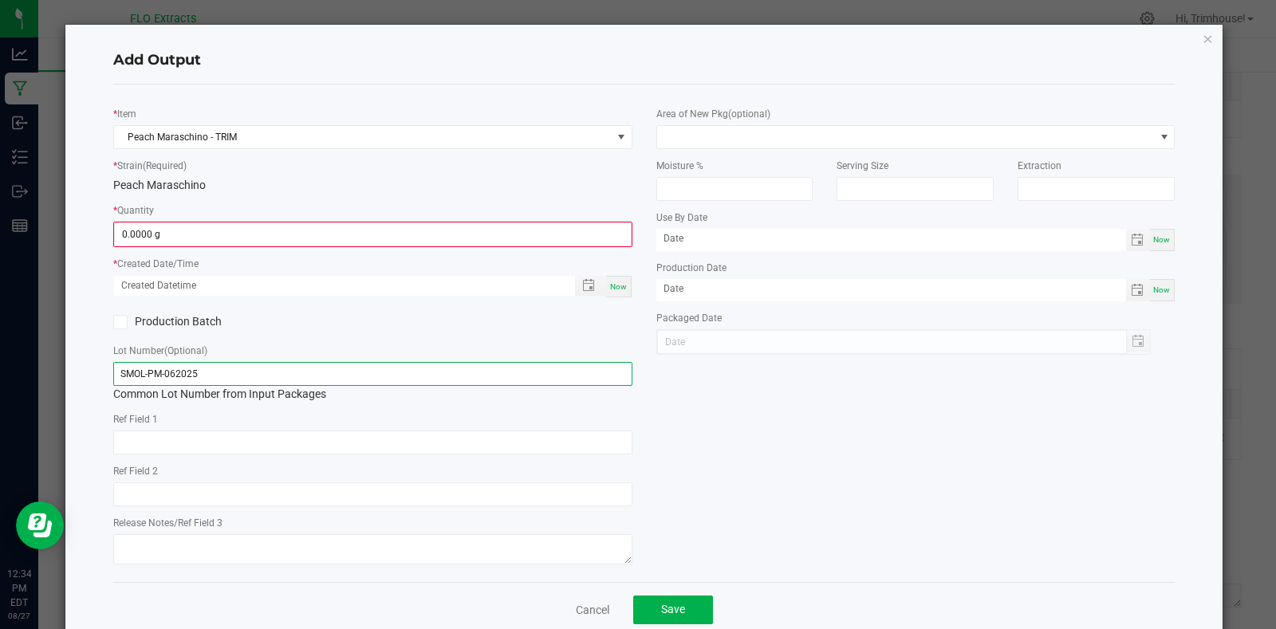
drag, startPoint x: 145, startPoint y: 377, endPoint x: 56, endPoint y: 377, distance: 89.4
click at [56, 377] on ngb-modal-window "Add Output * Item Peach Maraschino - TRIM * Strain (Required) Peach Maraschino …" at bounding box center [644, 314] width 1288 height 629
type input "TRIM-PM-062025"
drag, startPoint x: 235, startPoint y: 246, endPoint x: 246, endPoint y: 224, distance: 24.3
click at [246, 224] on span "0.0000 g" at bounding box center [373, 235] width 518 height 24
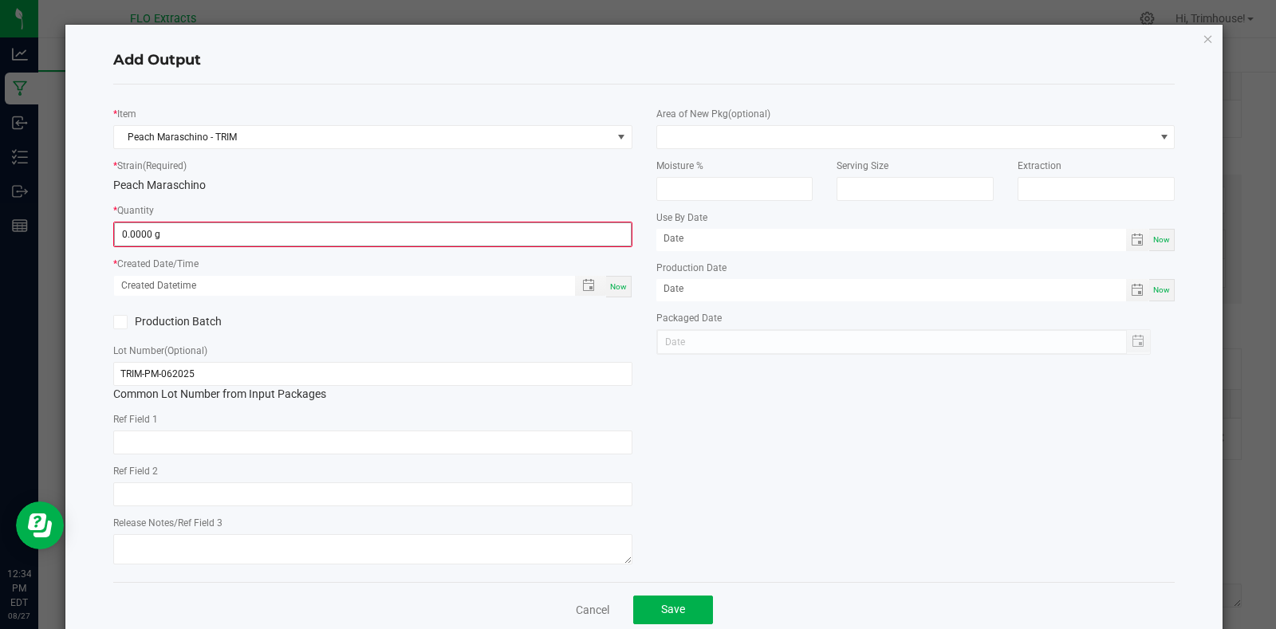
type input "0"
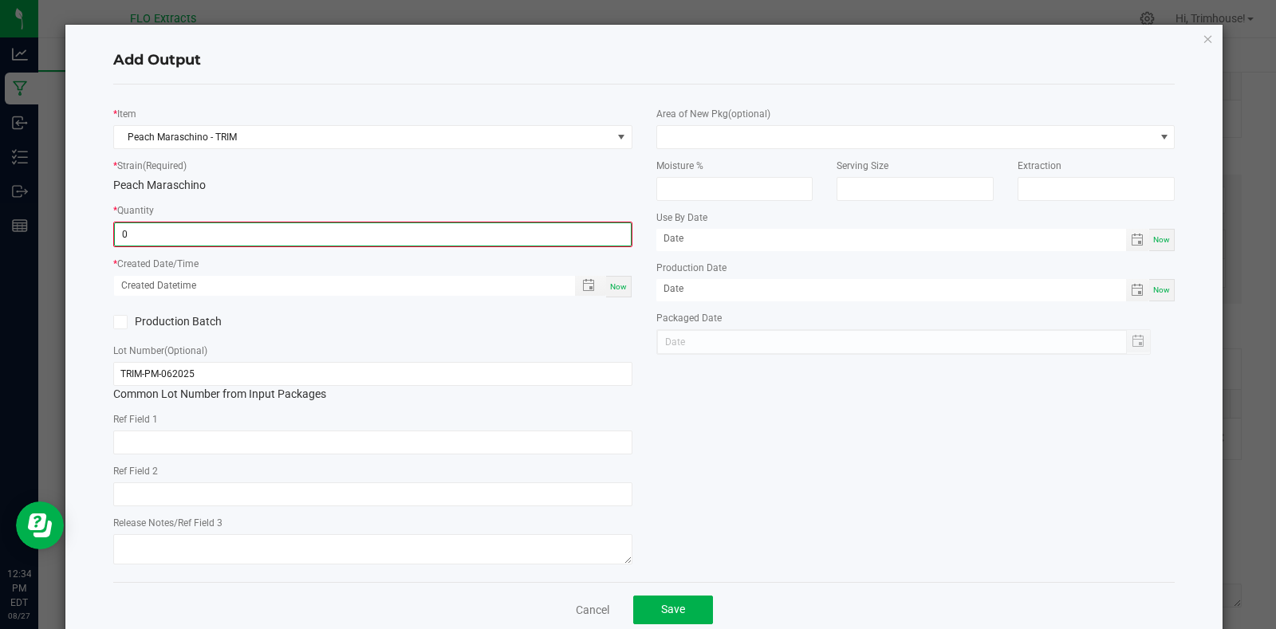
click at [246, 224] on input "0" at bounding box center [373, 234] width 516 height 22
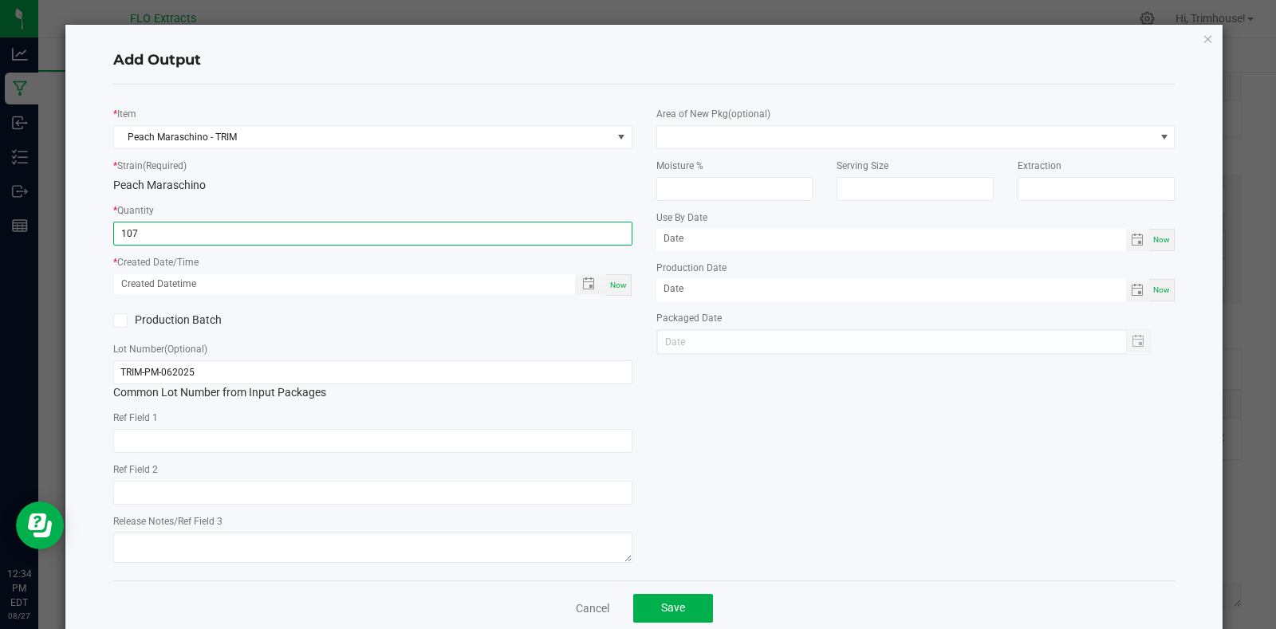
type input "107.0000 g"
click at [617, 288] on span "Now" at bounding box center [618, 285] width 17 height 9
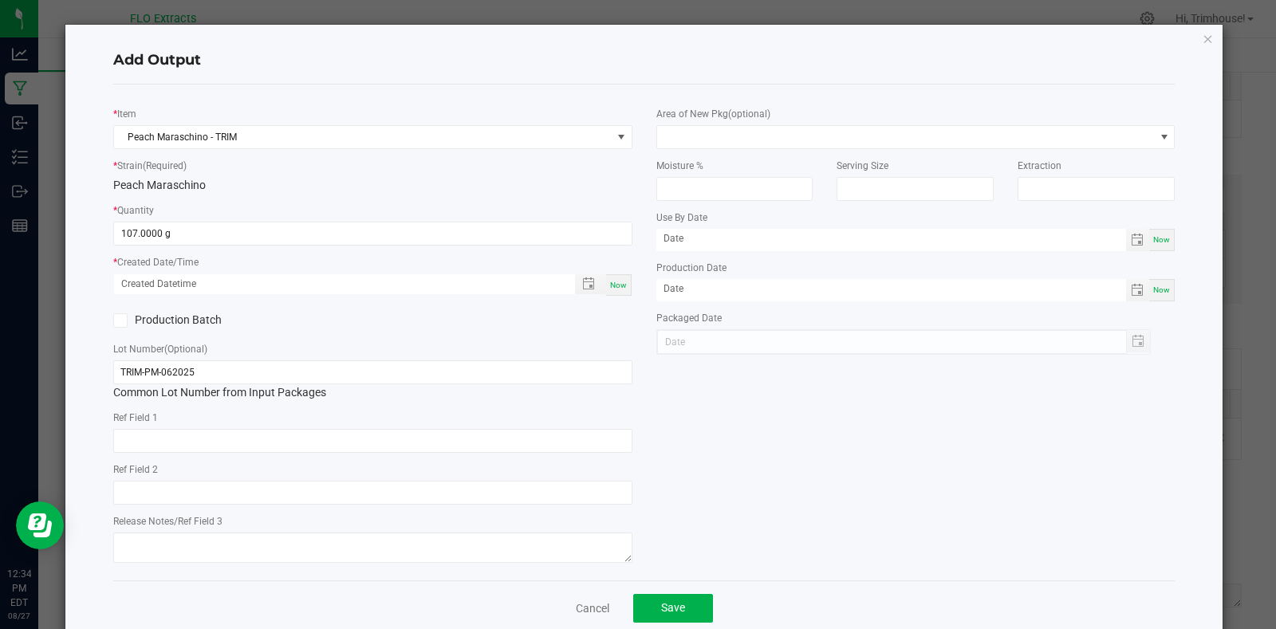
type input "08/27/2025 12:34 PM"
type input "[DATE]"
click at [671, 603] on span "Save" at bounding box center [673, 608] width 24 height 13
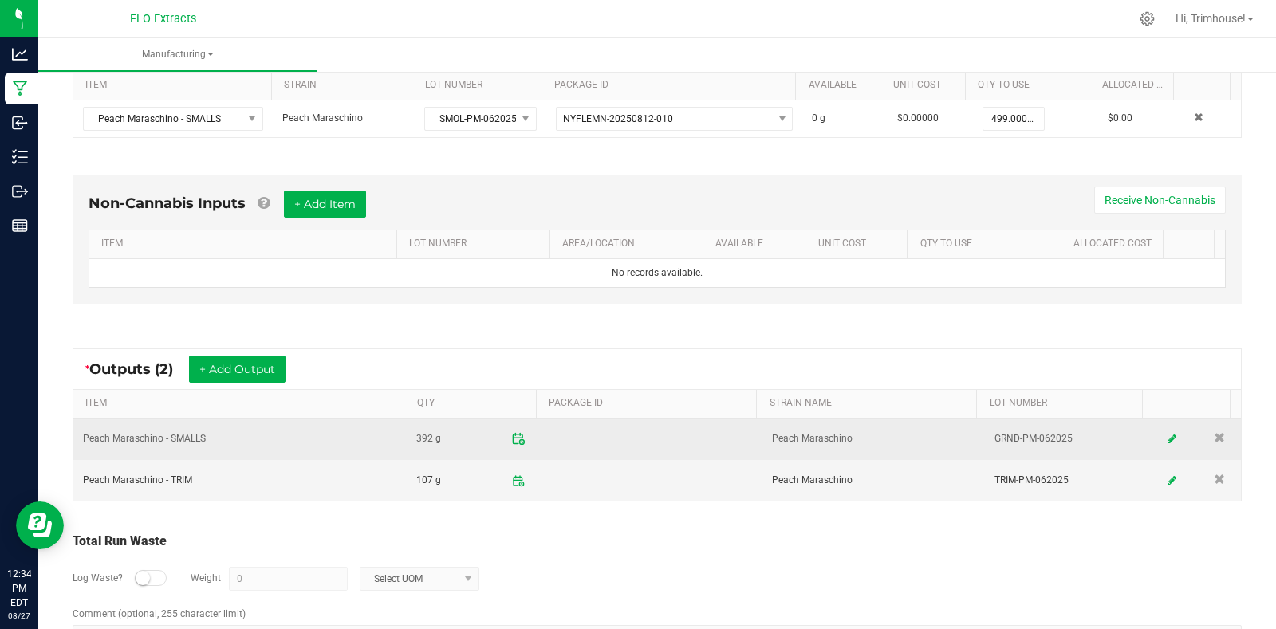
click at [511, 443] on icon at bounding box center [518, 439] width 14 height 14
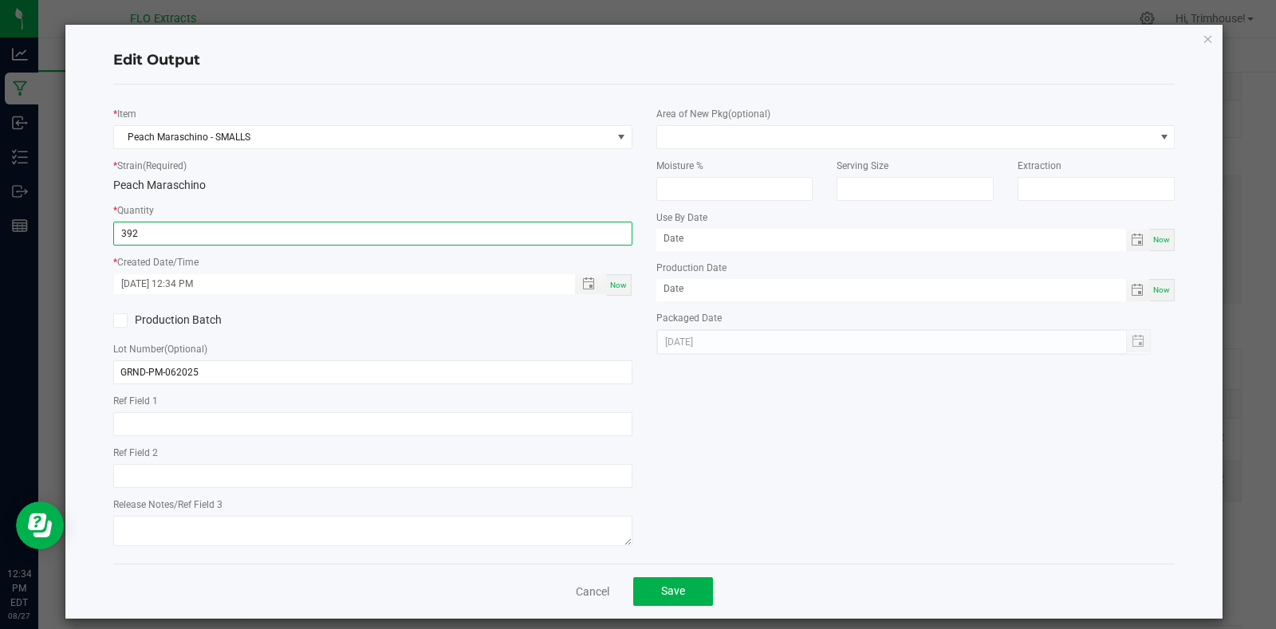
click at [134, 233] on input "392" at bounding box center [373, 234] width 518 height 22
type input "389.0000 g"
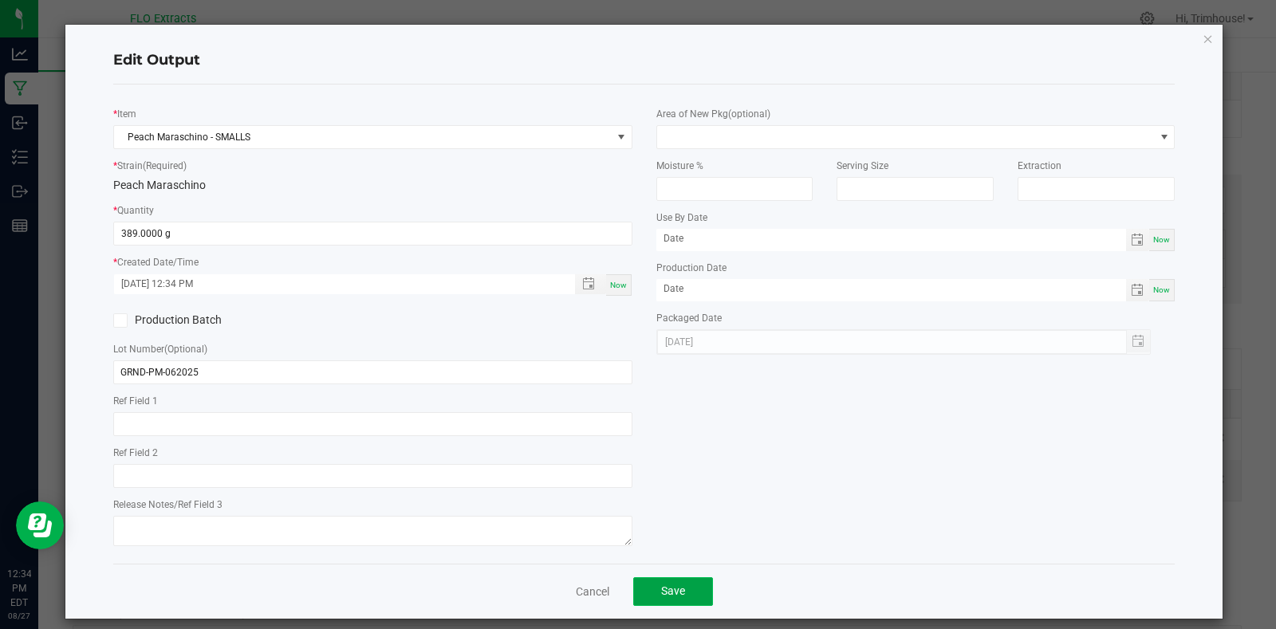
click at [635, 580] on button "Save" at bounding box center [673, 592] width 80 height 29
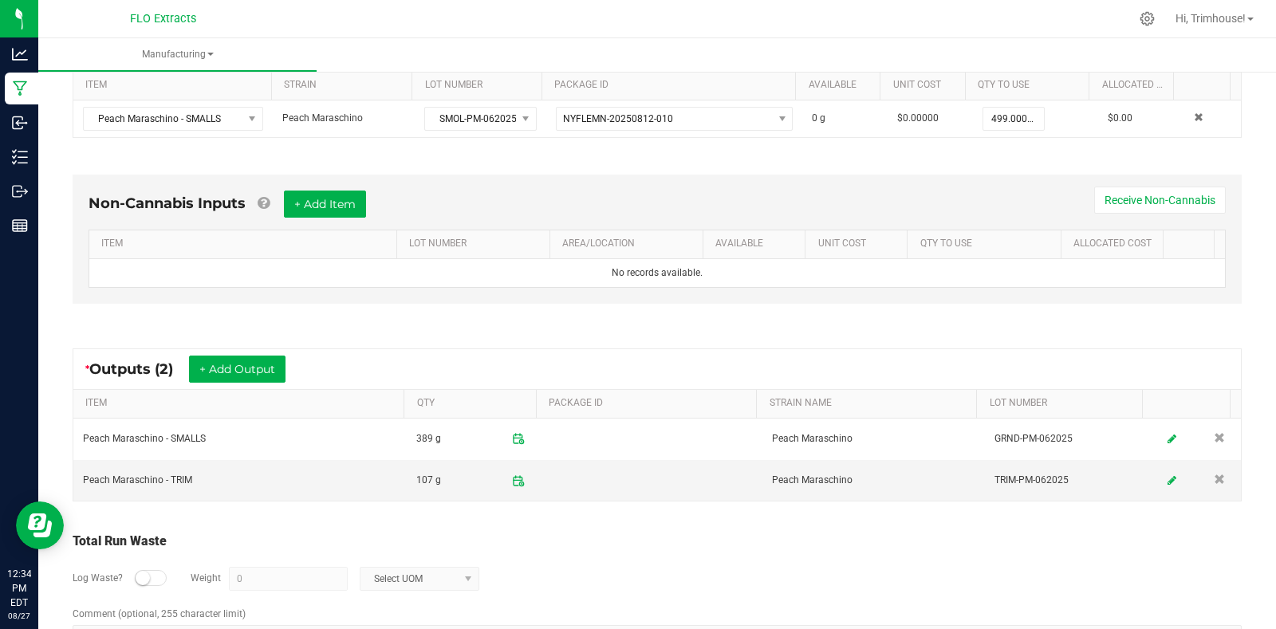
click at [149, 579] on div at bounding box center [151, 578] width 32 height 16
click at [300, 588] on input "0" at bounding box center [288, 579] width 117 height 22
click at [458, 581] on span at bounding box center [468, 579] width 20 height 22
type input "3 g"
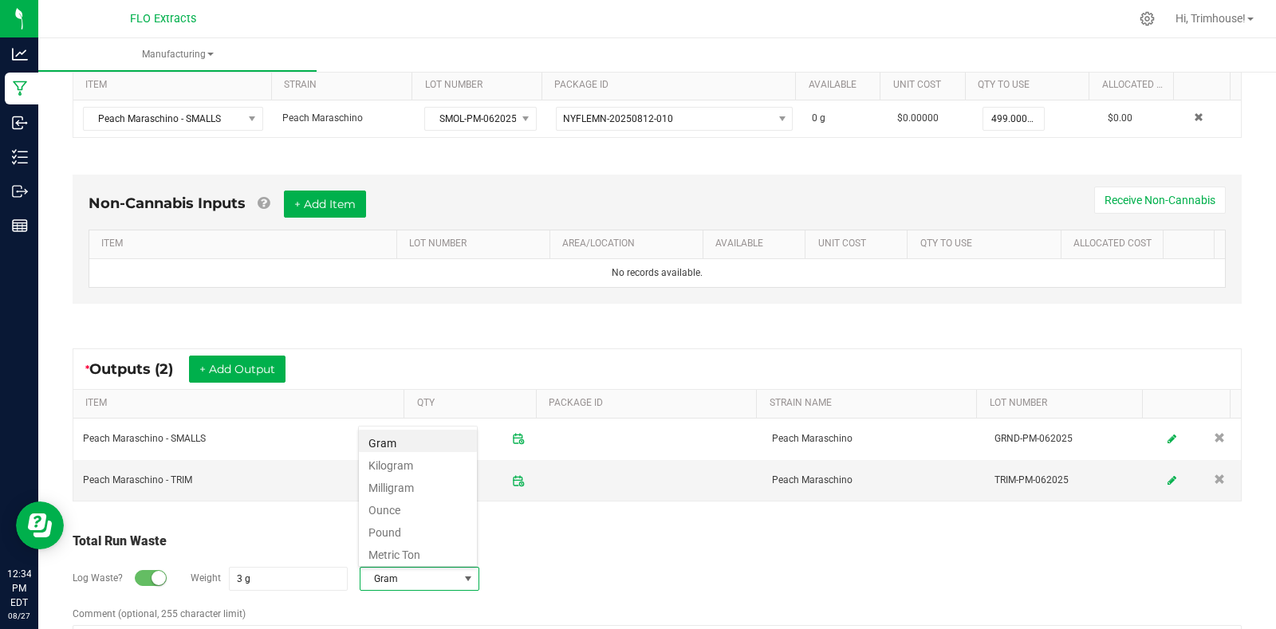
click at [548, 579] on div "Log Waste? Weight 3 g Gram" at bounding box center [658, 579] width 1170 height 56
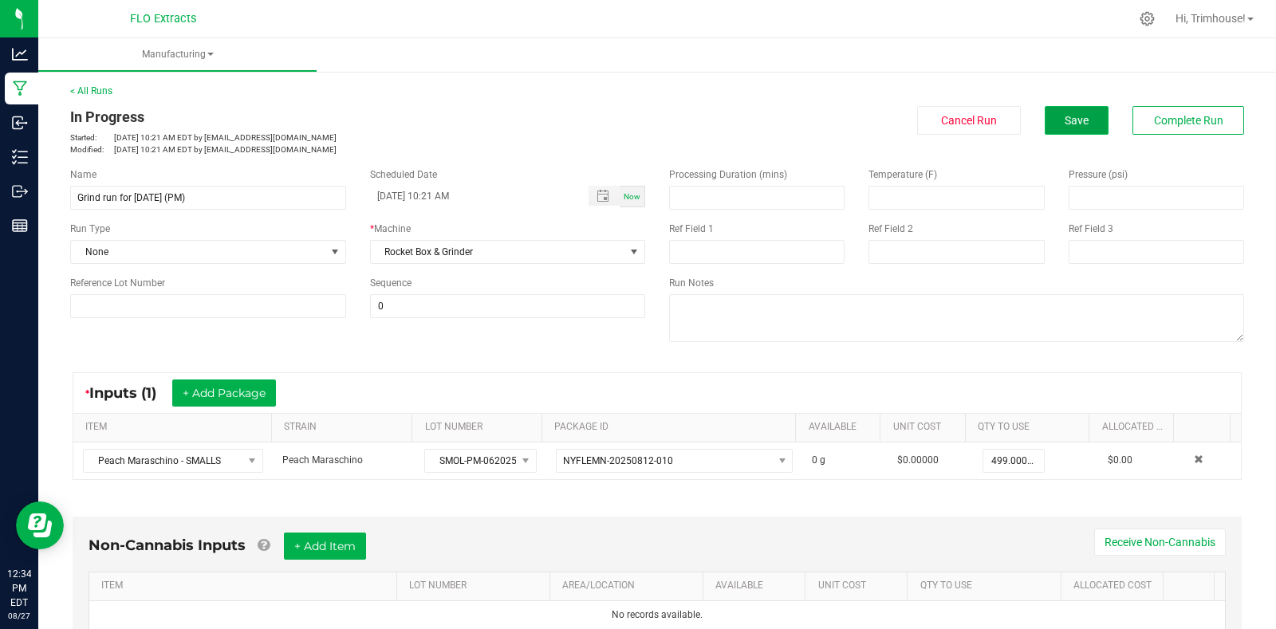
click at [1055, 111] on button "Save" at bounding box center [1077, 120] width 64 height 29
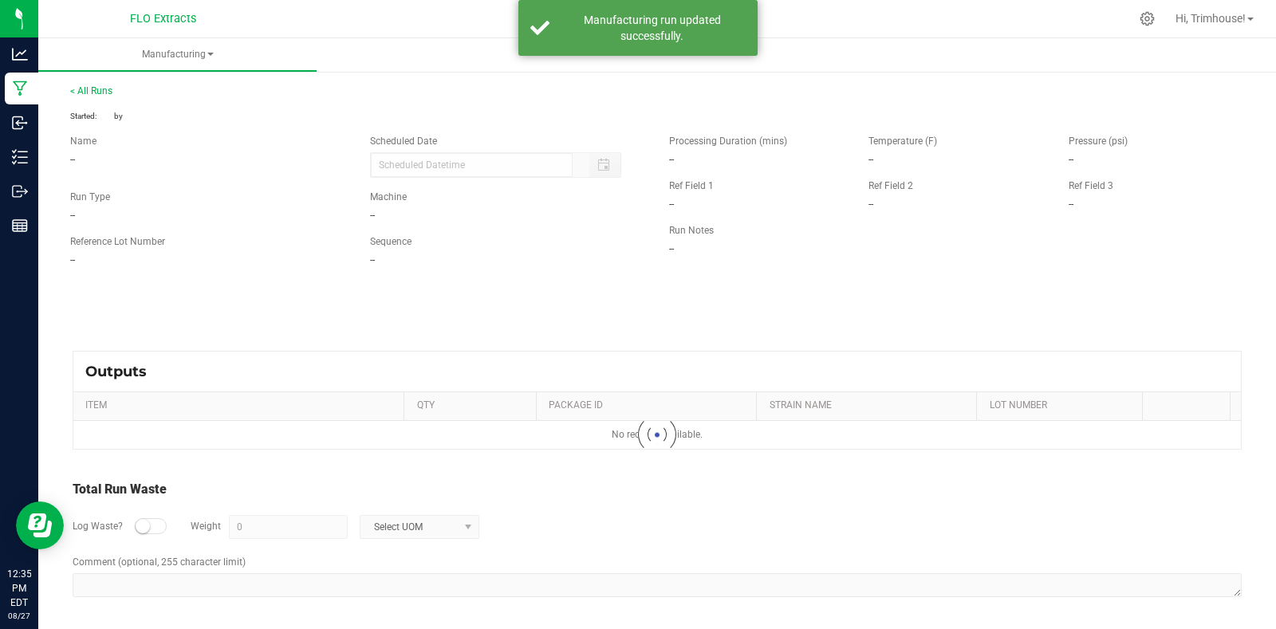
type input "08/27/2025 10:21 AM"
type input "3 g"
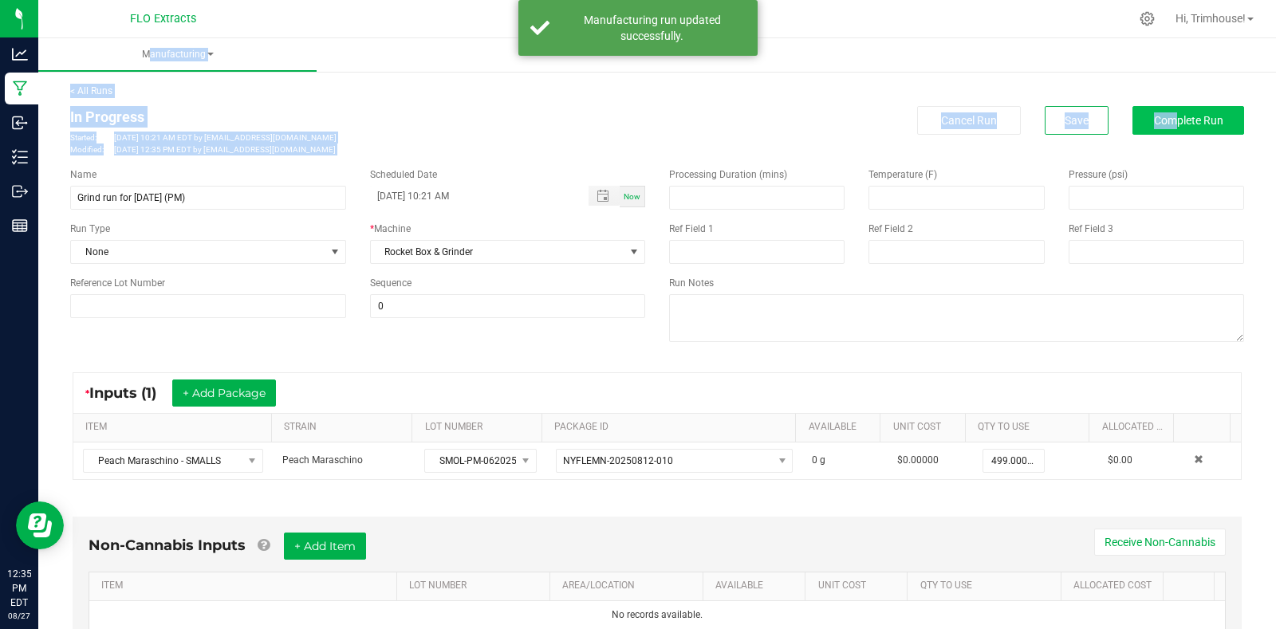
drag, startPoint x: 1055, startPoint y: 111, endPoint x: 1160, endPoint y: 122, distance: 105.1
click at [1160, 122] on span "Complete Run" at bounding box center [1188, 120] width 69 height 13
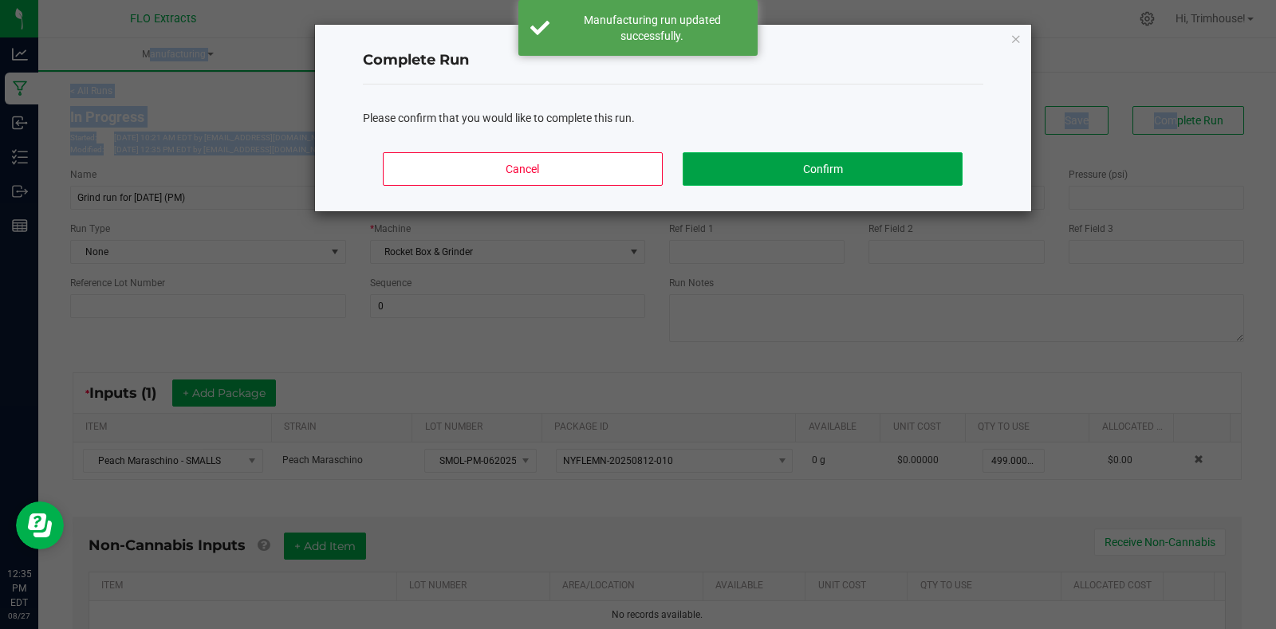
click at [716, 165] on button "Confirm" at bounding box center [822, 169] width 279 height 34
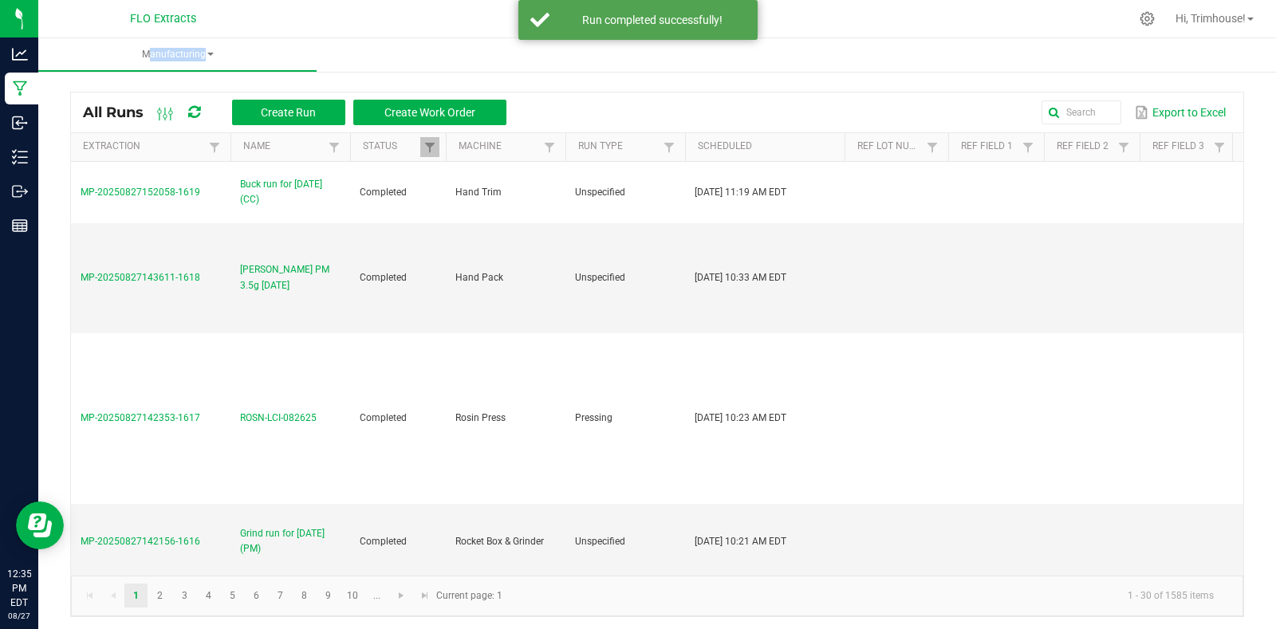
click at [598, 89] on div "All Runs Create Run Create Work Order Export to Excel Extraction Name Status Ma…" at bounding box center [657, 351] width 1238 height 566
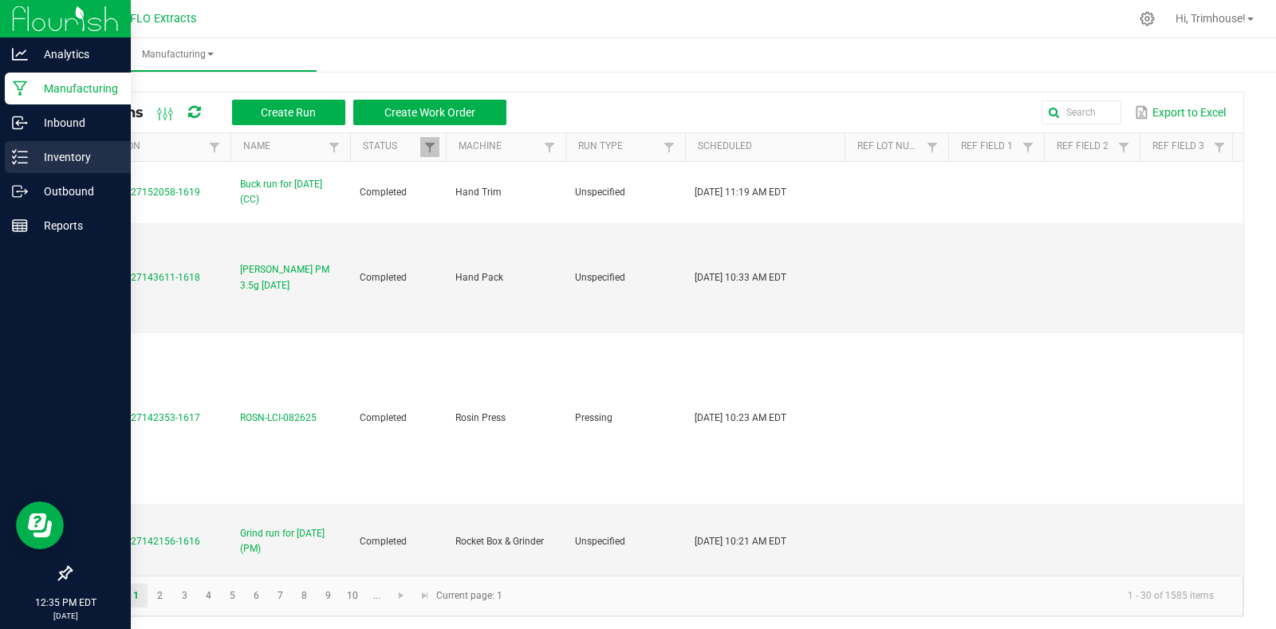
click at [60, 163] on p "Inventory" at bounding box center [76, 157] width 96 height 19
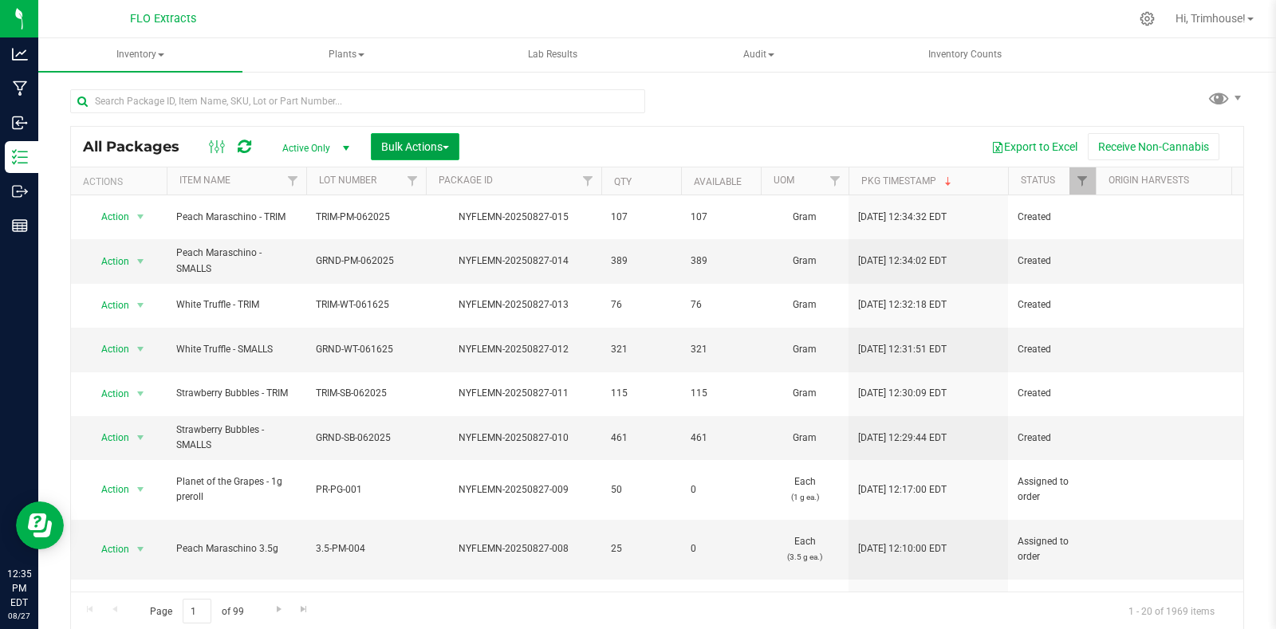
click at [430, 148] on span "Bulk Actions" at bounding box center [415, 146] width 68 height 13
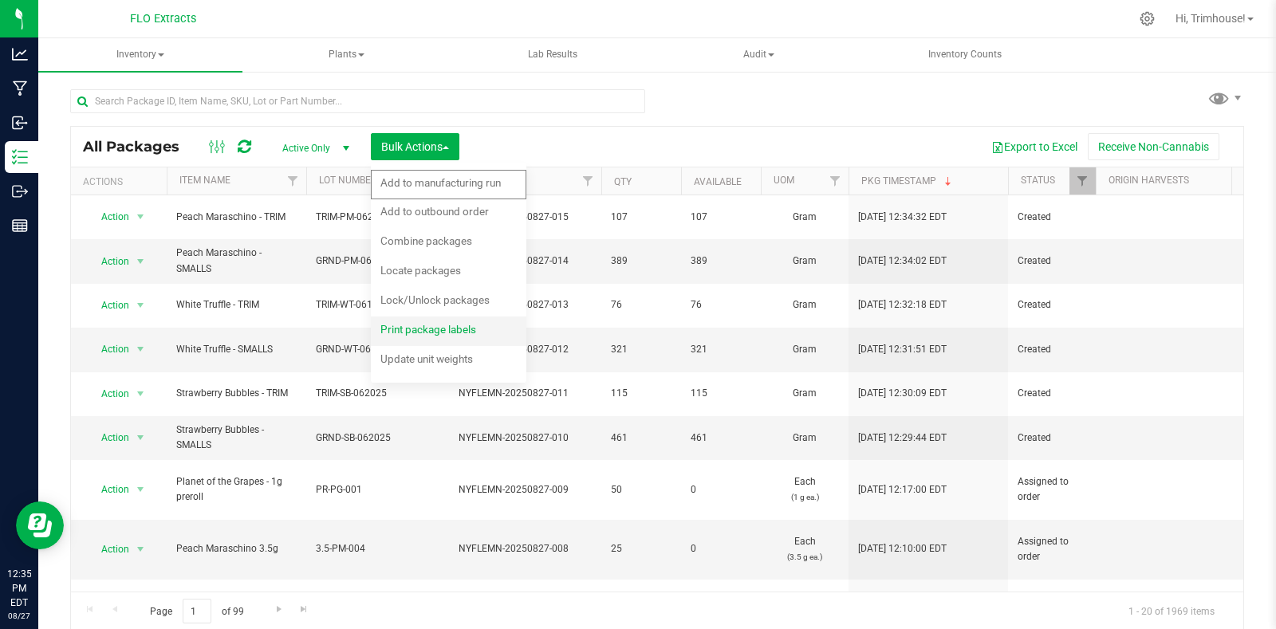
click at [428, 329] on span "Print package labels" at bounding box center [429, 329] width 96 height 13
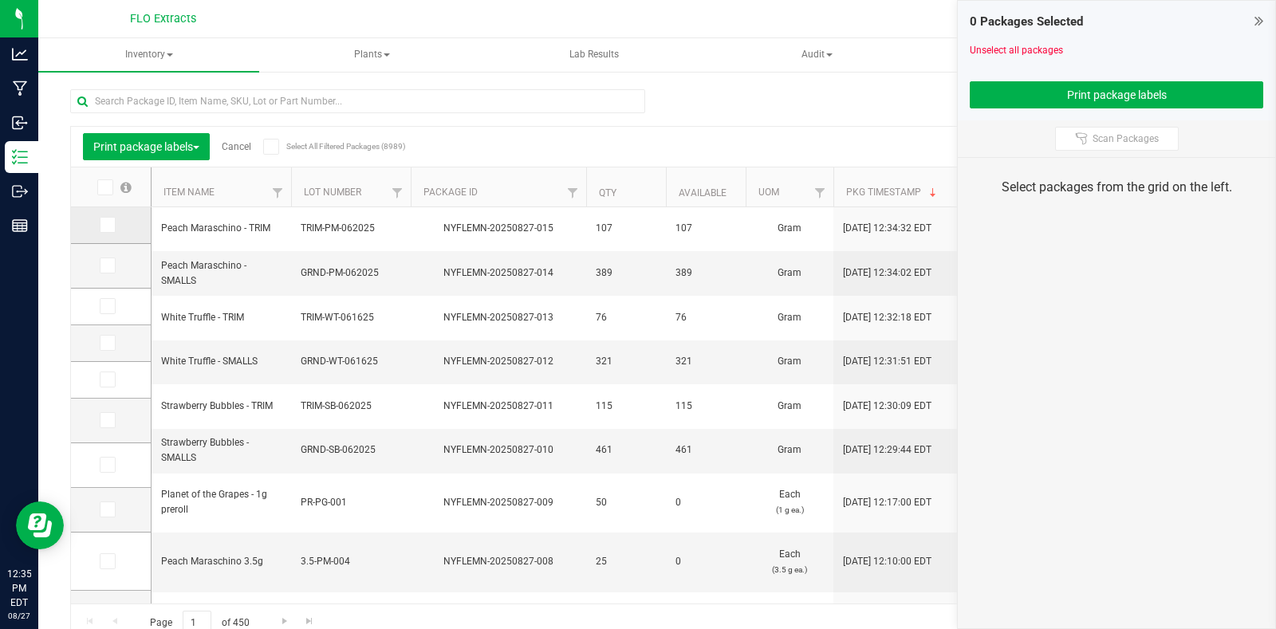
click at [104, 225] on icon at bounding box center [106, 225] width 10 height 0
click at [0, 0] on input "checkbox" at bounding box center [0, 0] width 0 height 0
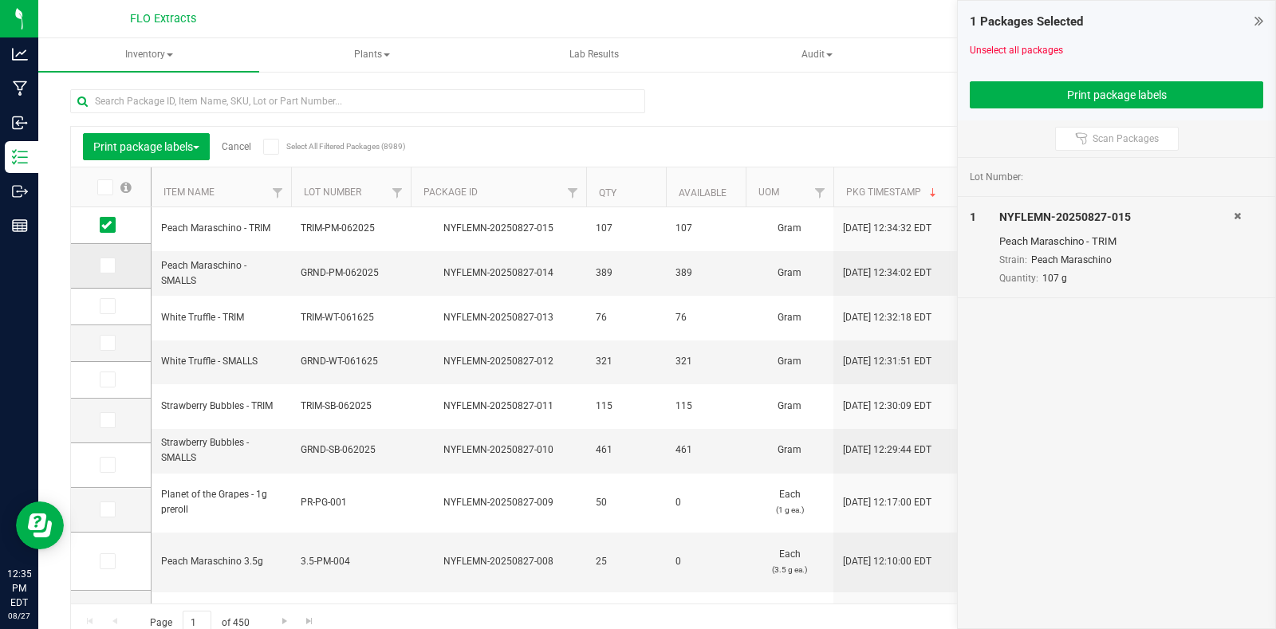
click at [108, 266] on icon at bounding box center [106, 266] width 10 height 0
click at [0, 0] on input "checkbox" at bounding box center [0, 0] width 0 height 0
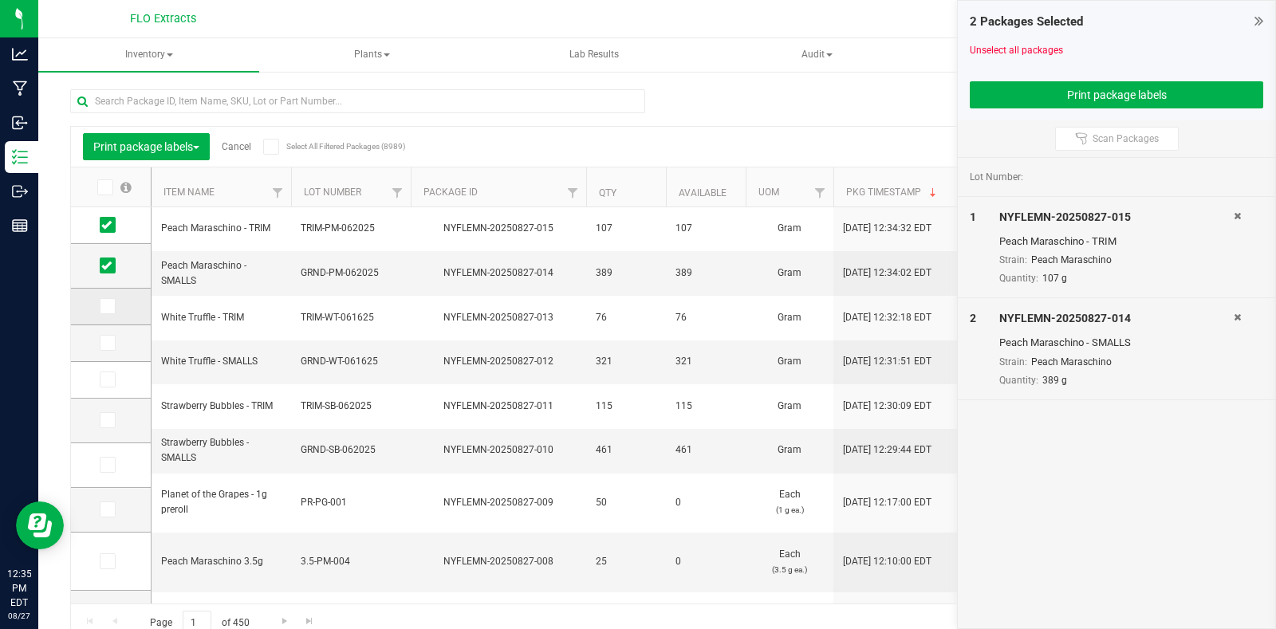
click at [108, 306] on icon at bounding box center [106, 306] width 10 height 0
click at [0, 0] on input "checkbox" at bounding box center [0, 0] width 0 height 0
click at [105, 343] on icon at bounding box center [106, 343] width 10 height 0
click at [0, 0] on input "checkbox" at bounding box center [0, 0] width 0 height 0
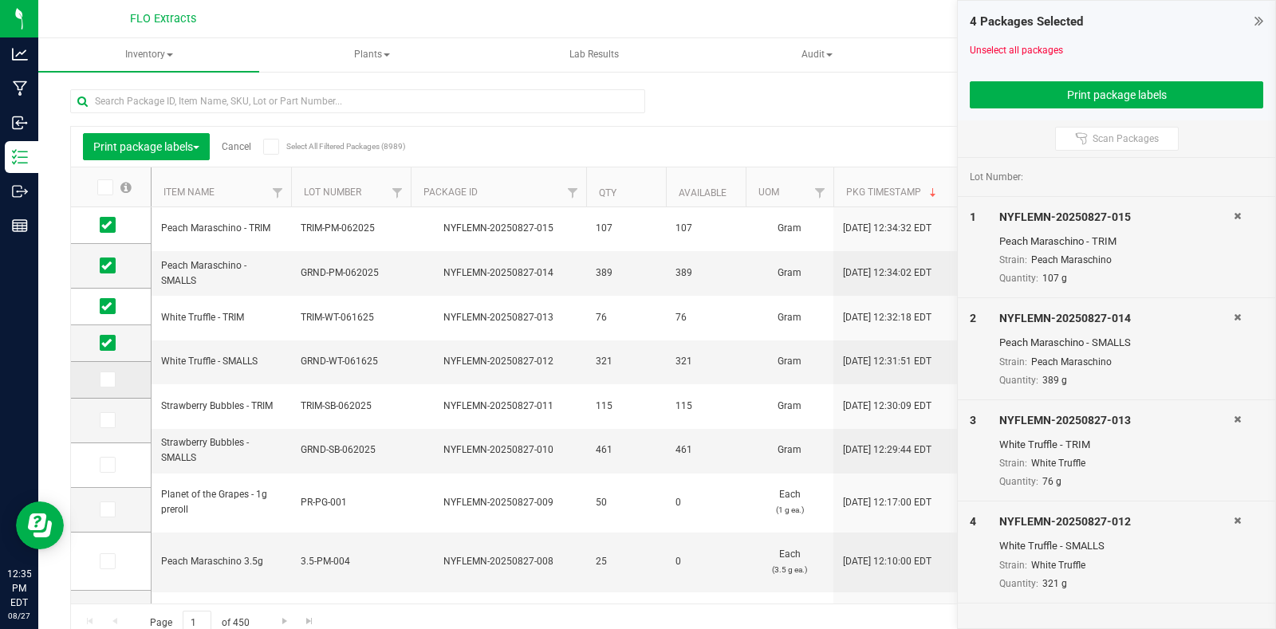
click at [103, 380] on icon at bounding box center [106, 380] width 10 height 0
click at [0, 0] on input "checkbox" at bounding box center [0, 0] width 0 height 0
click at [104, 420] on icon at bounding box center [106, 420] width 10 height 0
click at [0, 0] on input "checkbox" at bounding box center [0, 0] width 0 height 0
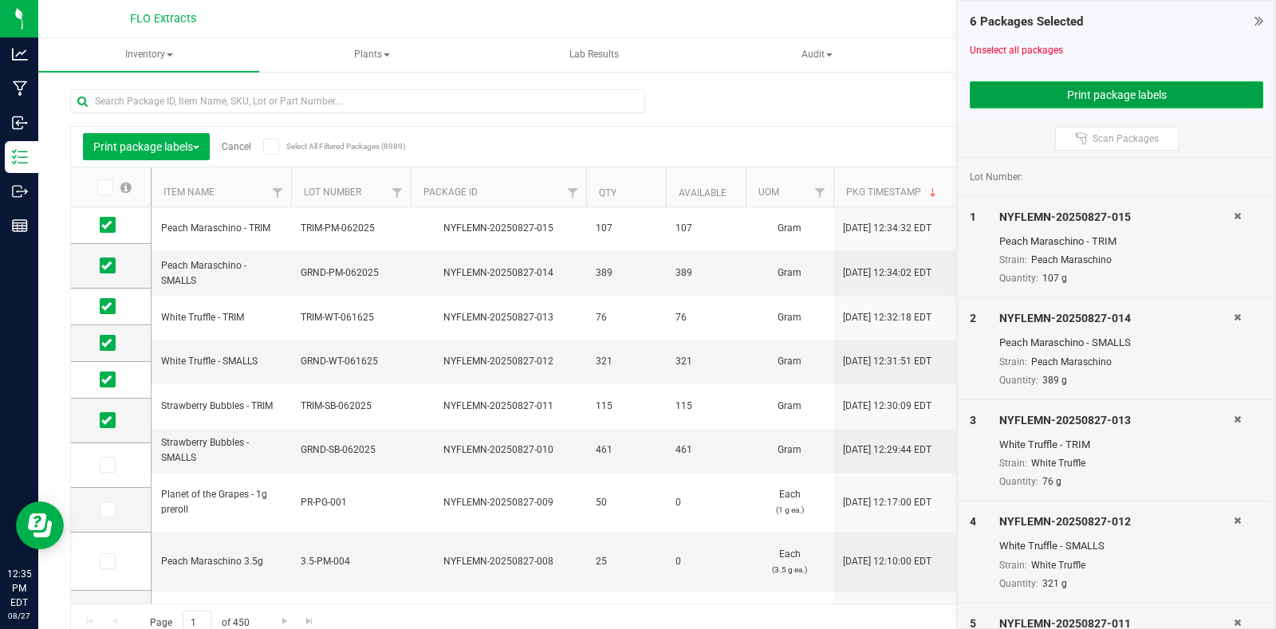
click at [1117, 97] on button "Print package labels" at bounding box center [1117, 94] width 294 height 27
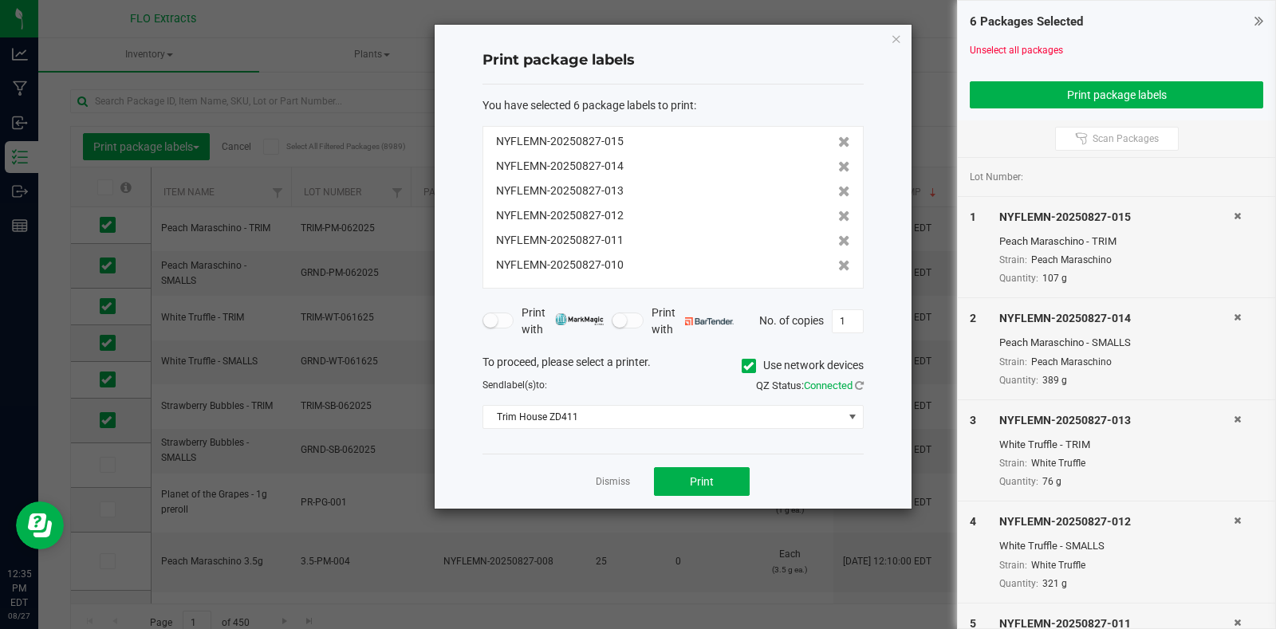
click at [753, 365] on span at bounding box center [749, 366] width 14 height 14
click at [0, 0] on input "Use network devices" at bounding box center [0, 0] width 0 height 0
click at [741, 416] on span at bounding box center [663, 417] width 360 height 22
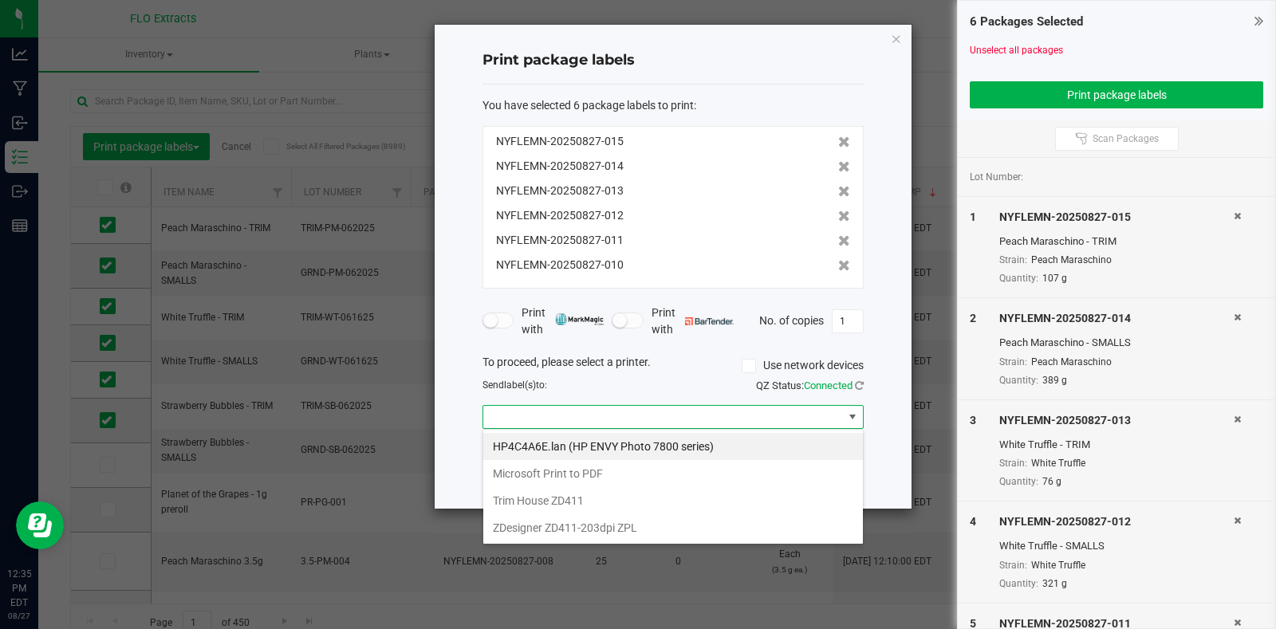
scroll to position [24, 381]
click at [595, 499] on ZD411 "Trim House ZD411" at bounding box center [673, 500] width 380 height 27
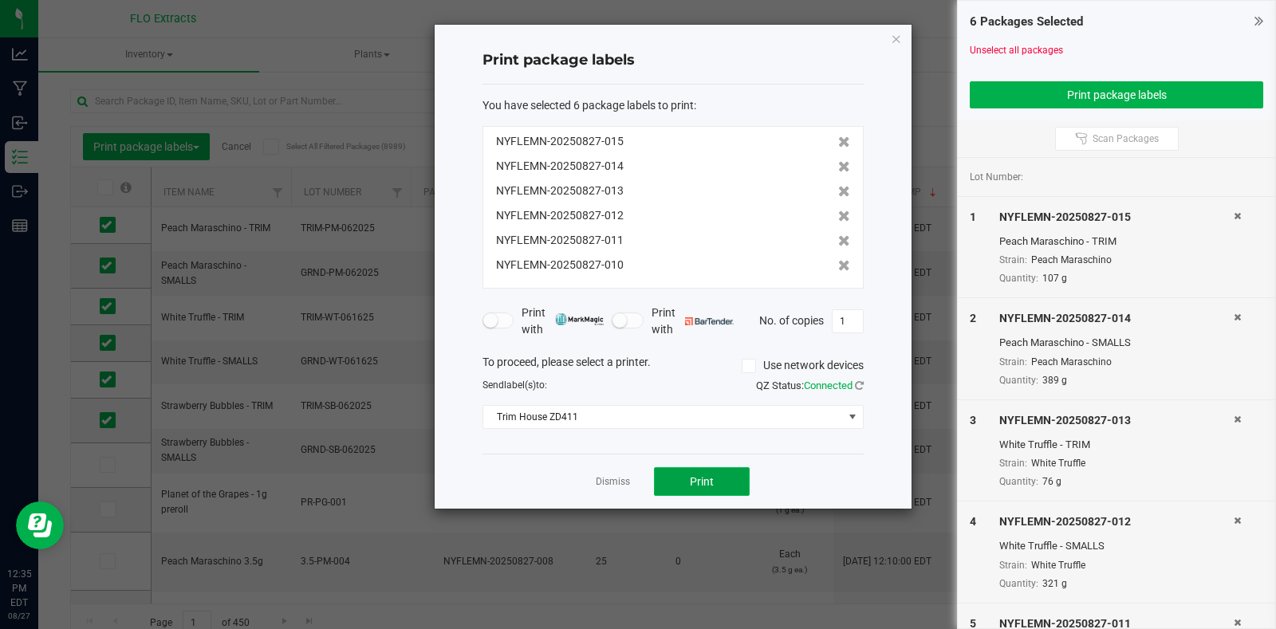
click at [702, 487] on span "Print" at bounding box center [702, 481] width 24 height 13
